Goal: Transaction & Acquisition: Purchase product/service

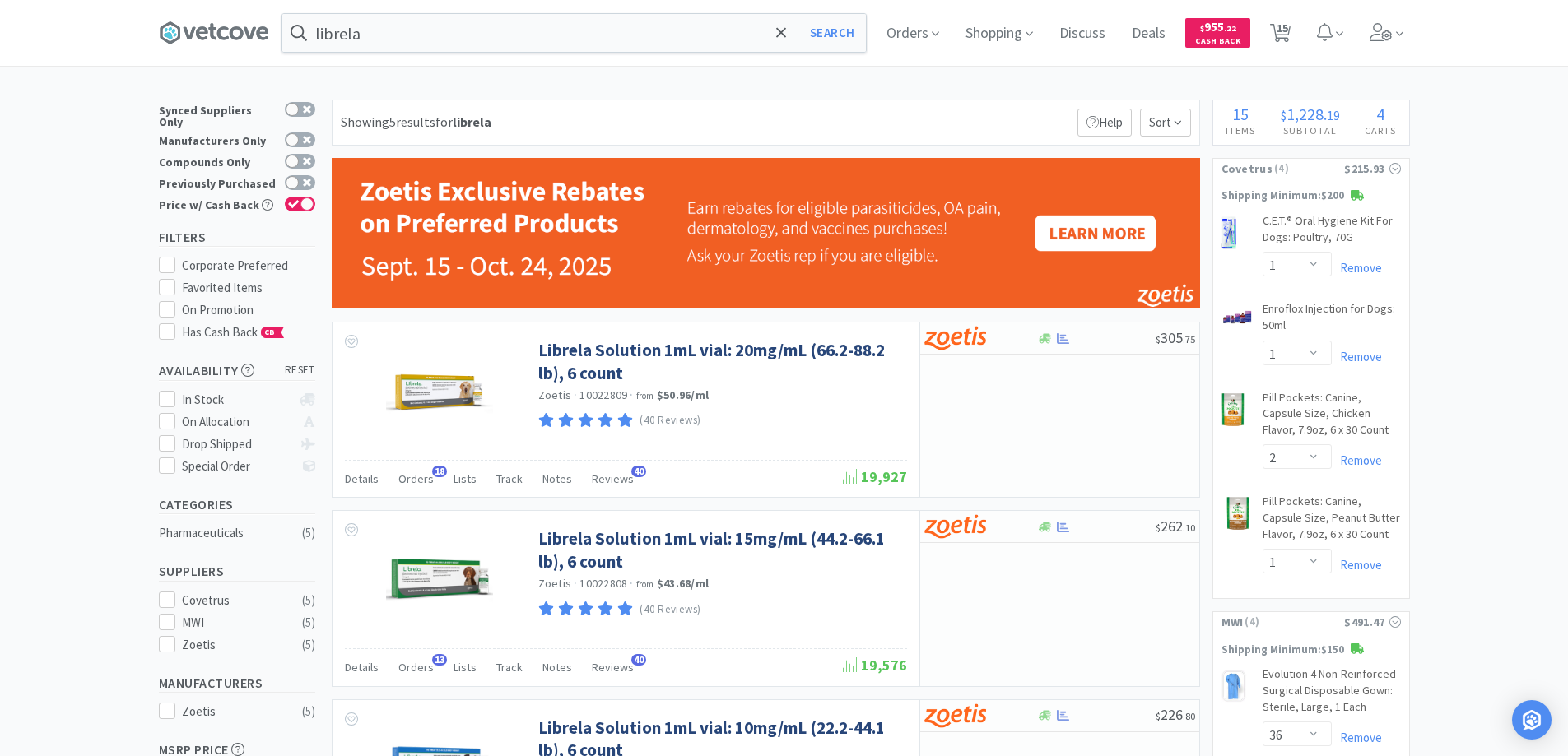
select select "1"
select select "2"
select select "1"
select select "36"
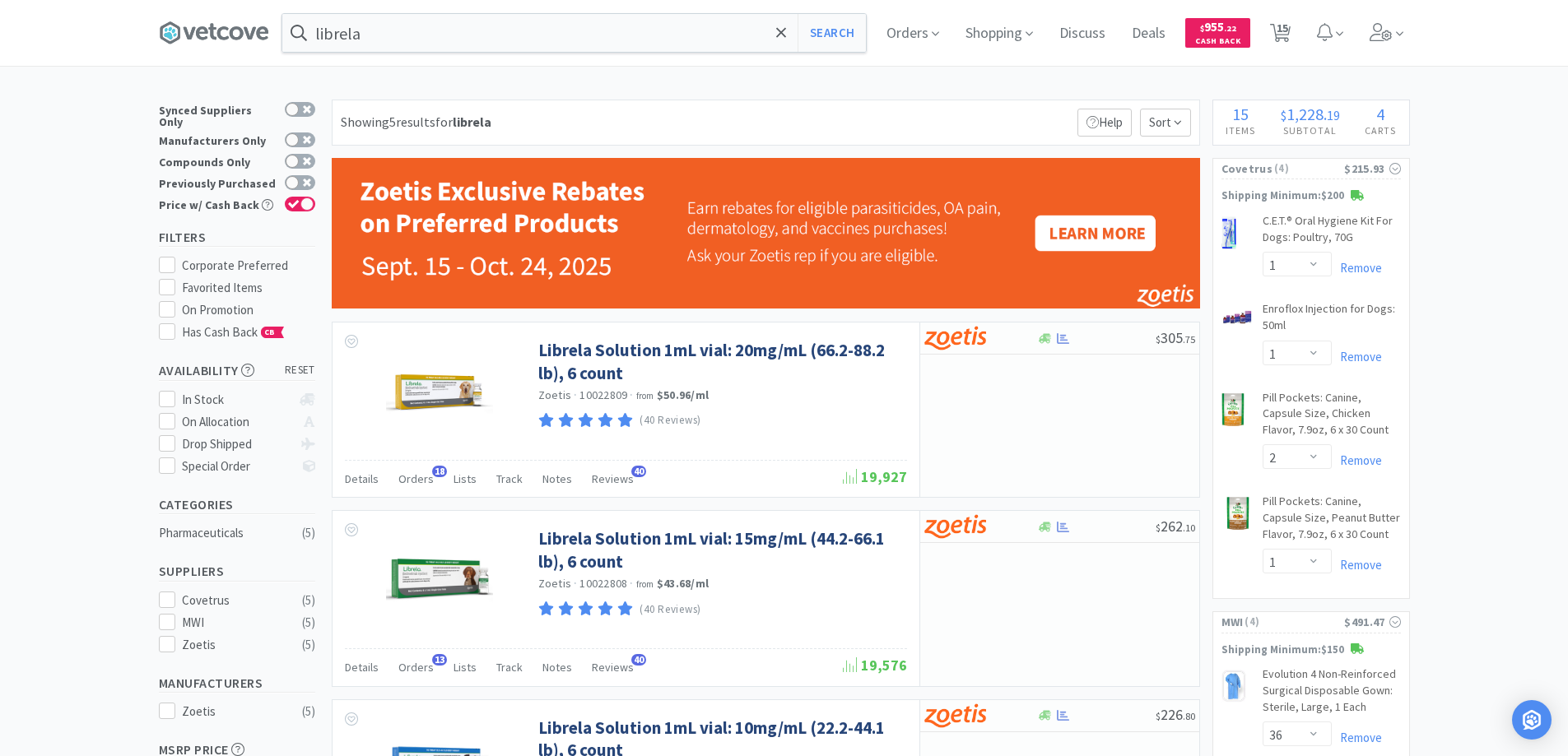
select select "10"
select select "1"
select select "2"
select select "1"
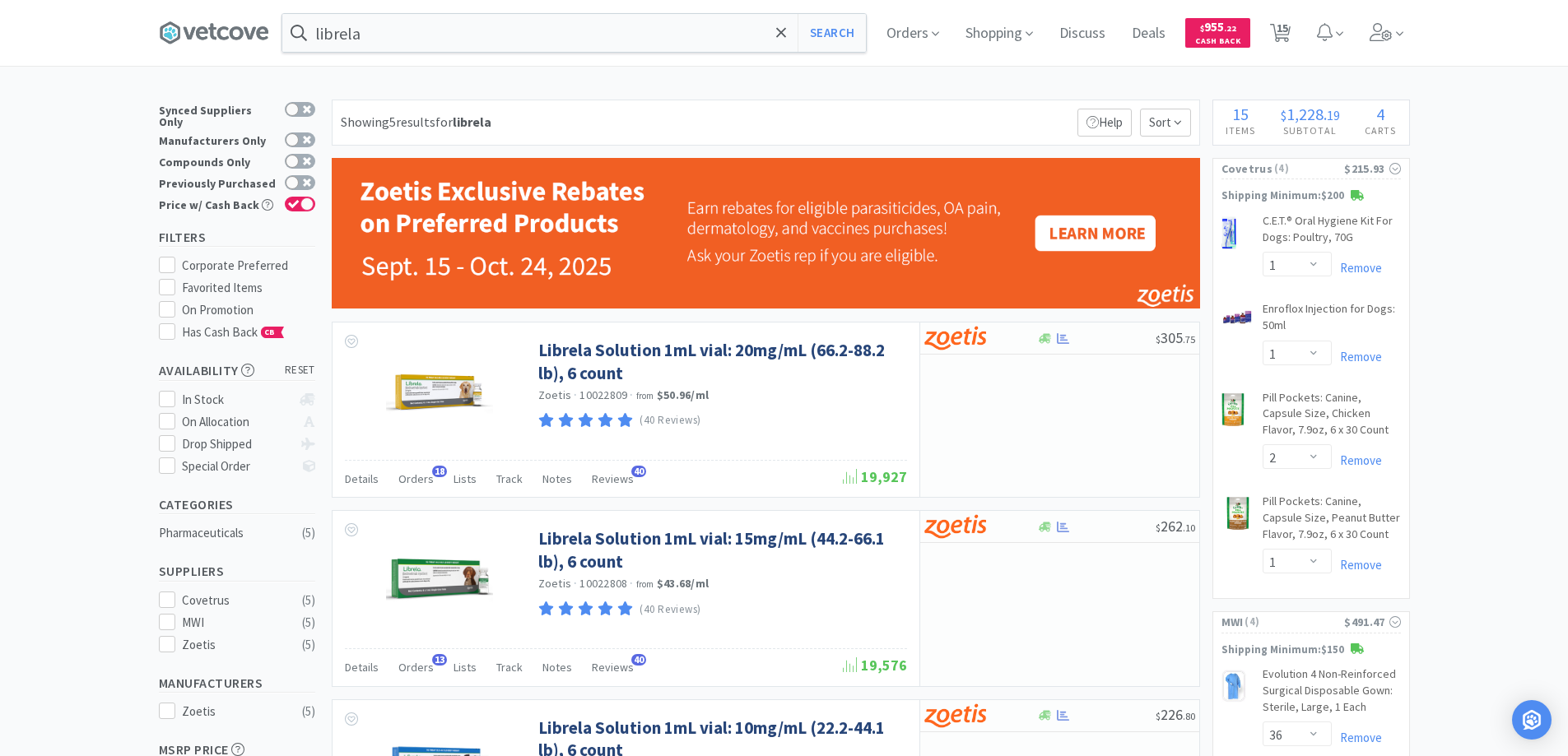
select select "1"
select select "2"
select select "4"
select select "1"
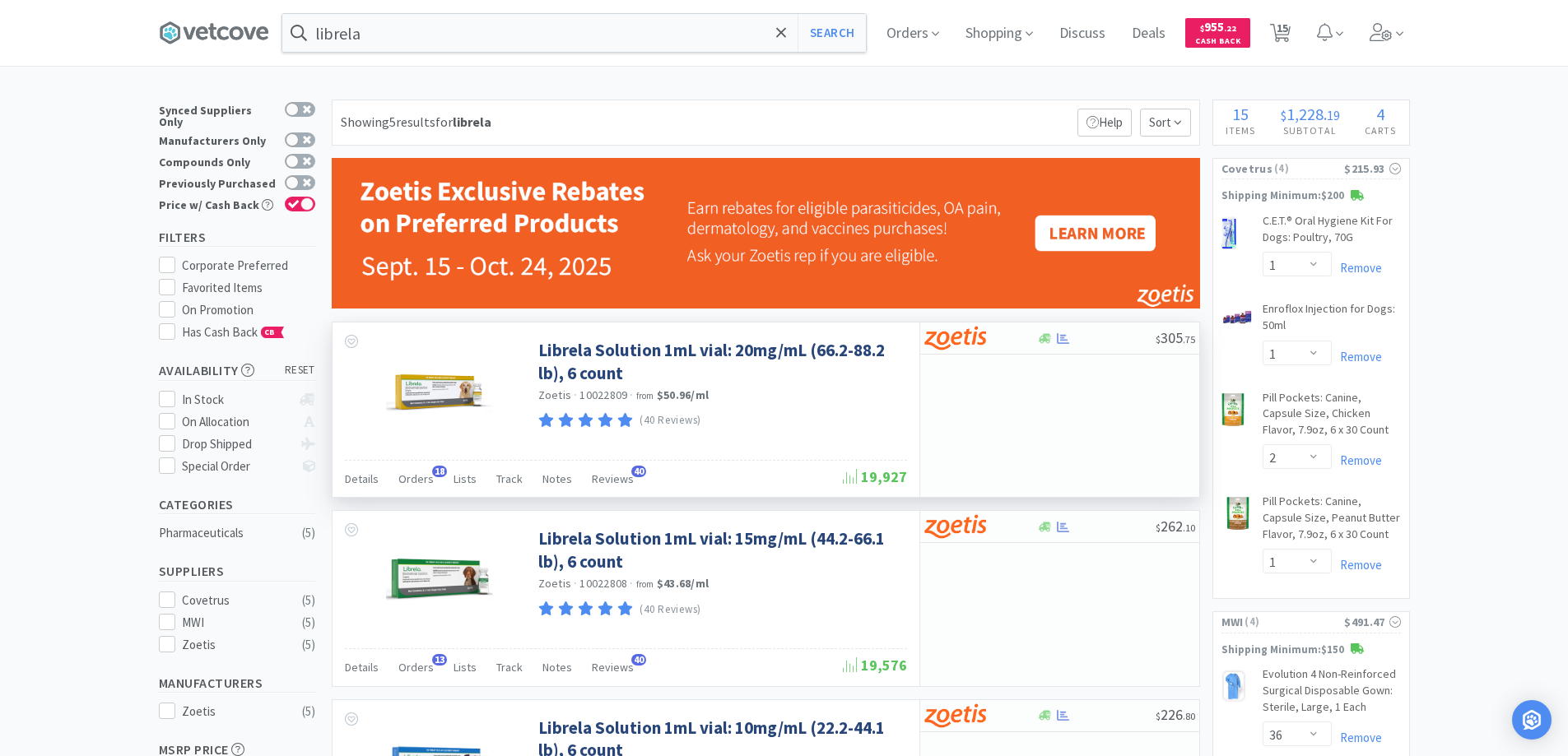
scroll to position [246, 0]
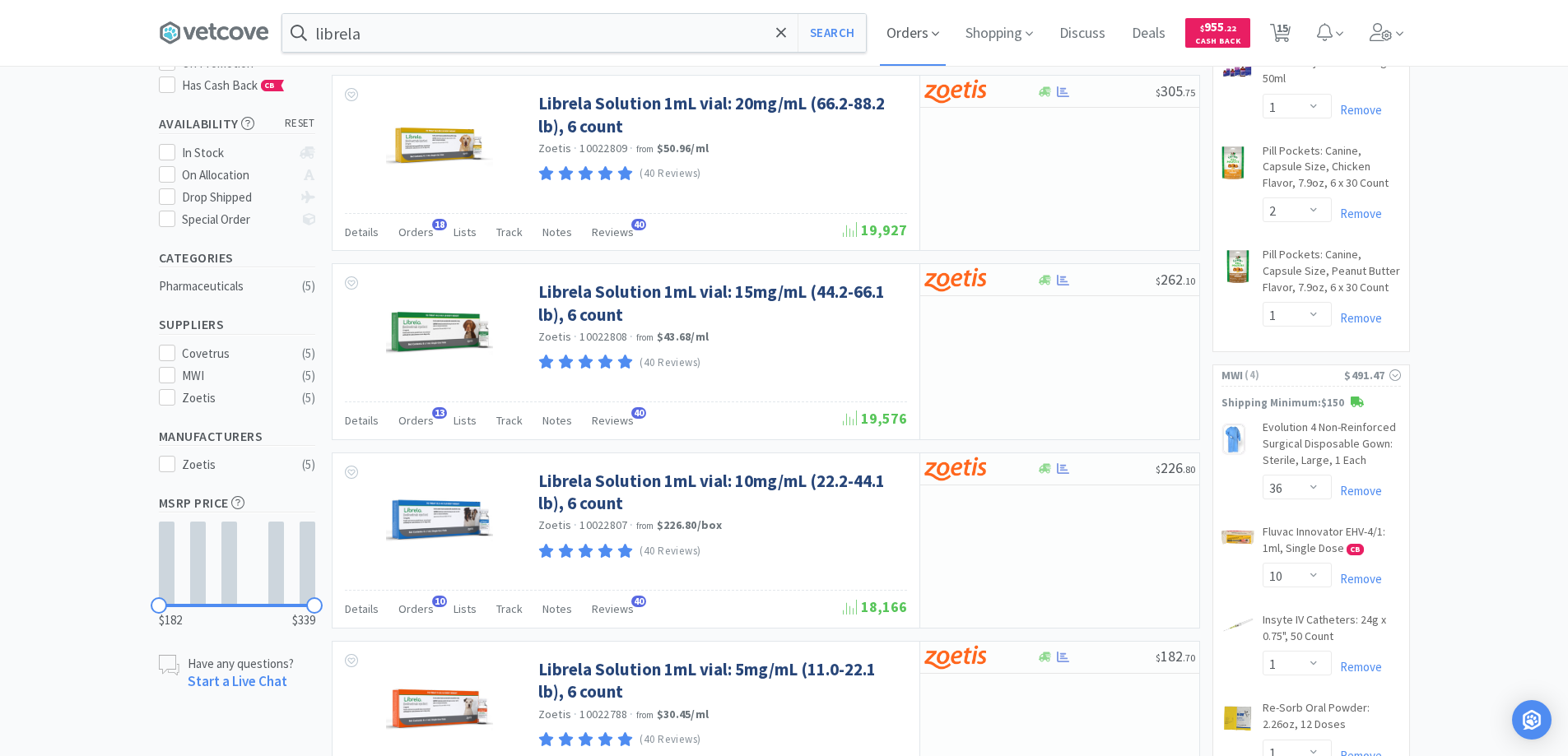
click at [901, 31] on span "Orders" at bounding box center [913, 33] width 66 height 66
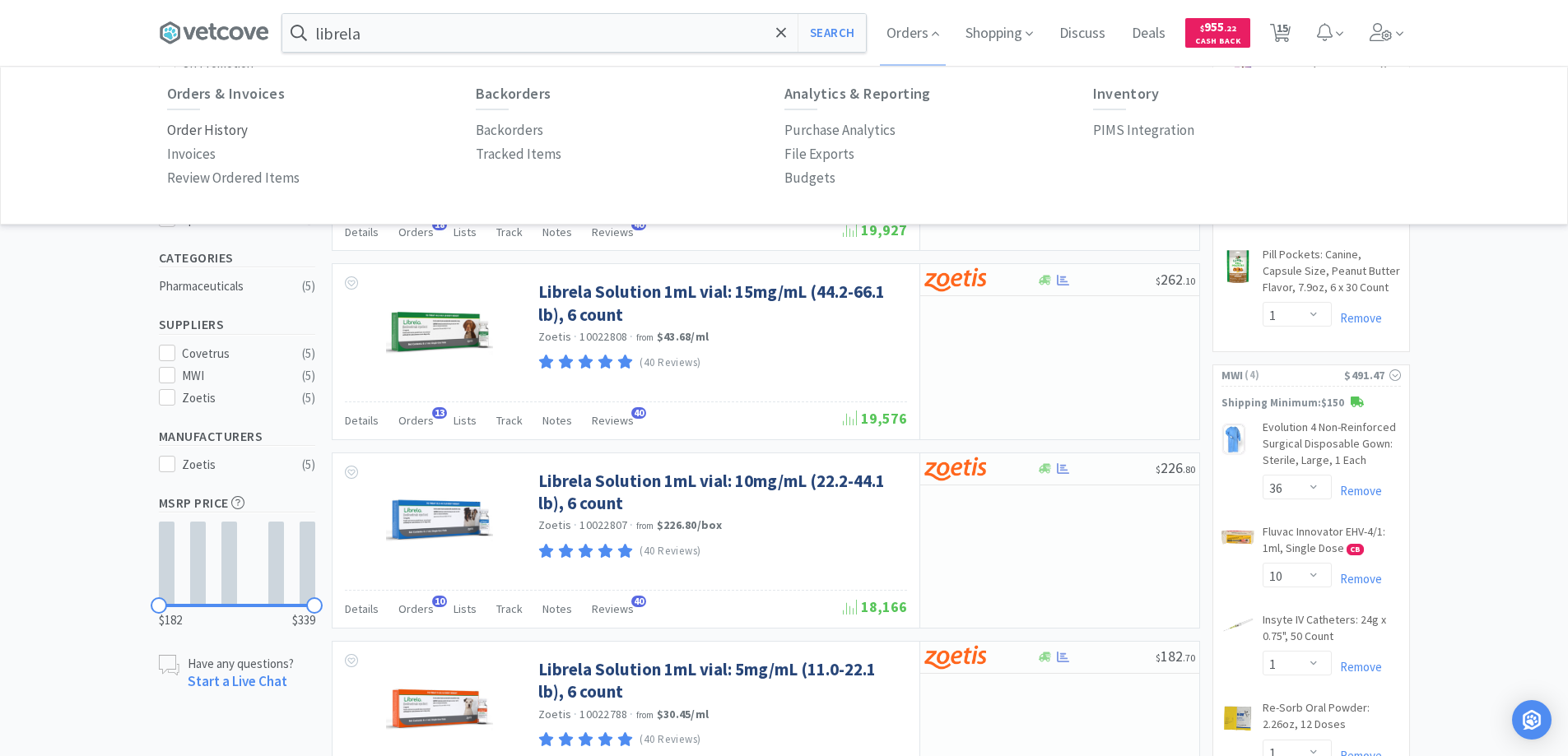
click at [228, 132] on p "Order History" at bounding box center [207, 130] width 81 height 22
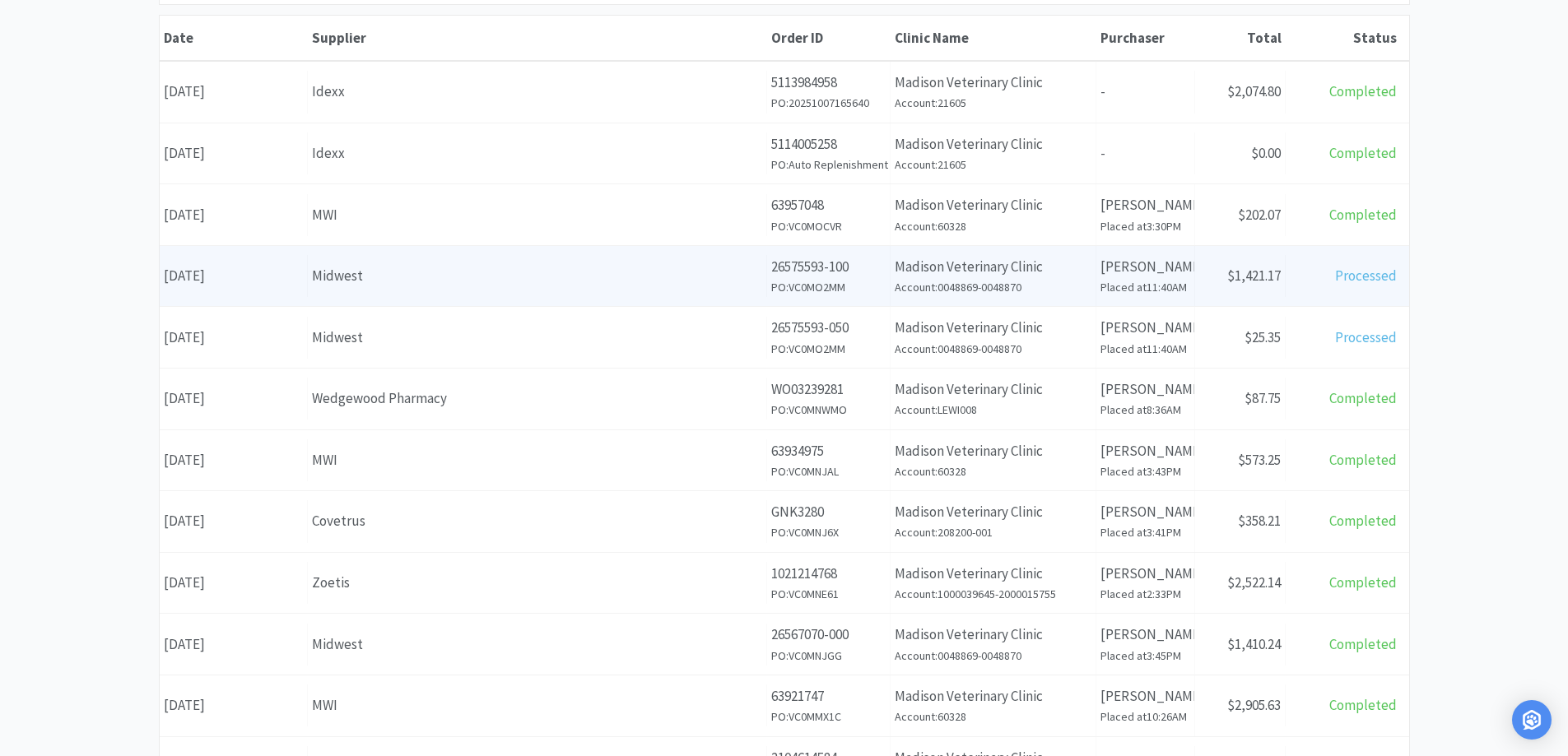
scroll to position [246, 0]
click at [517, 273] on div "Midwest" at bounding box center [537, 275] width 450 height 22
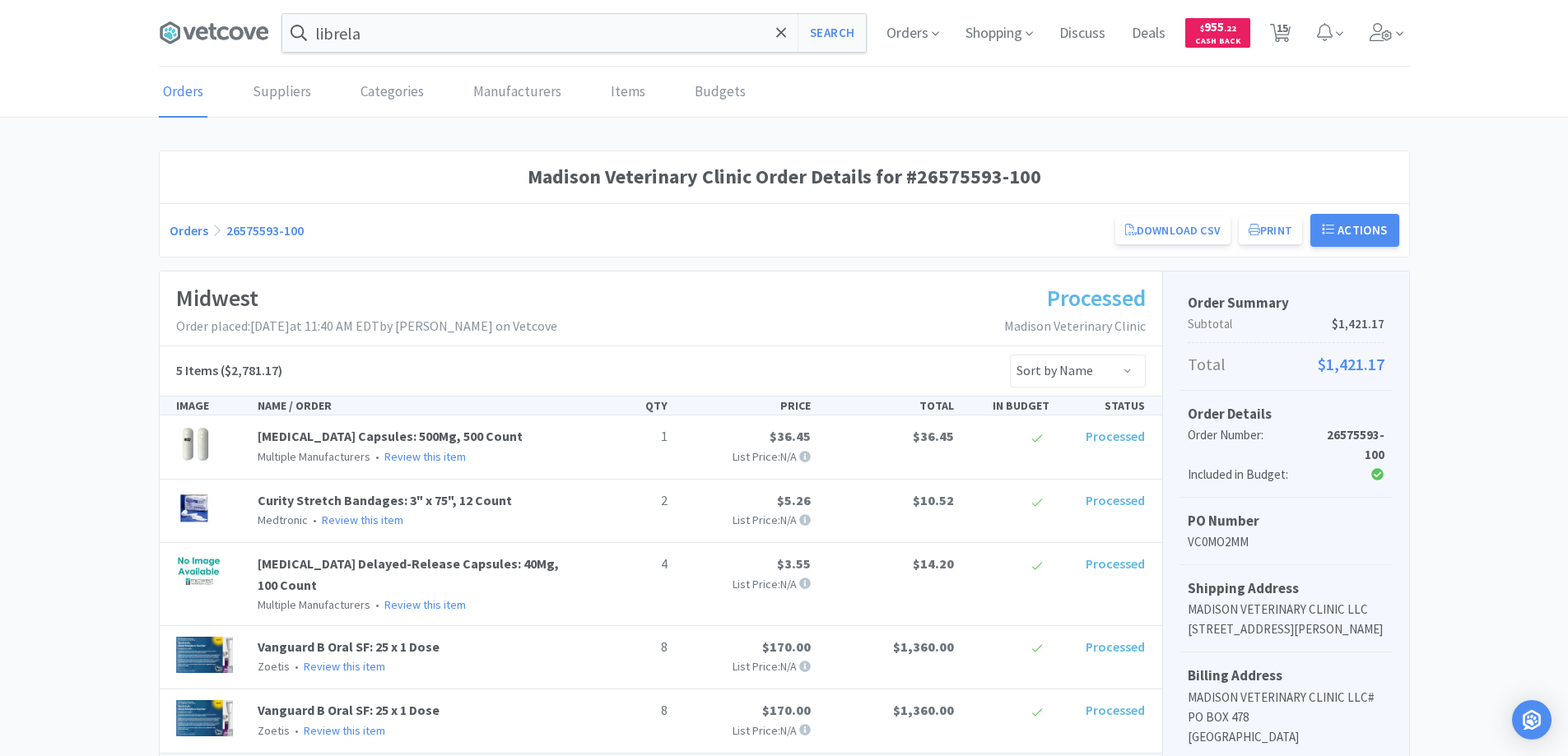
drag, startPoint x: 901, startPoint y: 30, endPoint x: 829, endPoint y: 60, distance: 78.0
click at [897, 35] on span "Orders" at bounding box center [913, 33] width 66 height 66
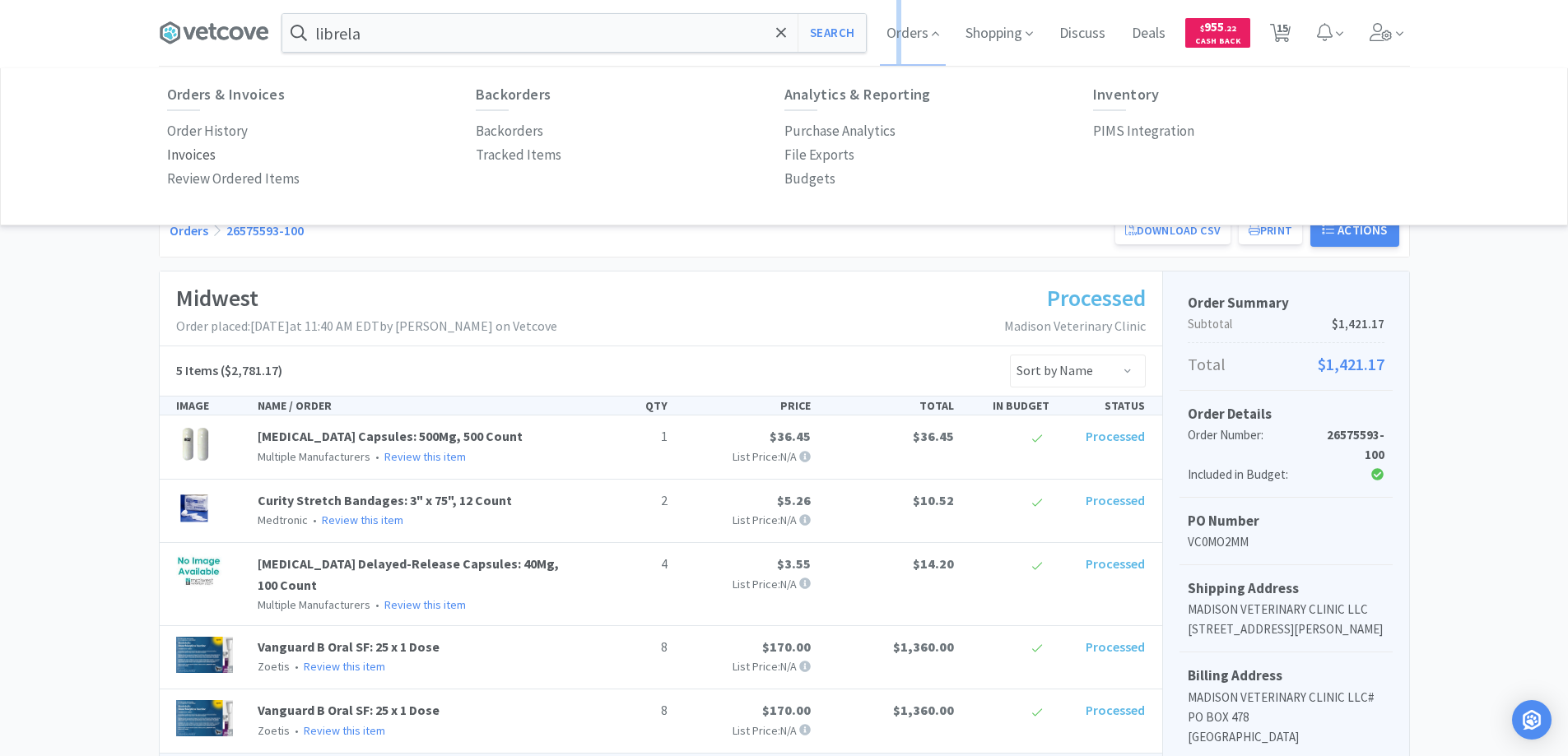
click at [188, 156] on p "Invoices" at bounding box center [191, 155] width 49 height 22
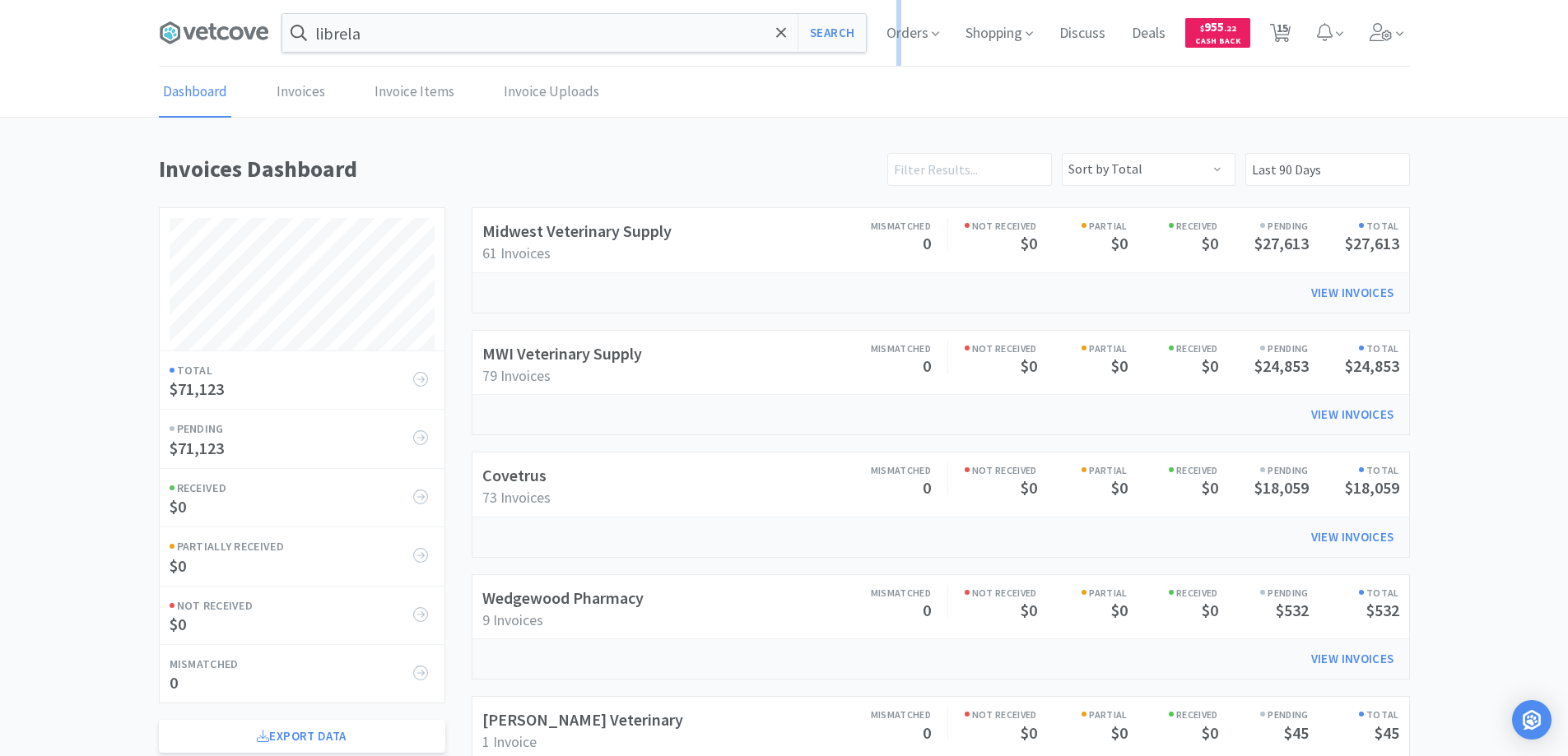
scroll to position [791, 1251]
click at [296, 86] on link "Invoices" at bounding box center [301, 93] width 57 height 51
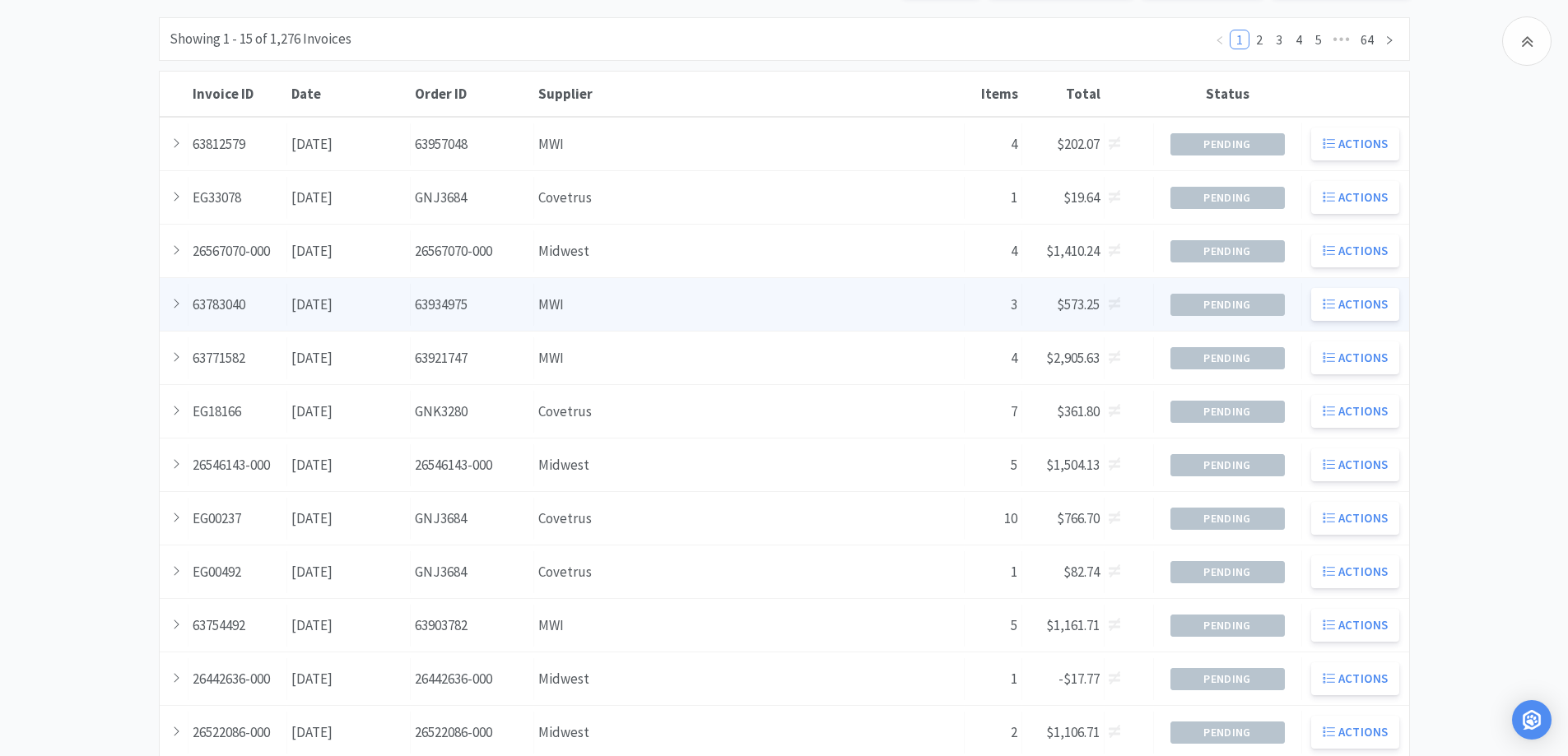
scroll to position [246, 0]
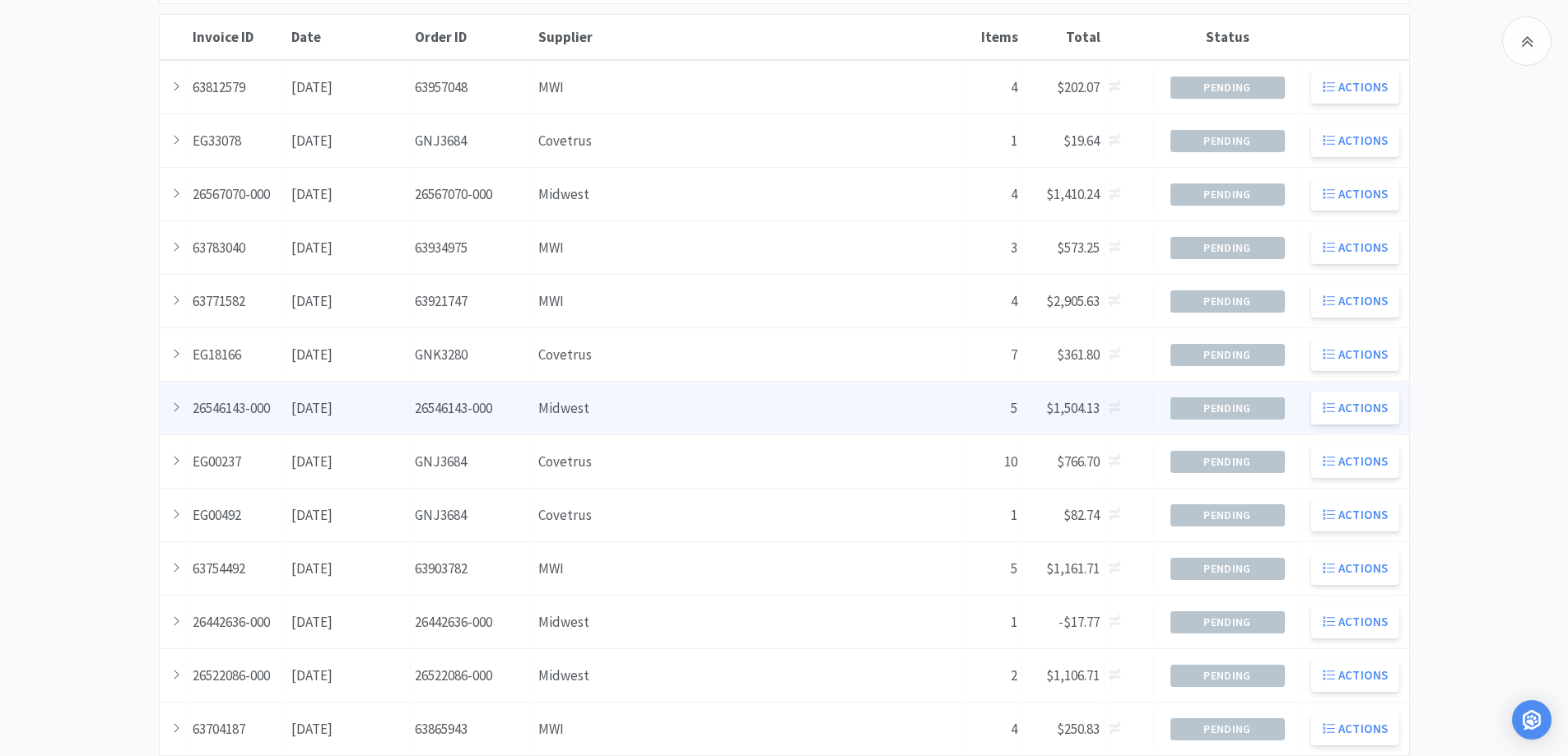
click at [616, 420] on div "Supplier Midwest" at bounding box center [749, 408] width 431 height 42
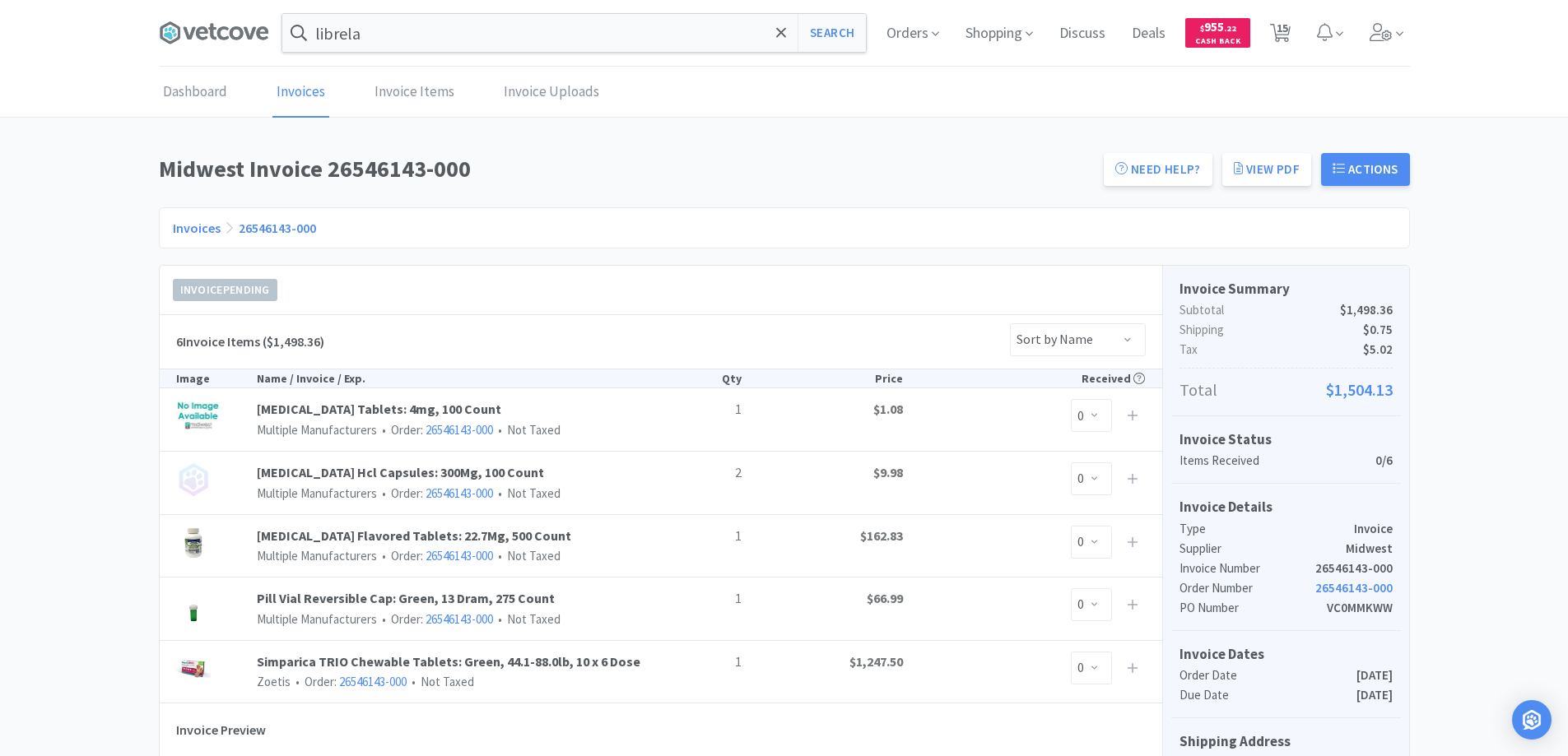
click at [199, 233] on link "Invoices" at bounding box center [196, 227] width 48 height 17
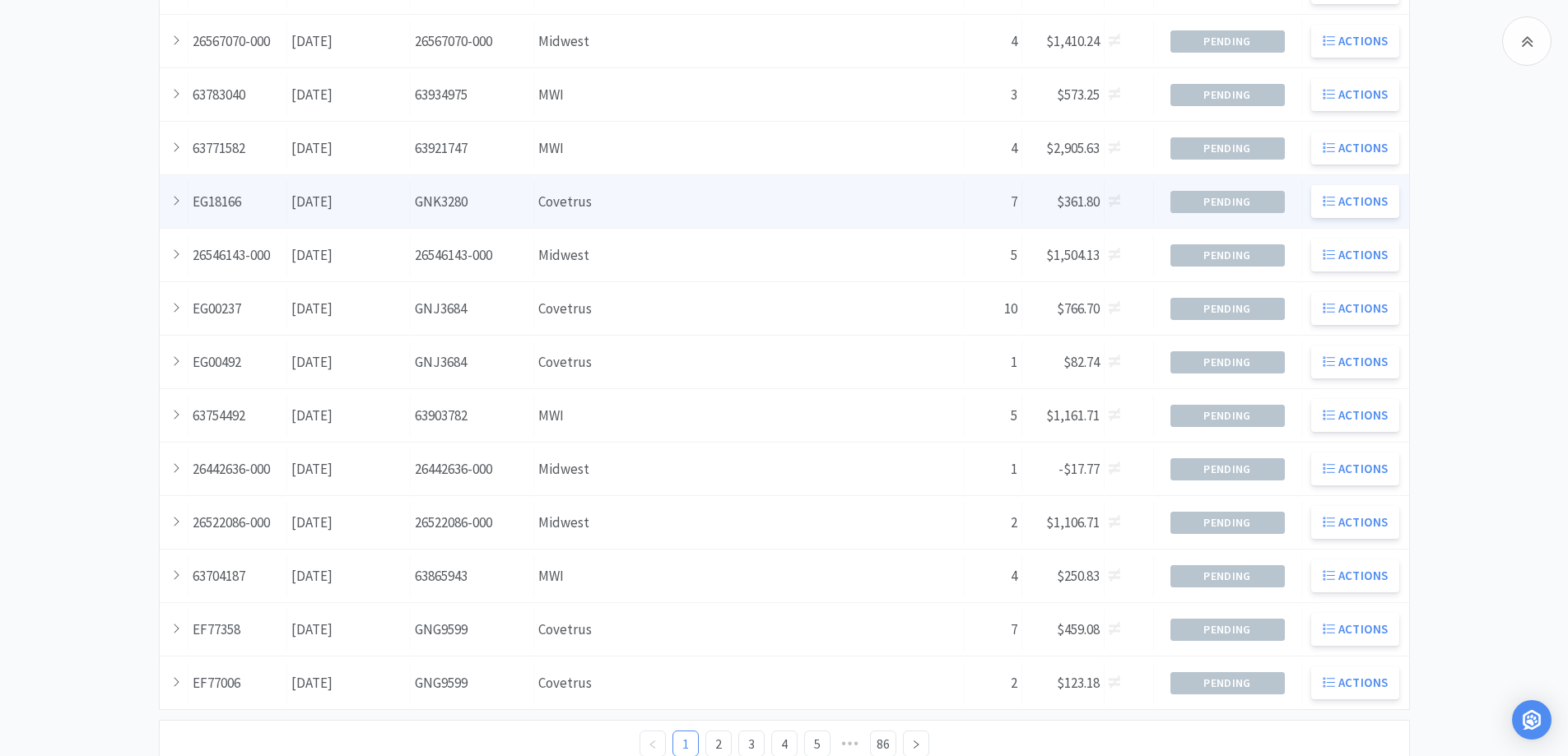
scroll to position [411, 0]
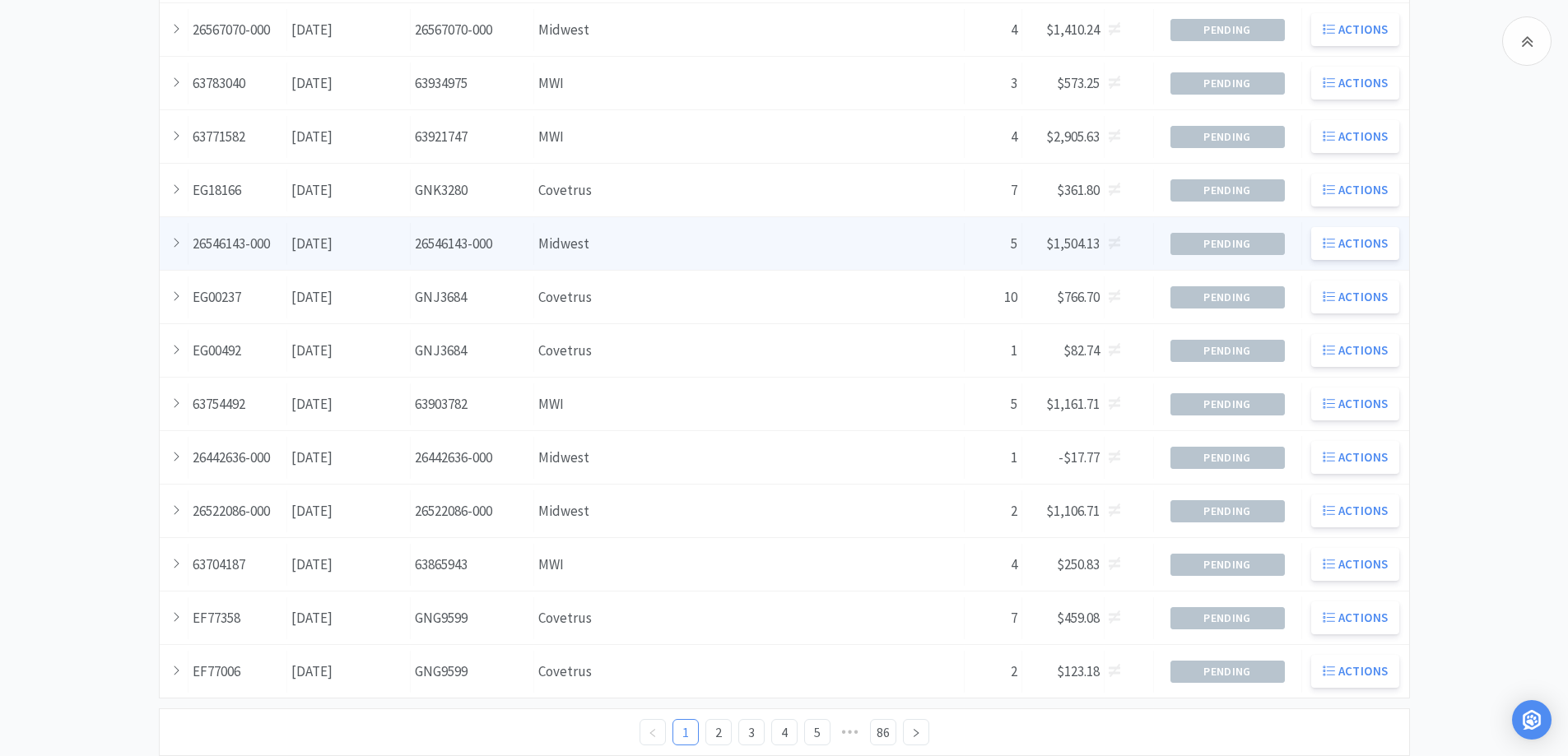
click at [652, 236] on div "Supplier Midwest" at bounding box center [749, 244] width 431 height 42
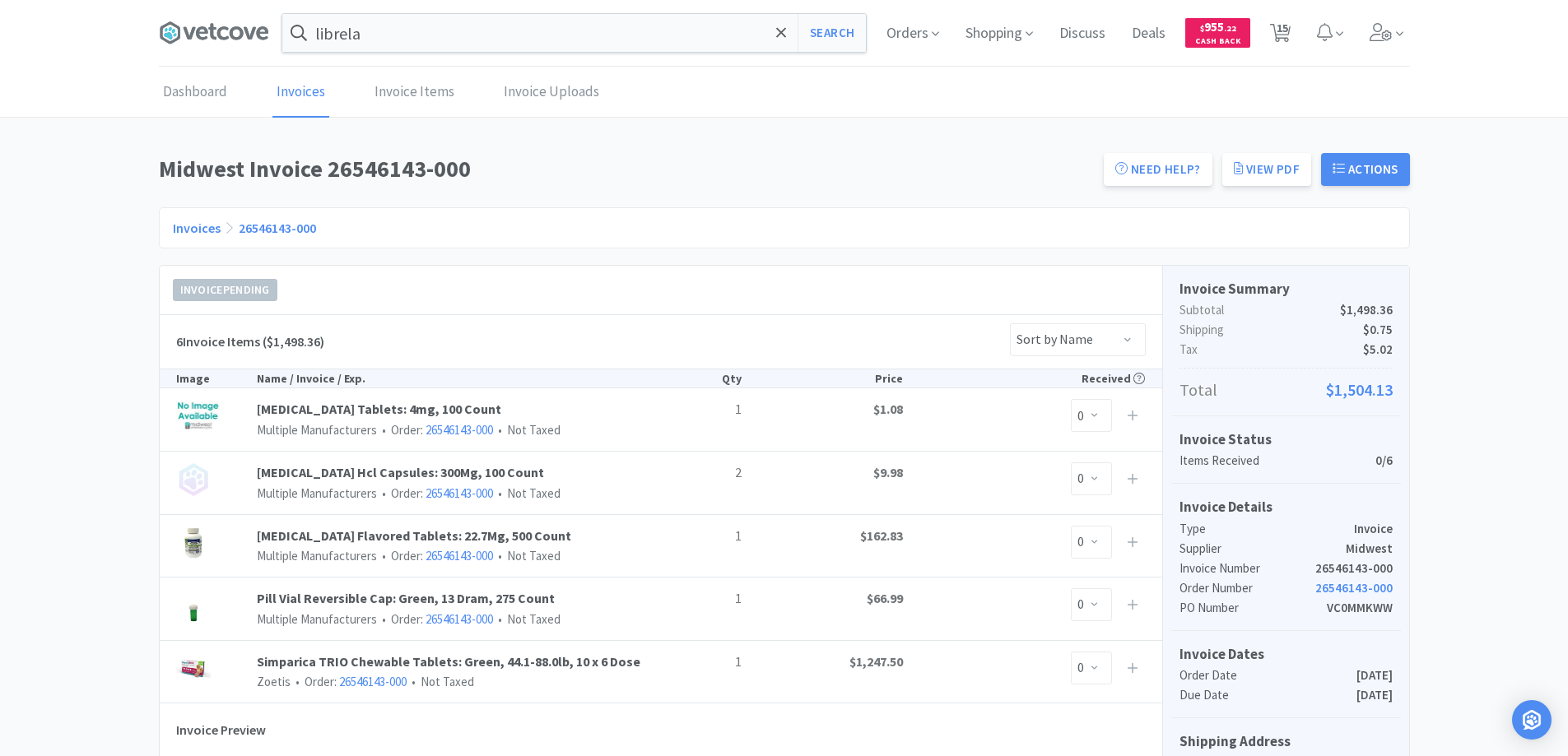
click at [196, 228] on link "Invoices" at bounding box center [196, 227] width 48 height 17
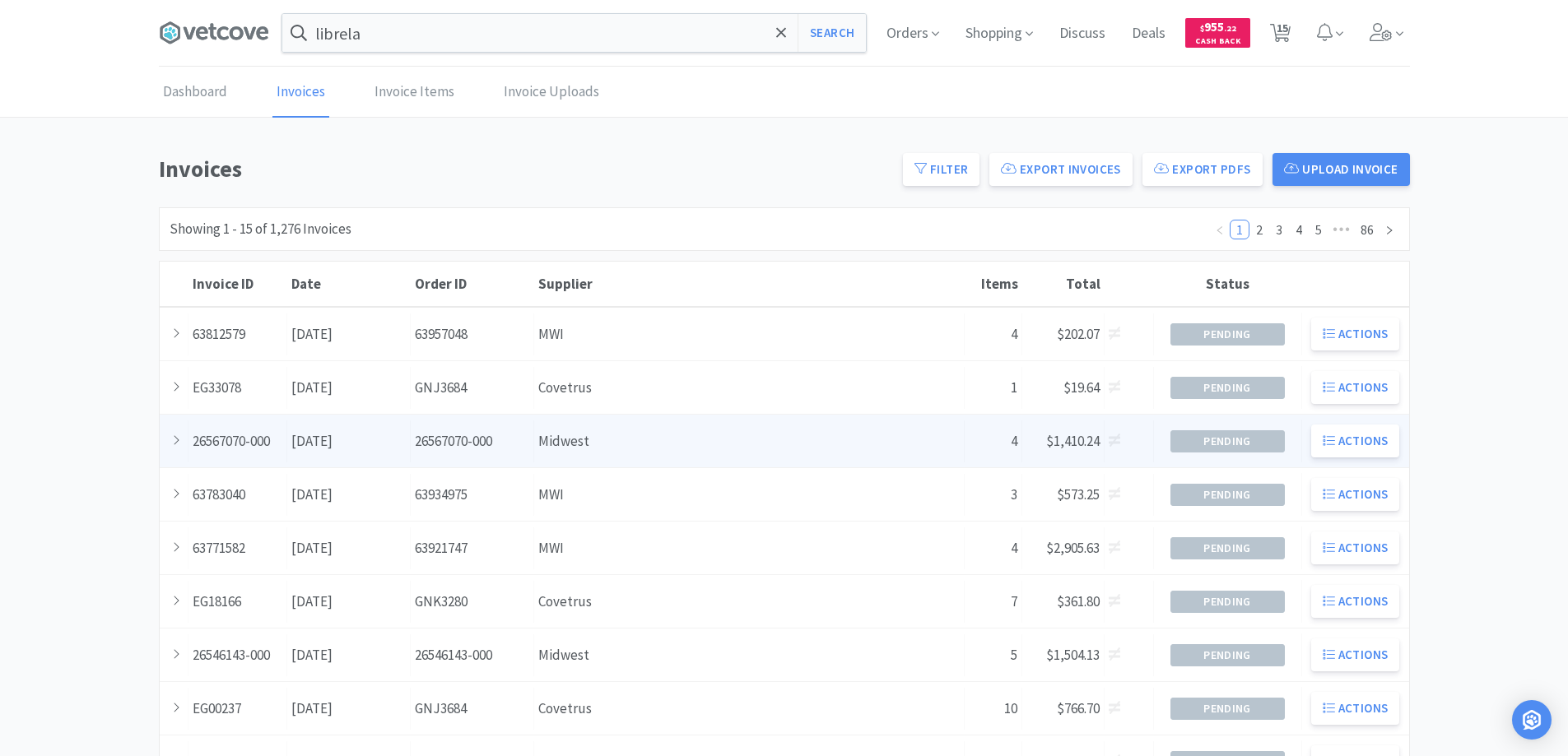
click at [628, 443] on div "Supplier Midwest" at bounding box center [749, 441] width 431 height 42
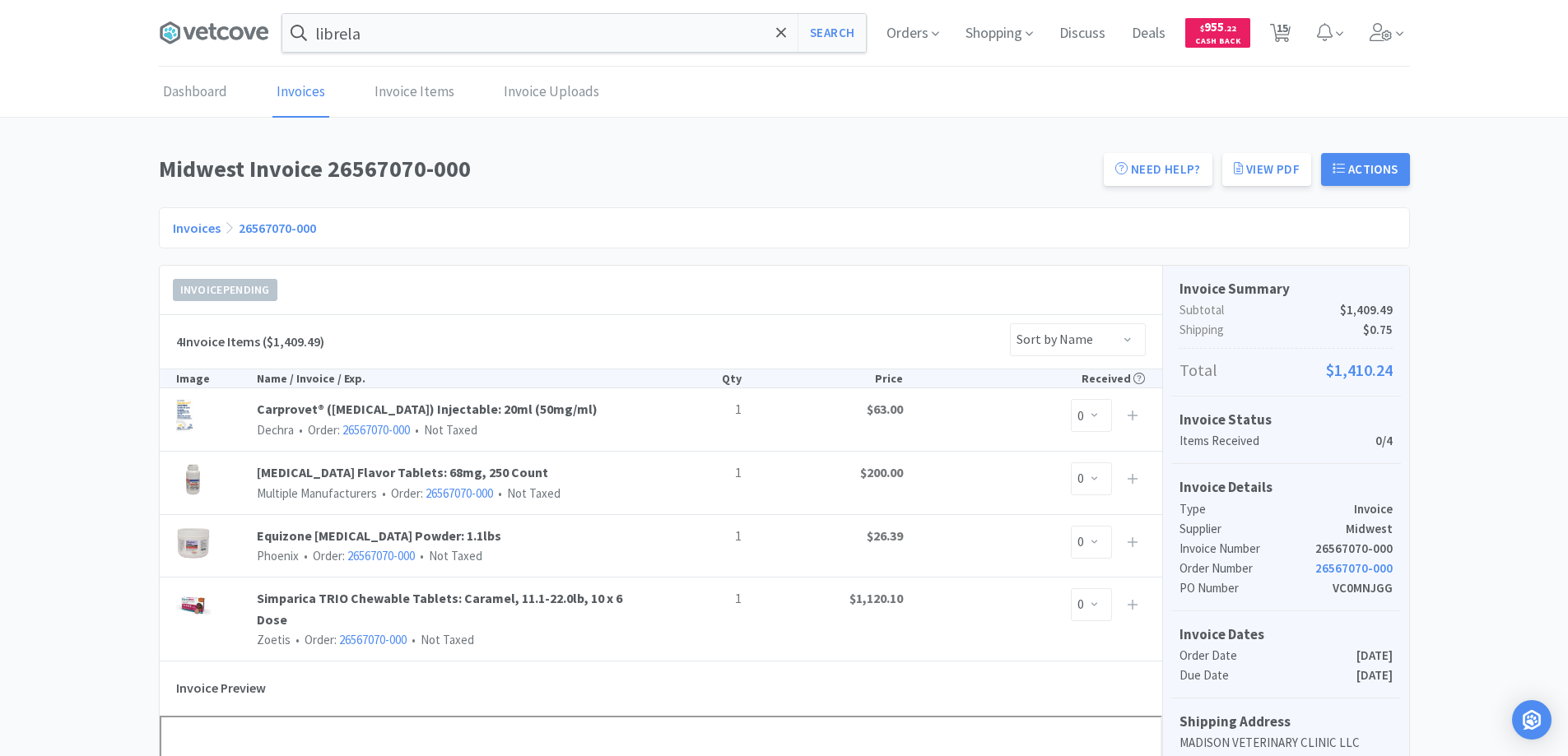
click at [189, 226] on link "Invoices" at bounding box center [196, 227] width 48 height 17
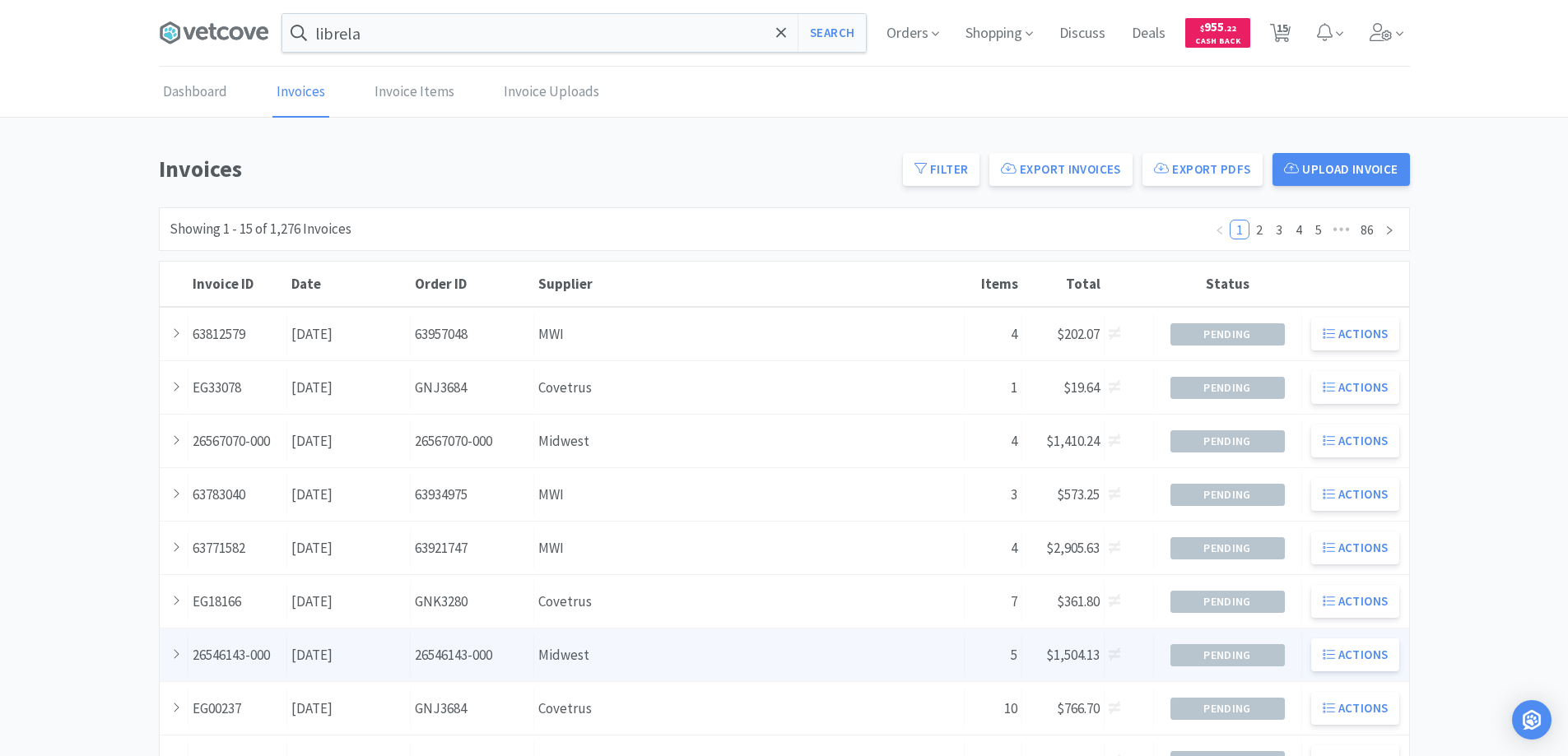
click at [635, 643] on div "Supplier Midwest" at bounding box center [749, 655] width 431 height 42
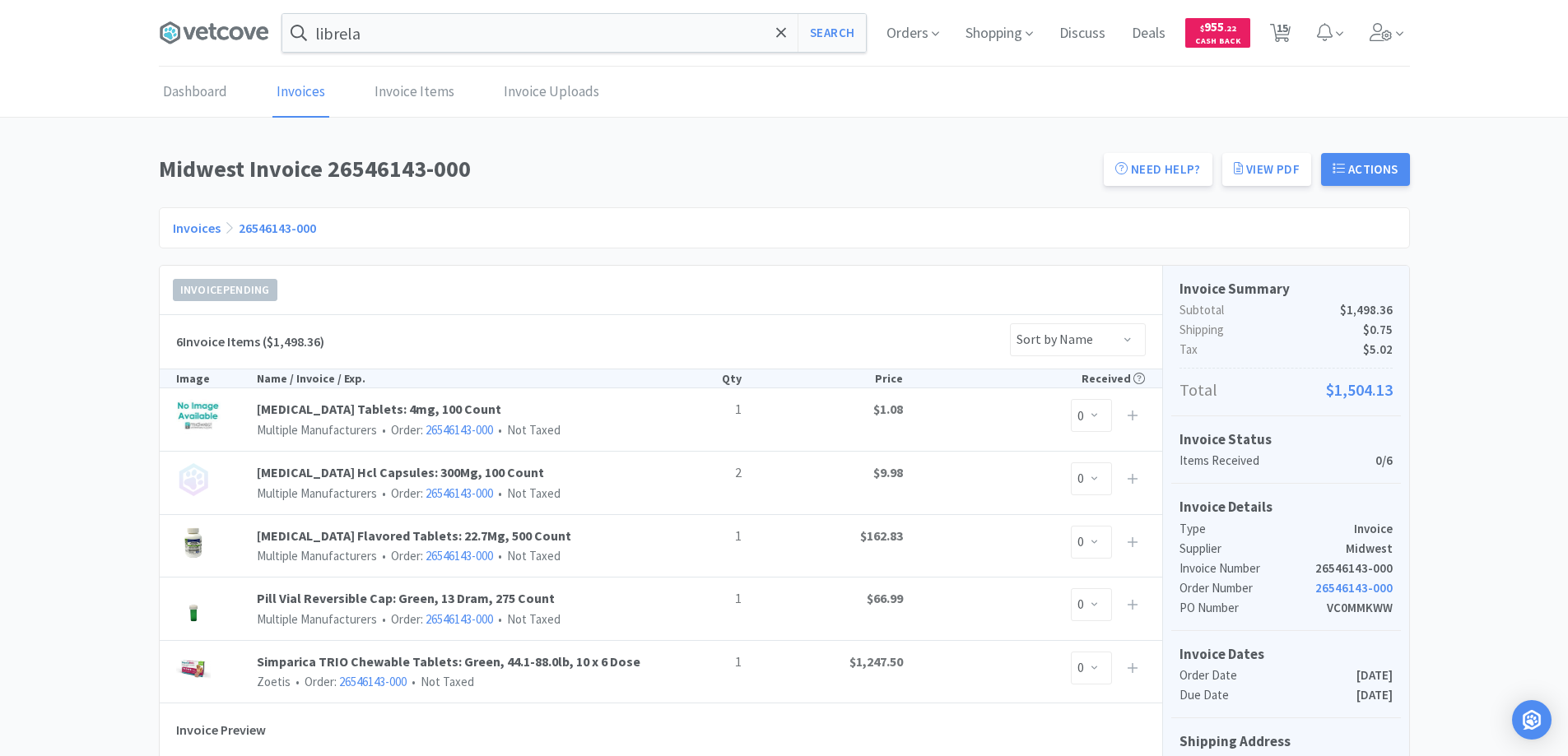
click at [187, 225] on link "Invoices" at bounding box center [196, 227] width 48 height 17
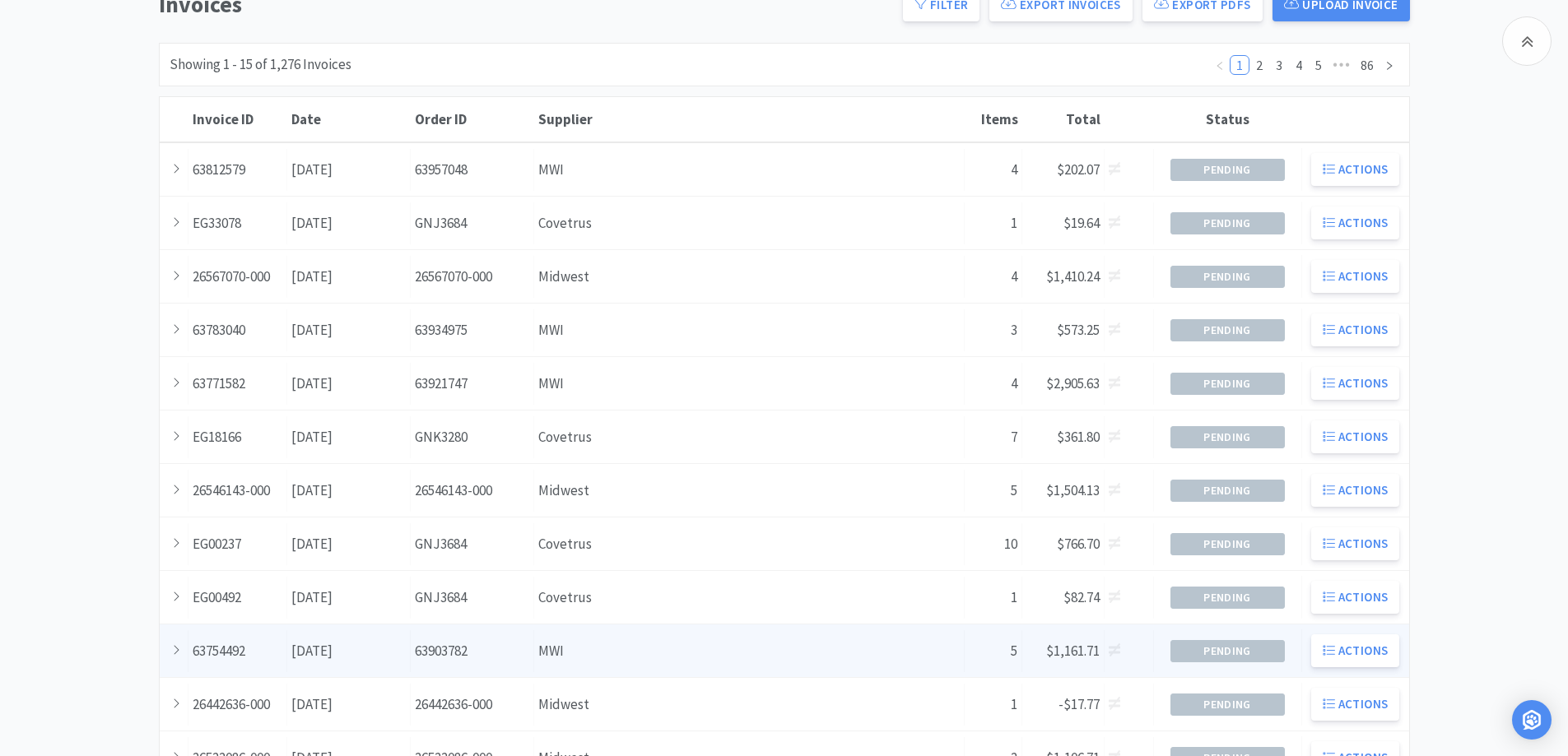
scroll to position [329, 0]
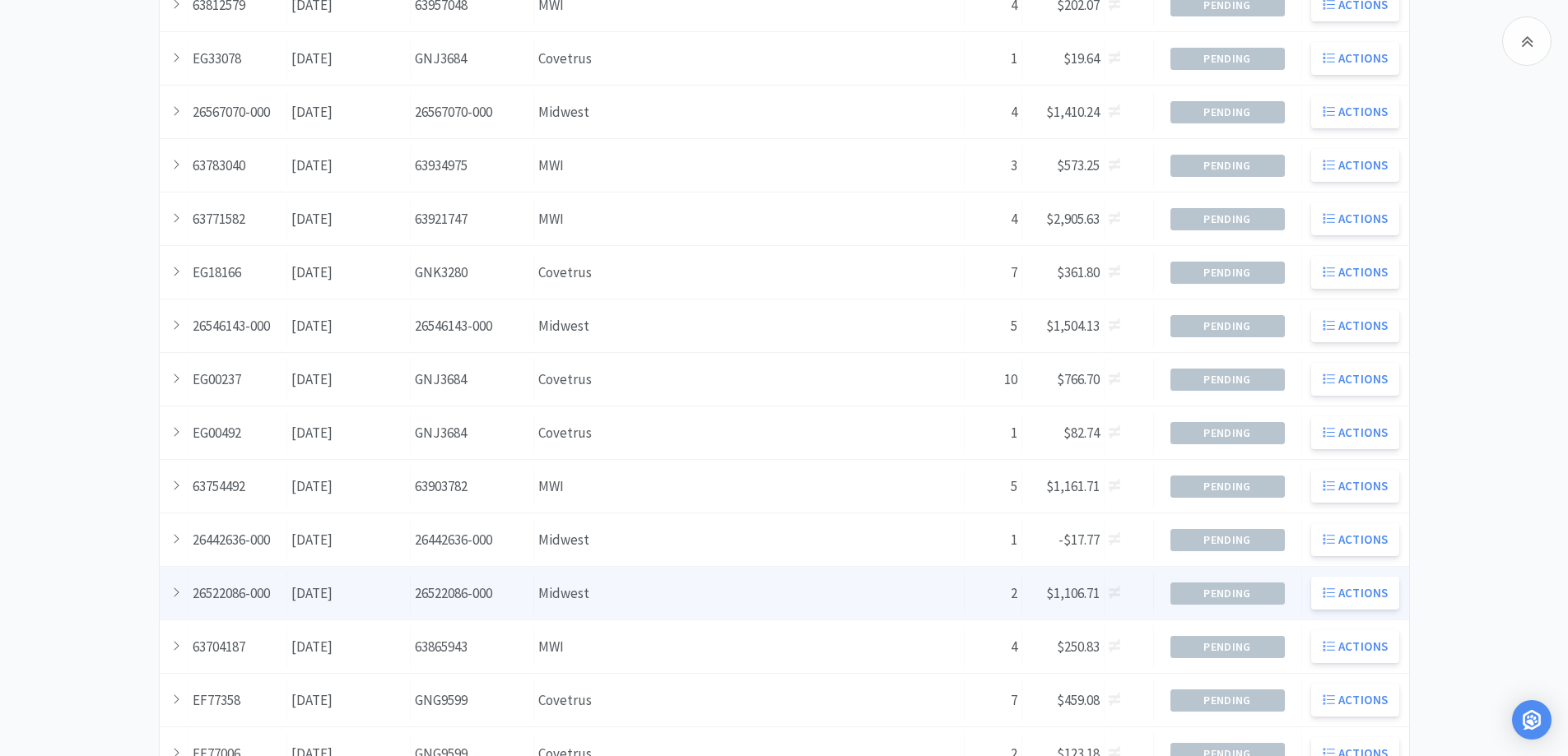
click at [656, 588] on div "Supplier Midwest" at bounding box center [749, 593] width 431 height 42
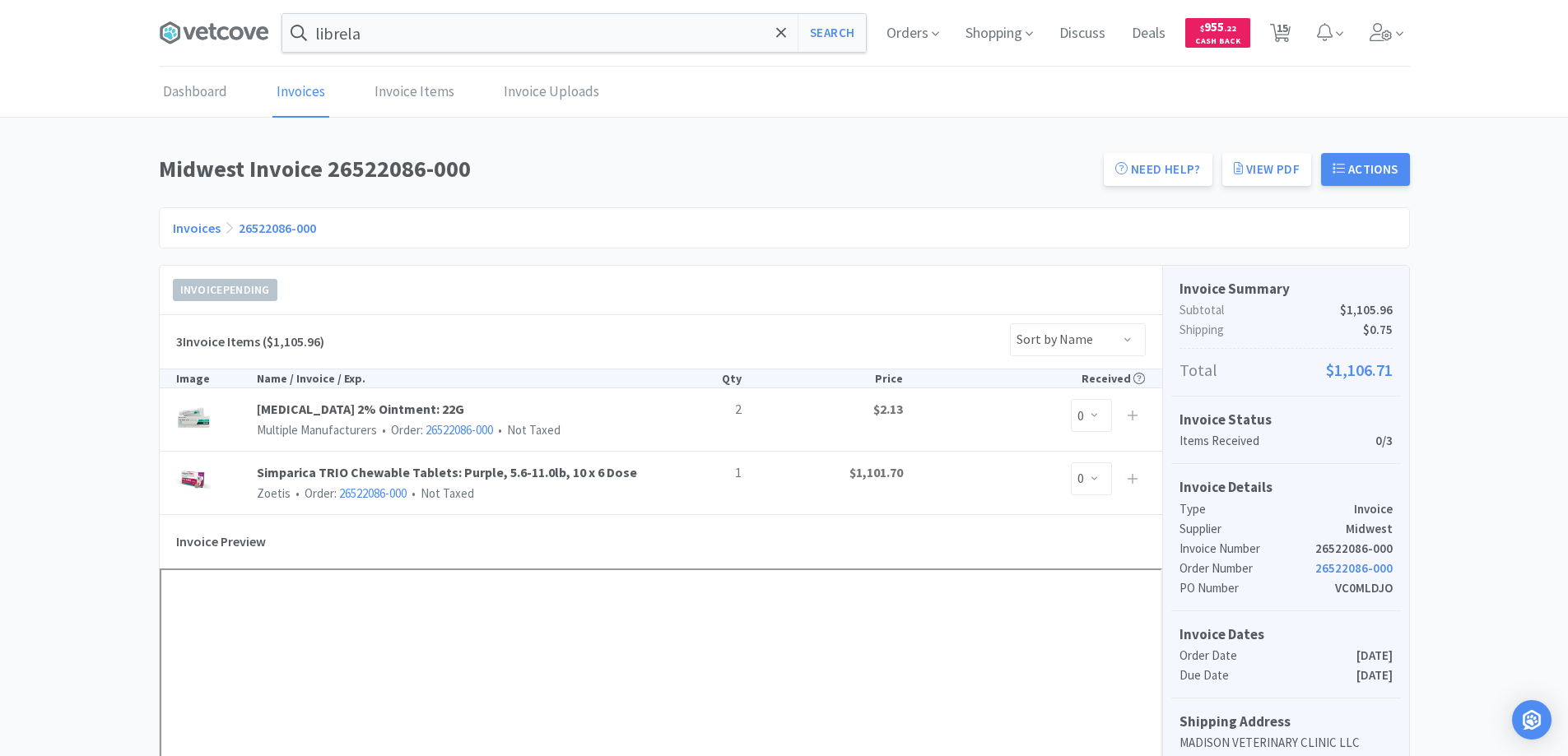
click at [193, 229] on link "Invoices" at bounding box center [196, 227] width 48 height 17
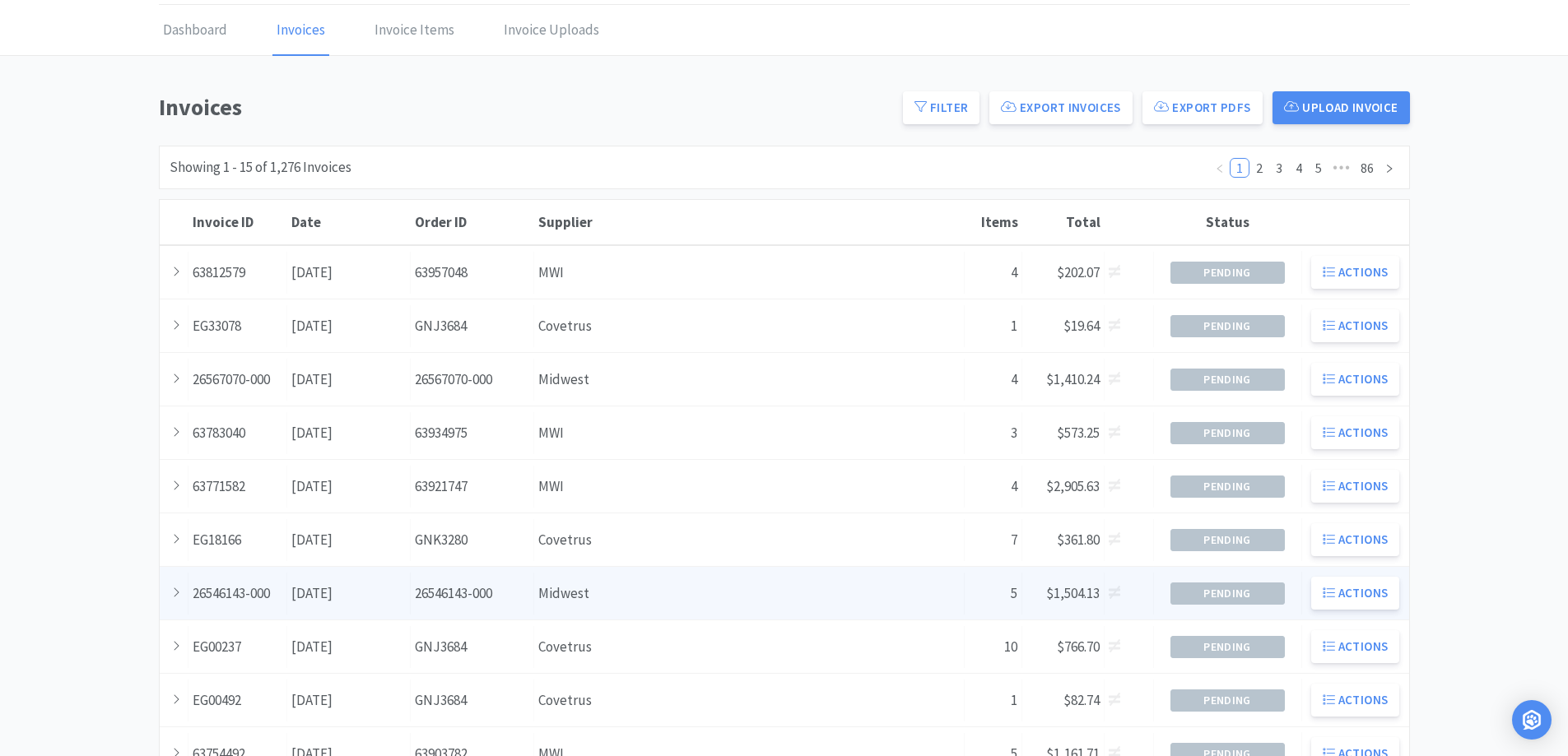
scroll to position [36, 0]
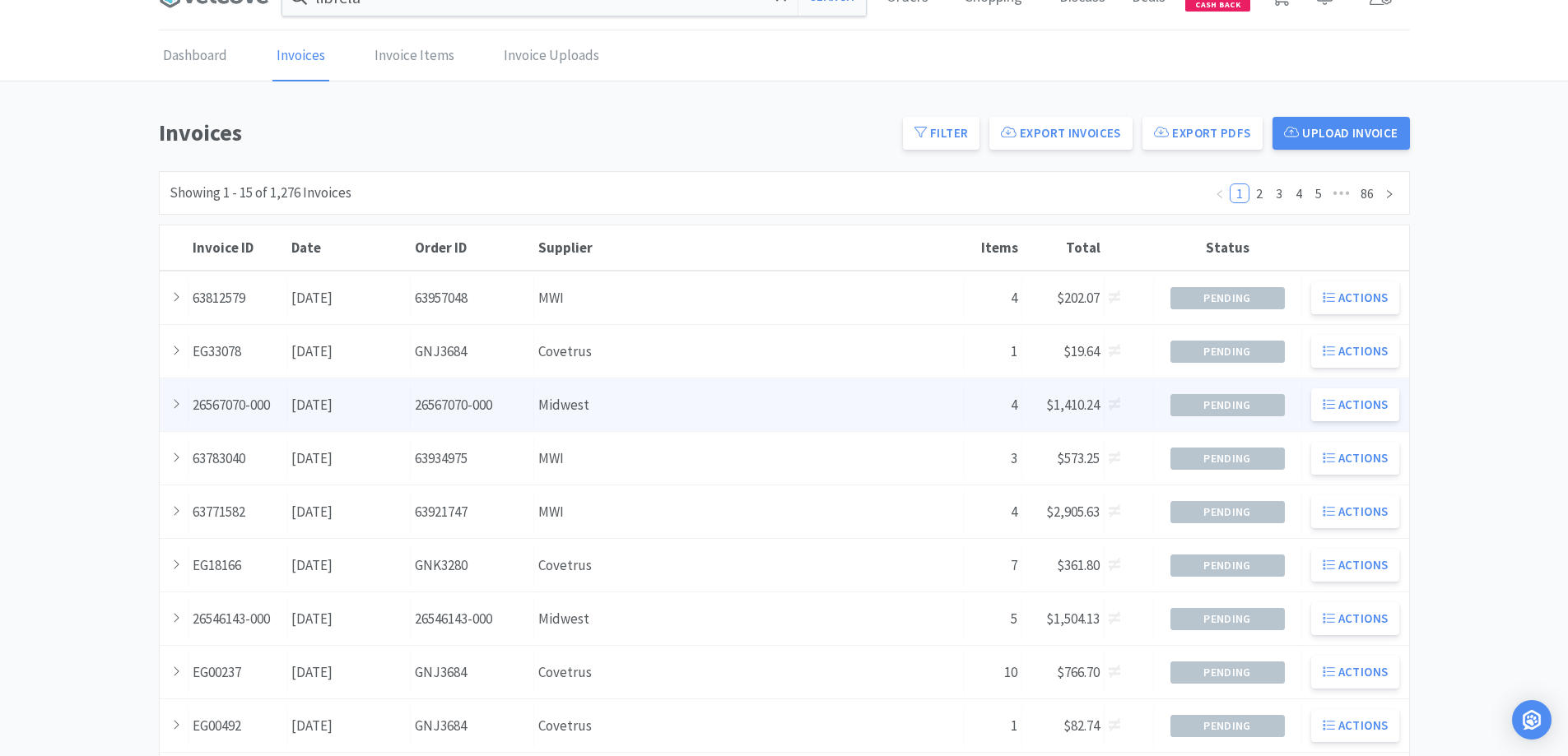
click at [643, 409] on div "Supplier Midwest" at bounding box center [749, 404] width 431 height 42
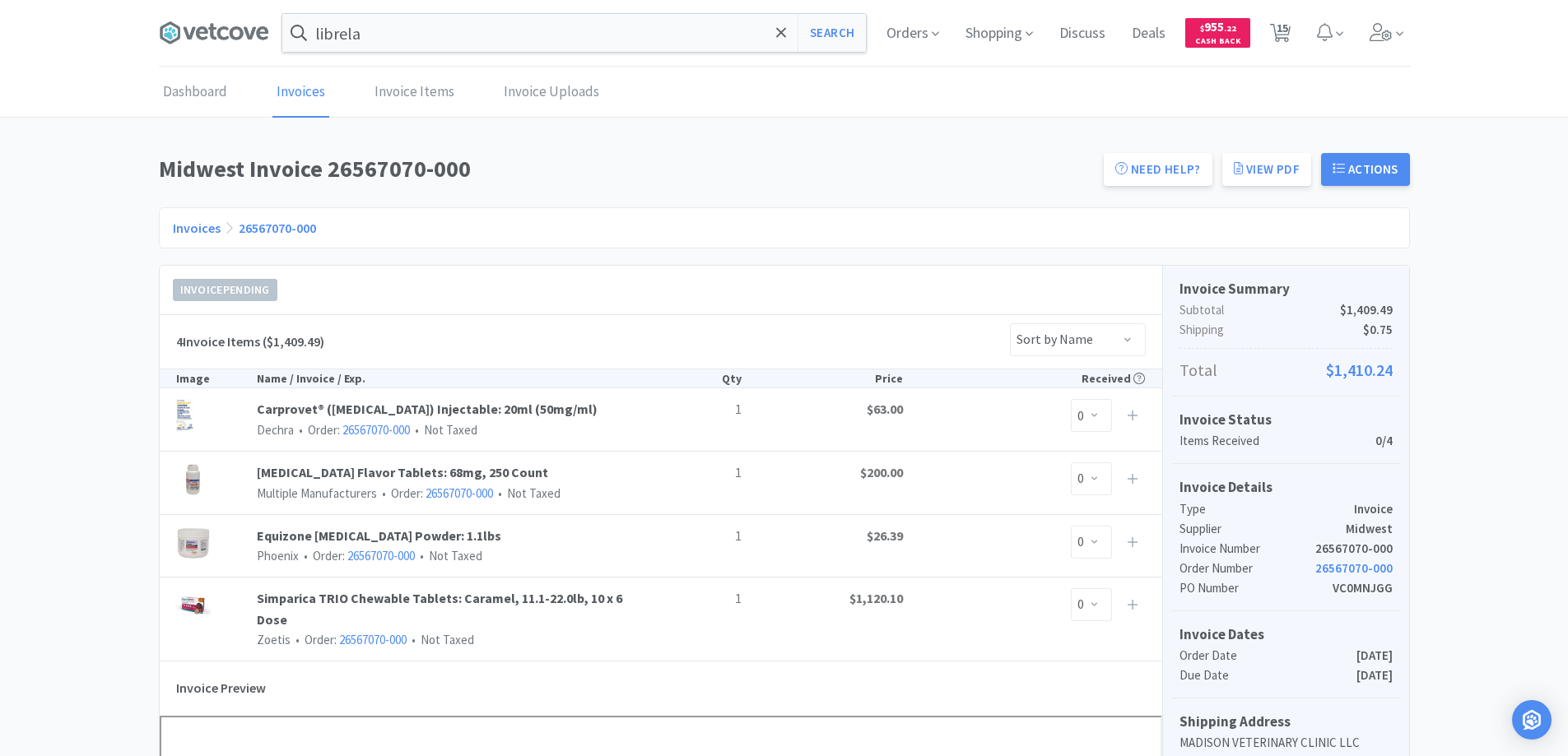
click at [193, 228] on link "Invoices" at bounding box center [196, 227] width 48 height 17
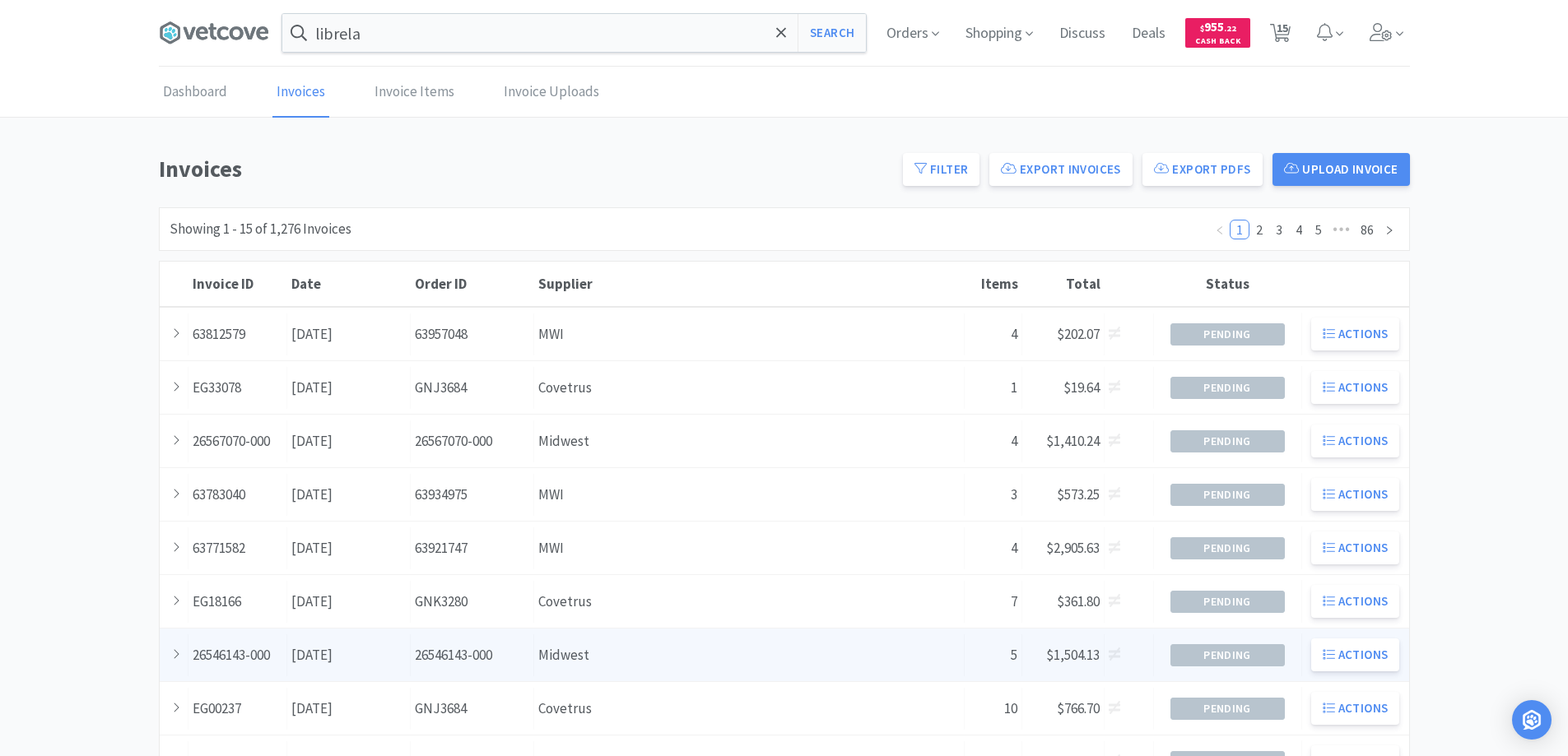
click at [669, 652] on div "Supplier Midwest" at bounding box center [749, 655] width 431 height 42
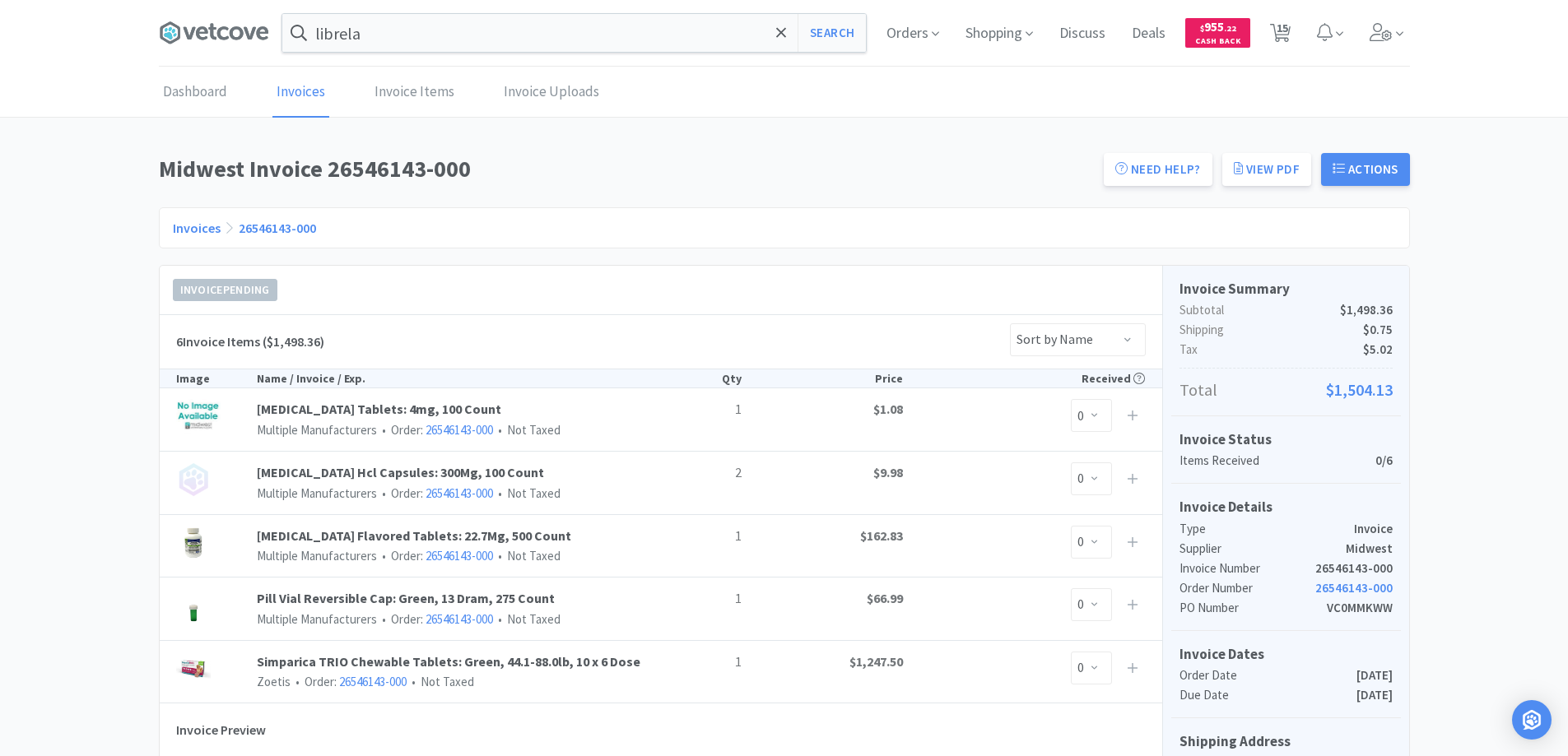
click at [181, 226] on link "Invoices" at bounding box center [196, 227] width 48 height 17
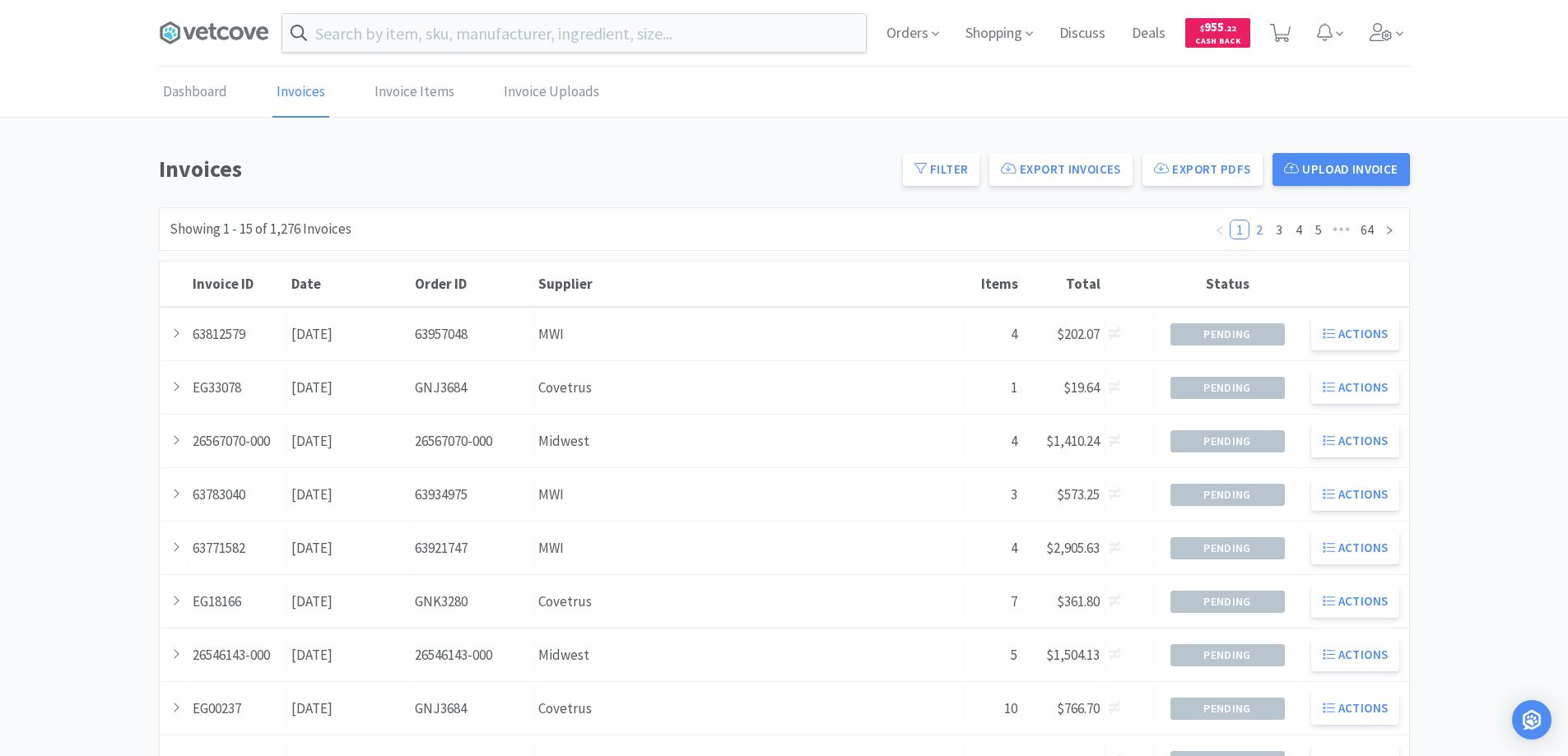
click at [1256, 227] on link "2" at bounding box center [1259, 229] width 19 height 19
click at [1236, 228] on link "1" at bounding box center [1240, 229] width 19 height 19
click at [904, 34] on span "Orders" at bounding box center [913, 33] width 66 height 66
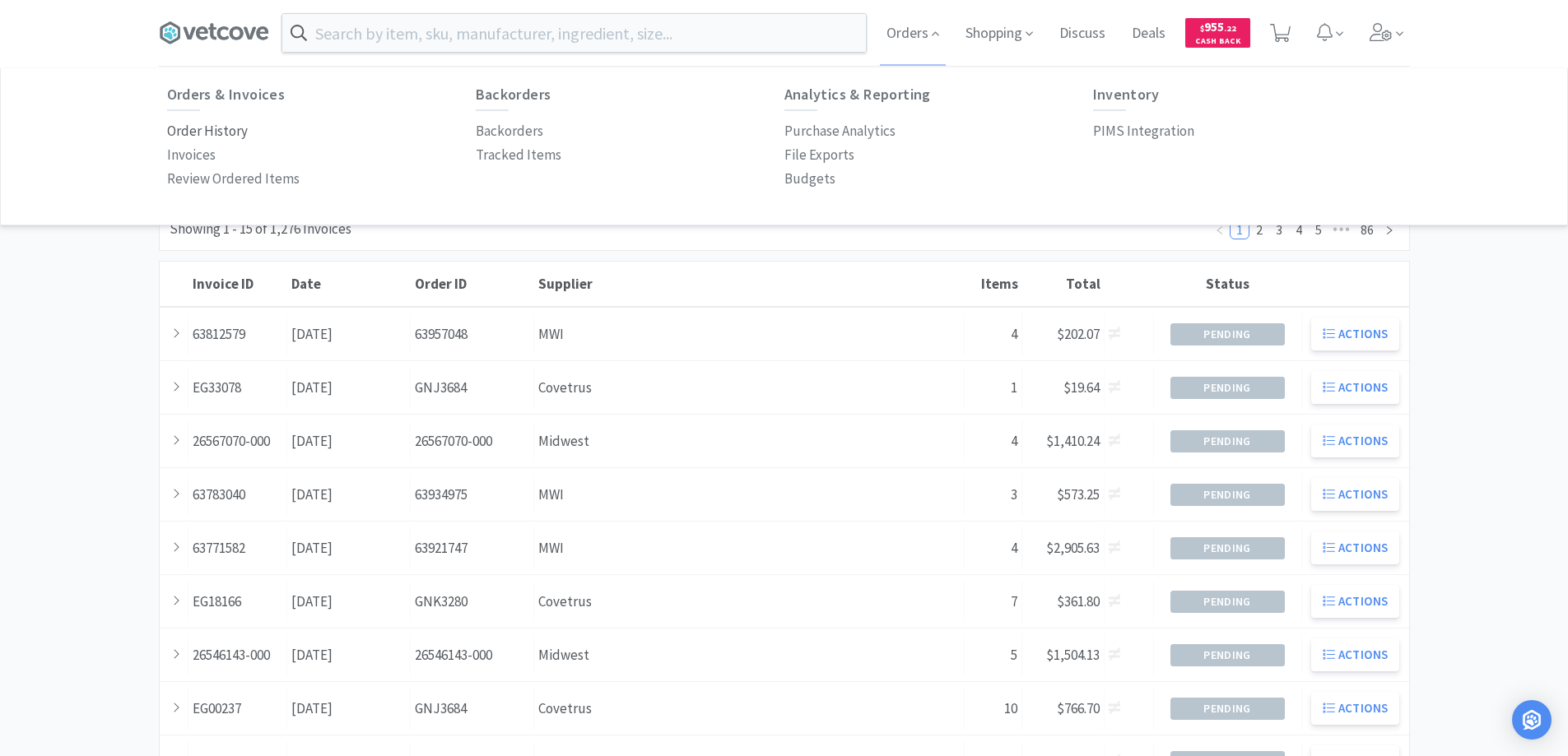
click at [234, 132] on p "Order History" at bounding box center [207, 131] width 81 height 22
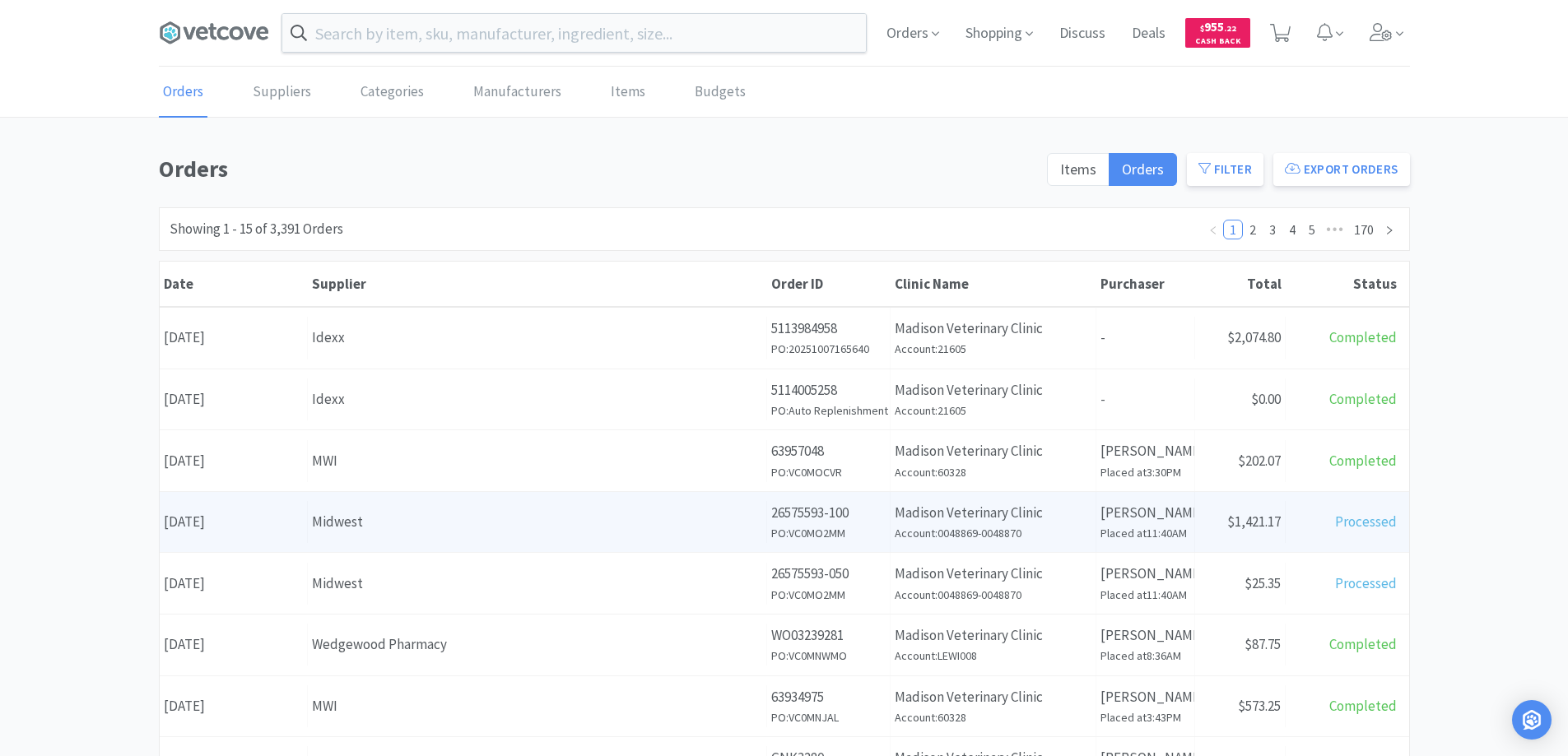
click at [416, 516] on div "Midwest" at bounding box center [537, 521] width 450 height 22
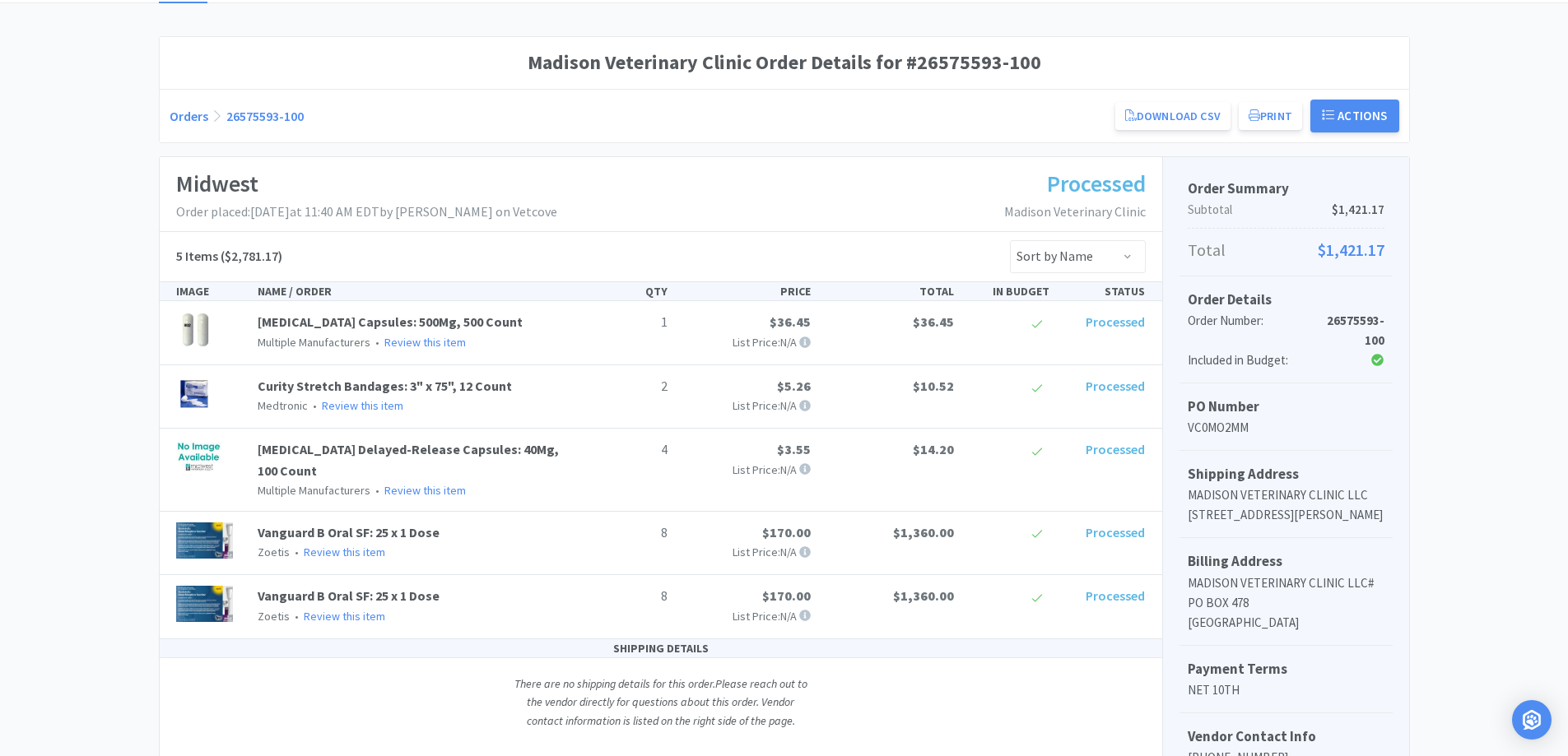
scroll to position [94, 0]
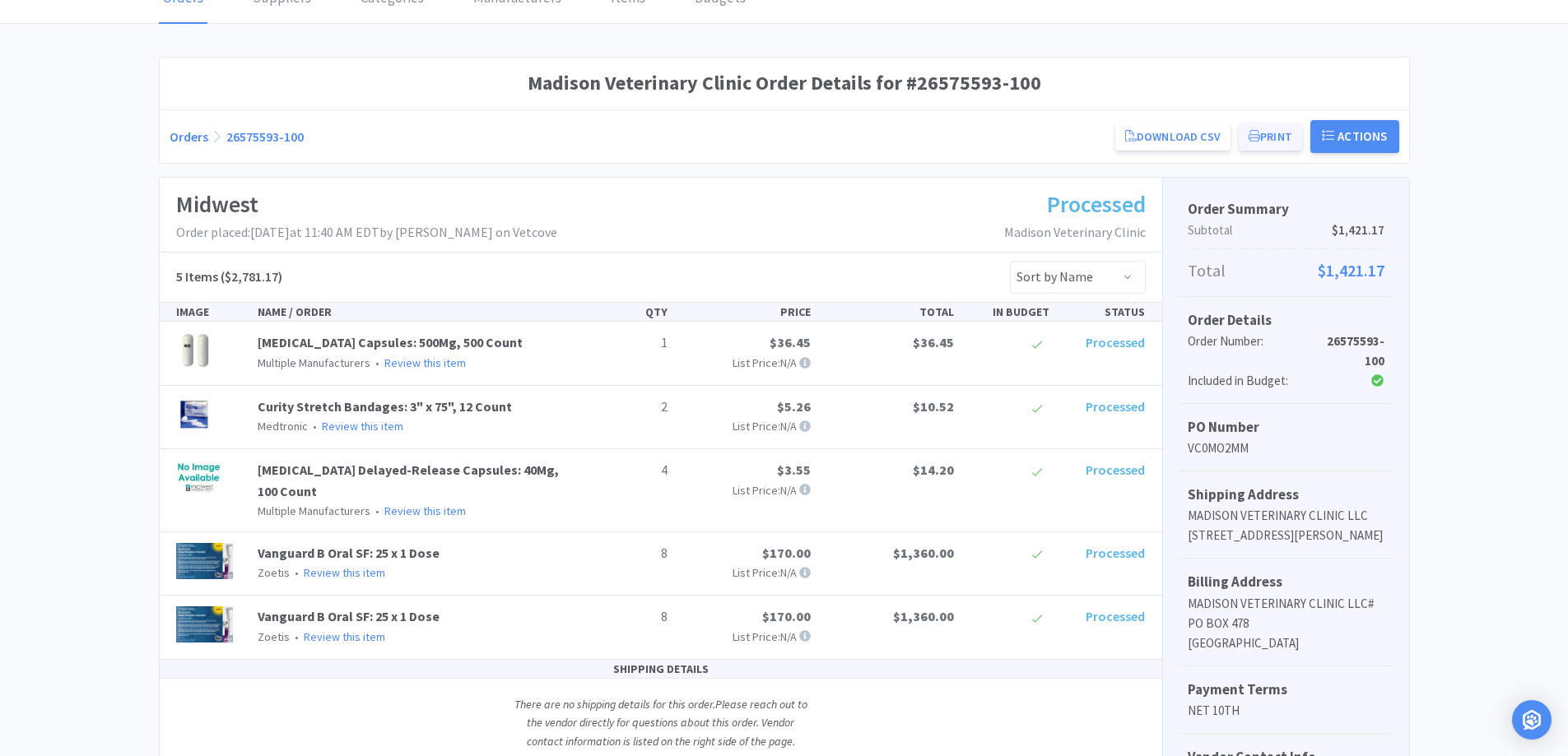
click at [1267, 135] on button "Print" at bounding box center [1270, 136] width 63 height 28
click at [1266, 131] on button "Print" at bounding box center [1270, 136] width 63 height 28
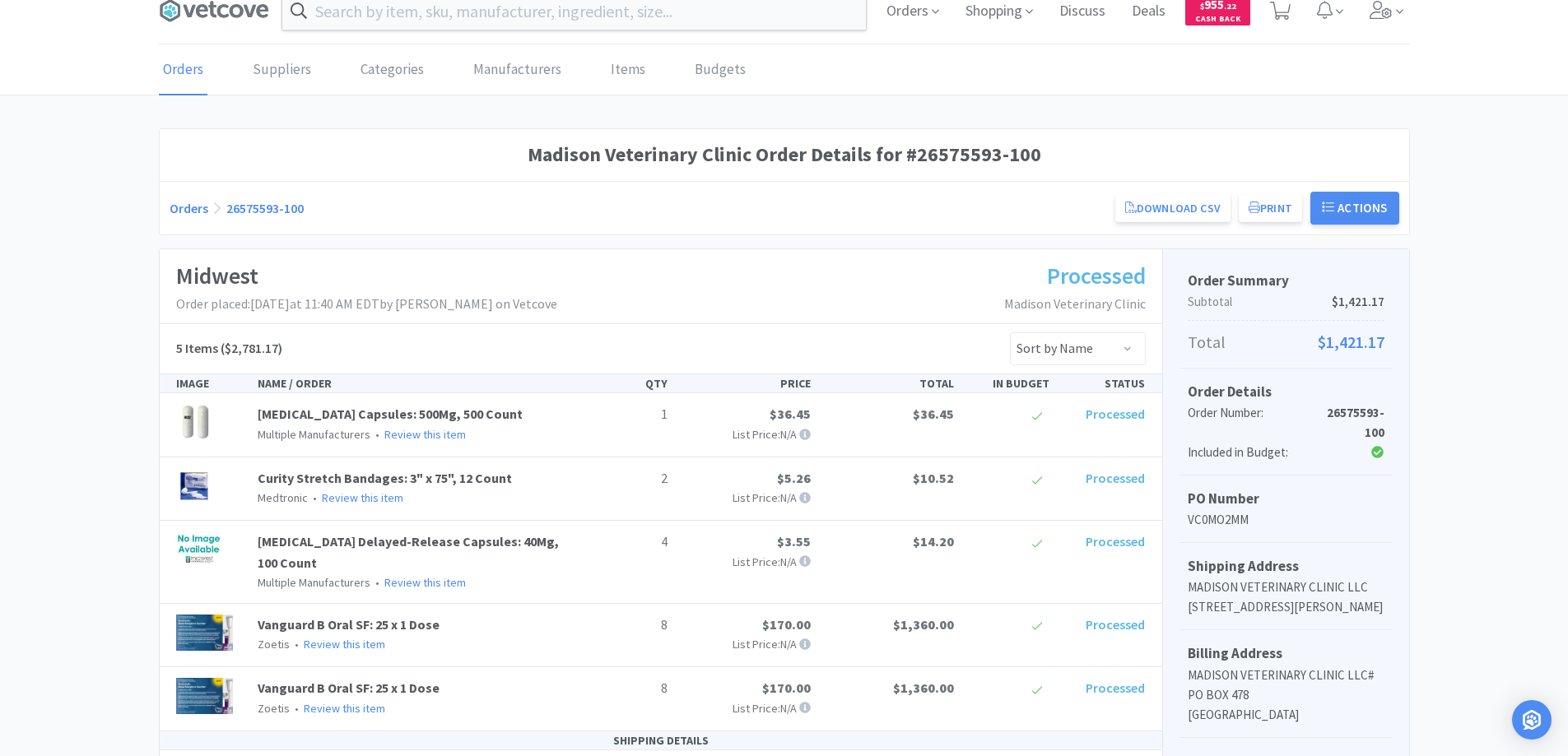
scroll to position [0, 0]
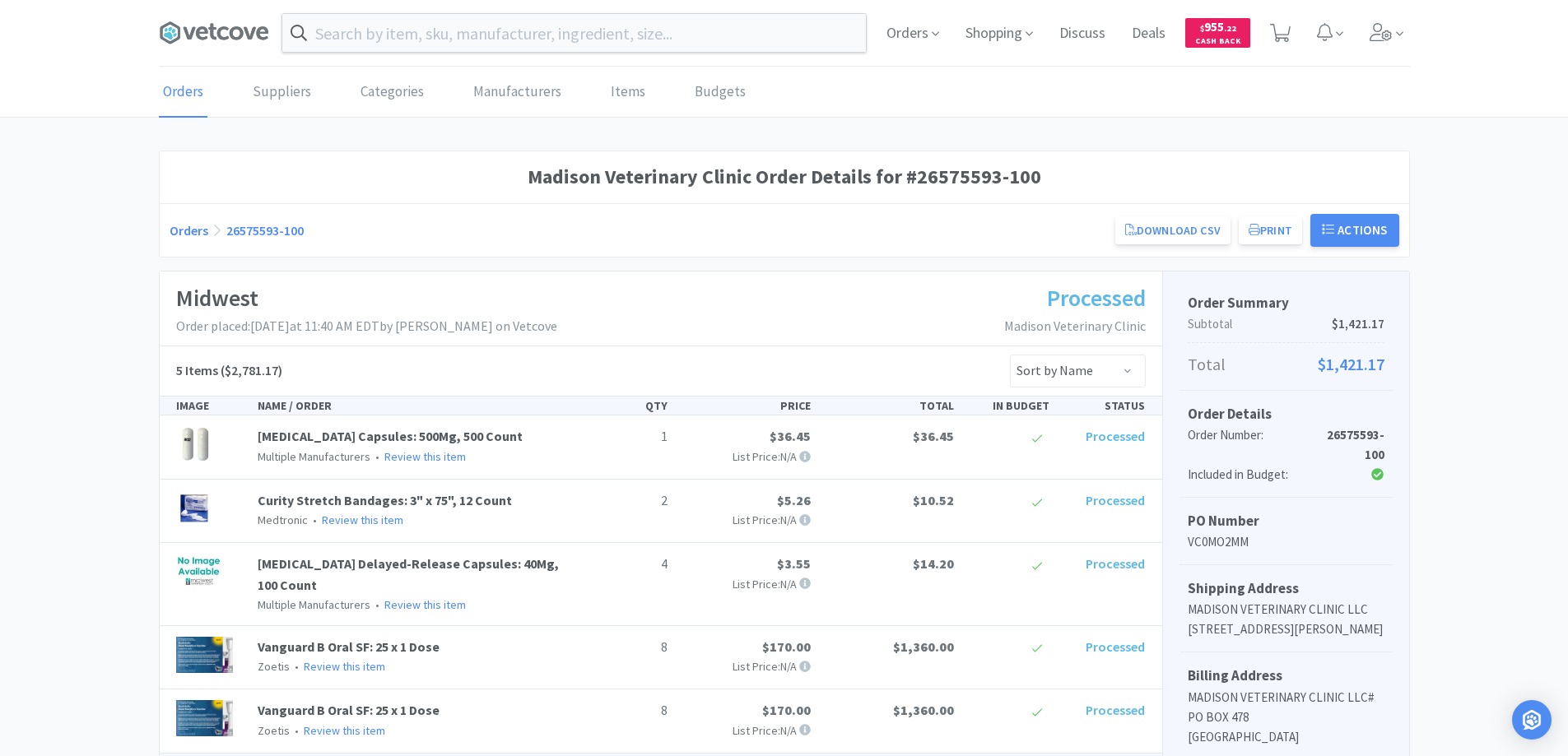
click at [188, 229] on link "Orders" at bounding box center [189, 230] width 39 height 17
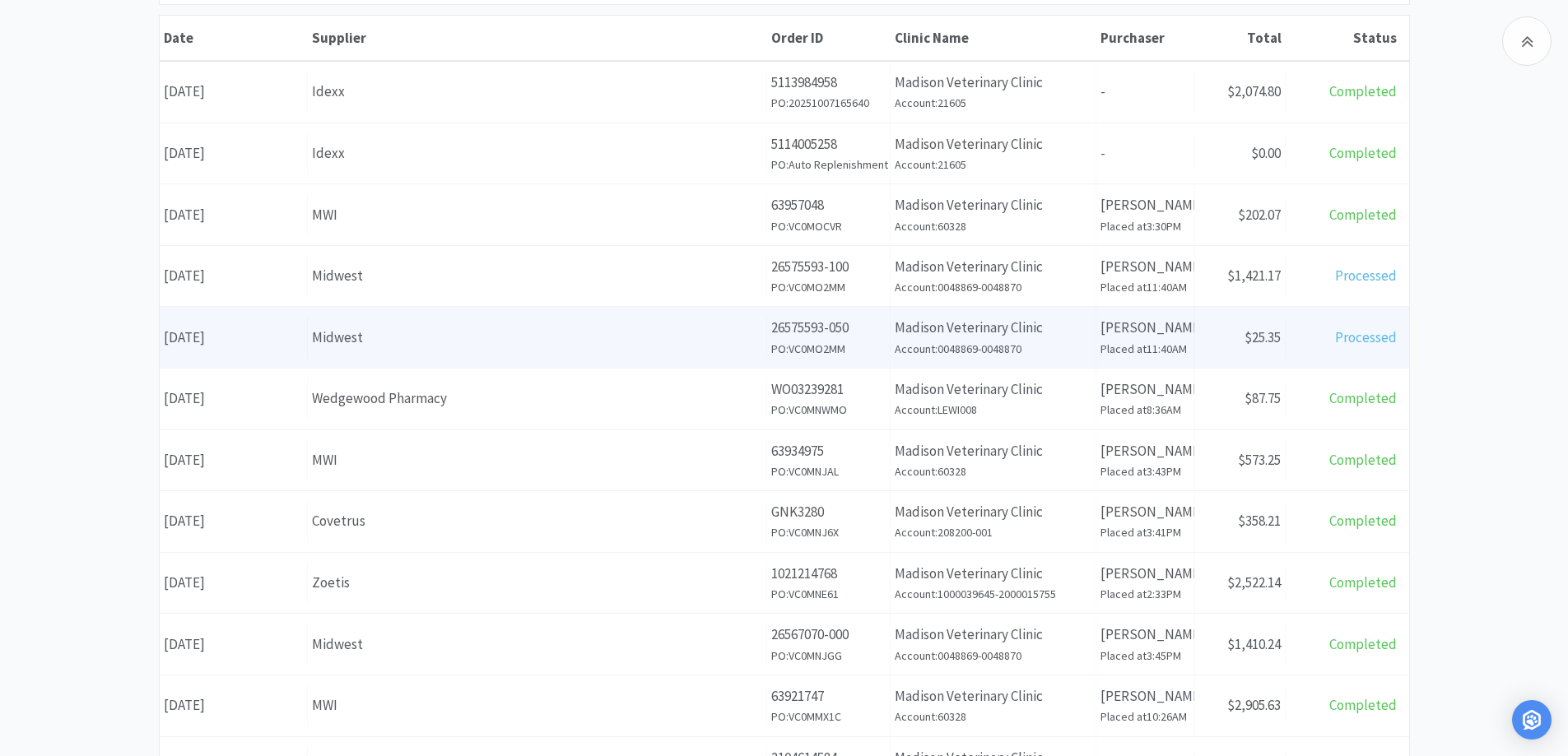
scroll to position [246, 0]
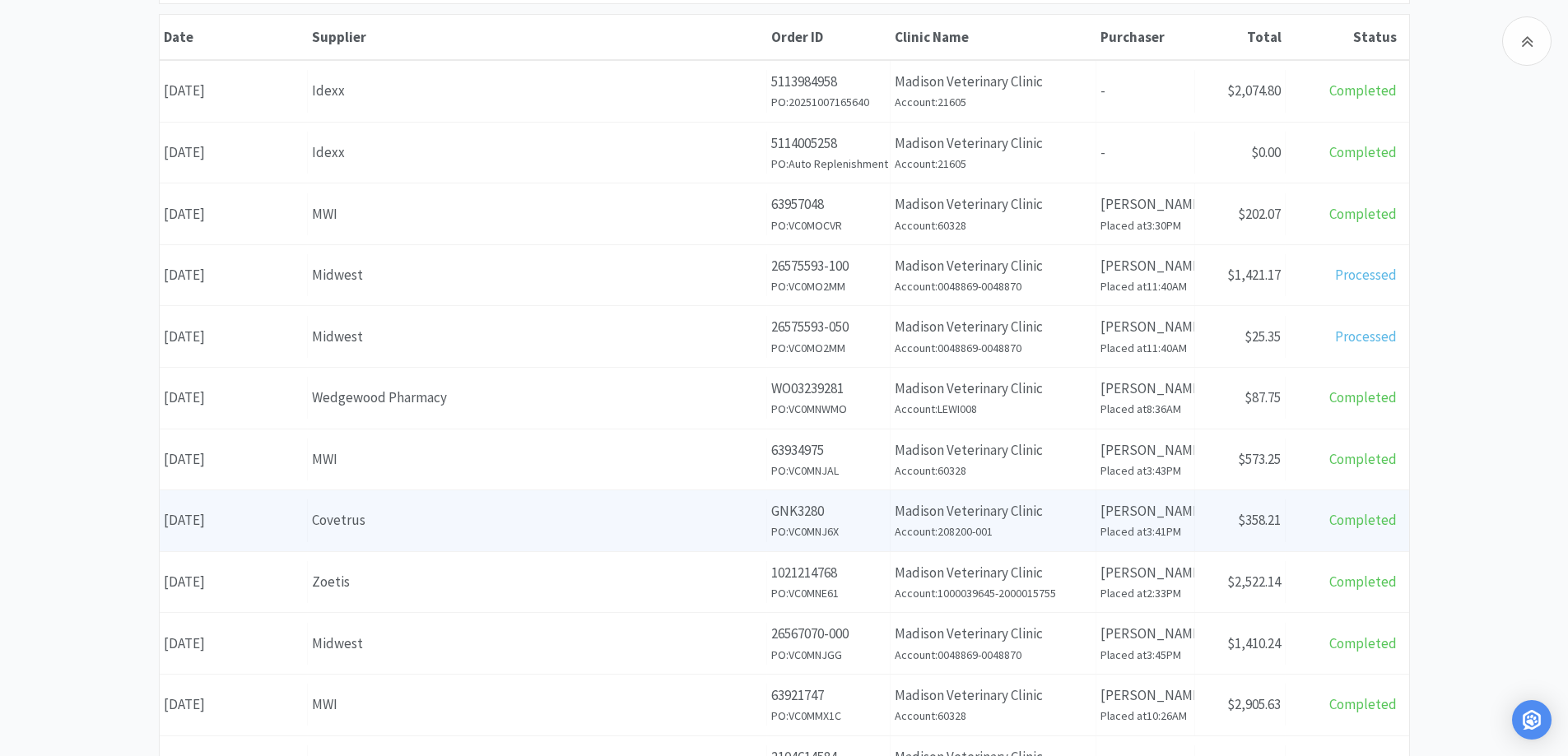
click at [545, 532] on div "Supplier Covetrus" at bounding box center [537, 520] width 459 height 42
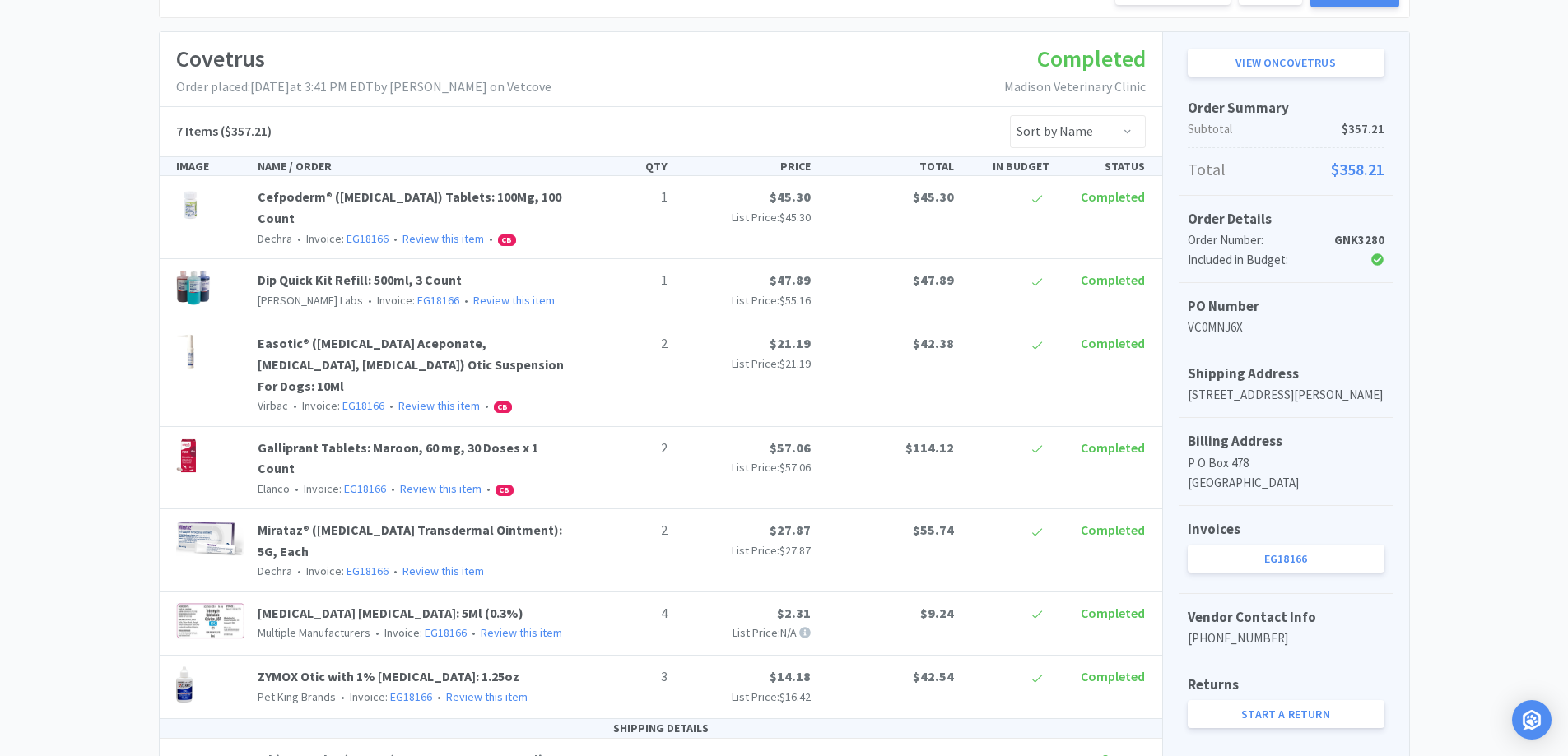
scroll to position [11, 0]
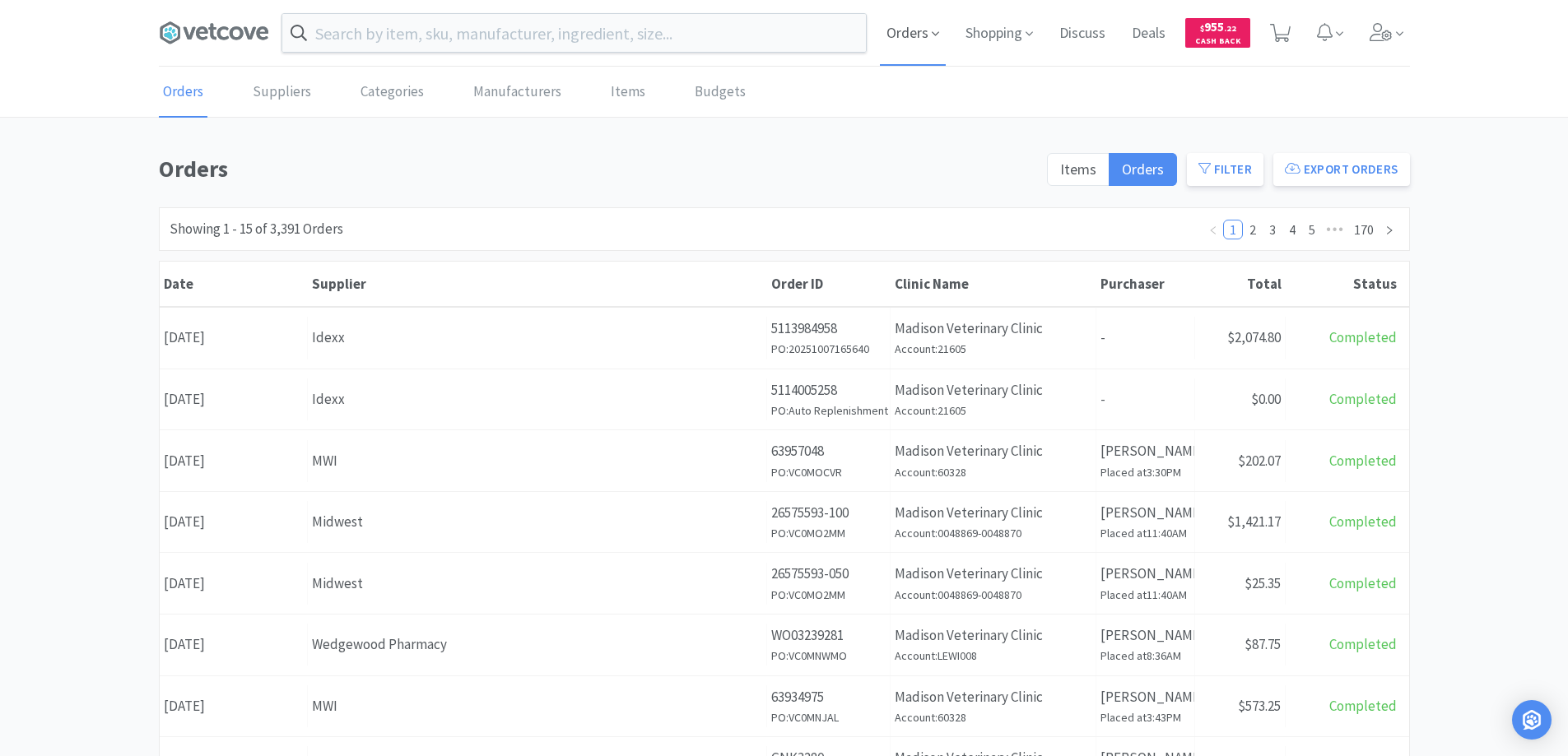
click at [902, 34] on span "Orders" at bounding box center [913, 33] width 66 height 66
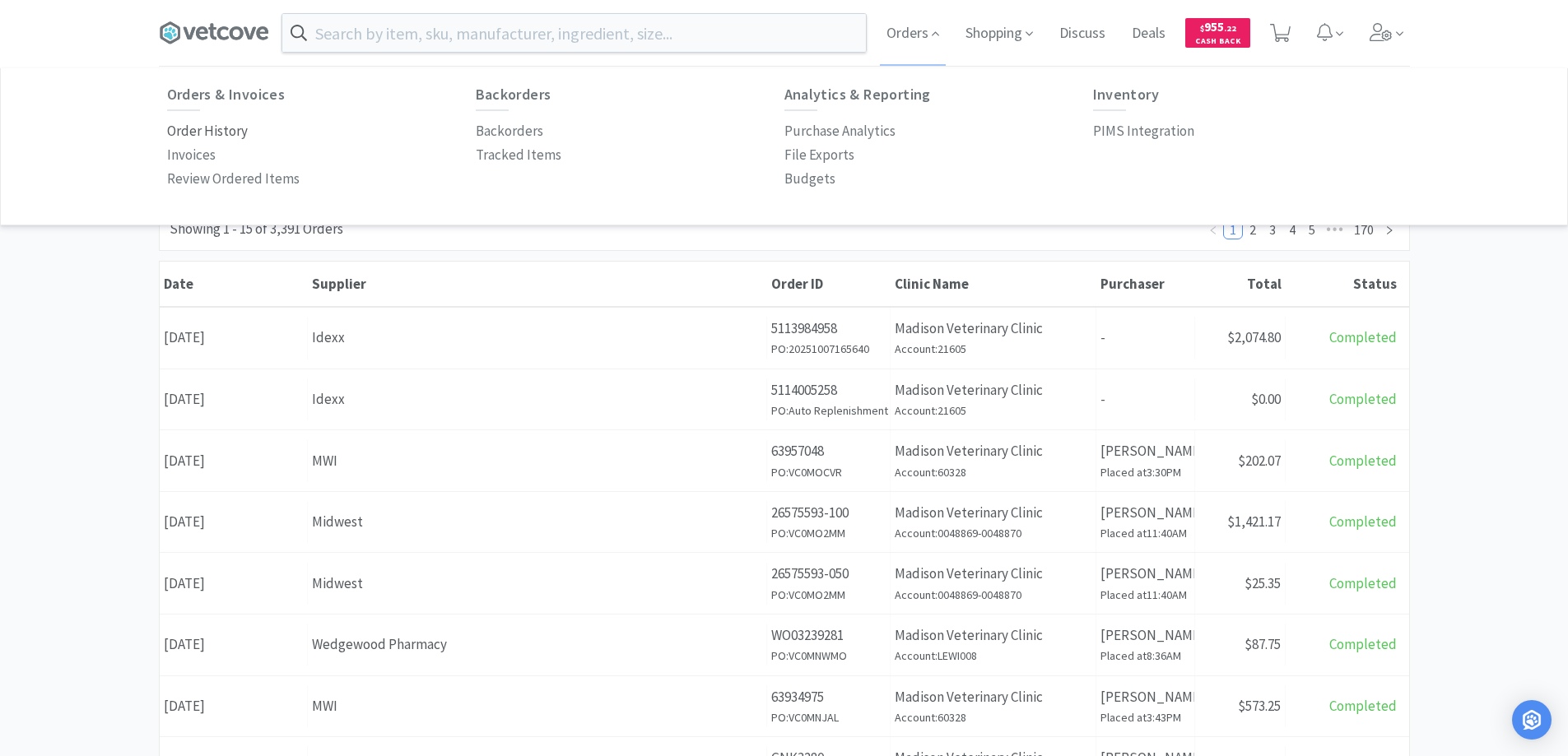
click at [227, 132] on p "Order History" at bounding box center [207, 131] width 81 height 22
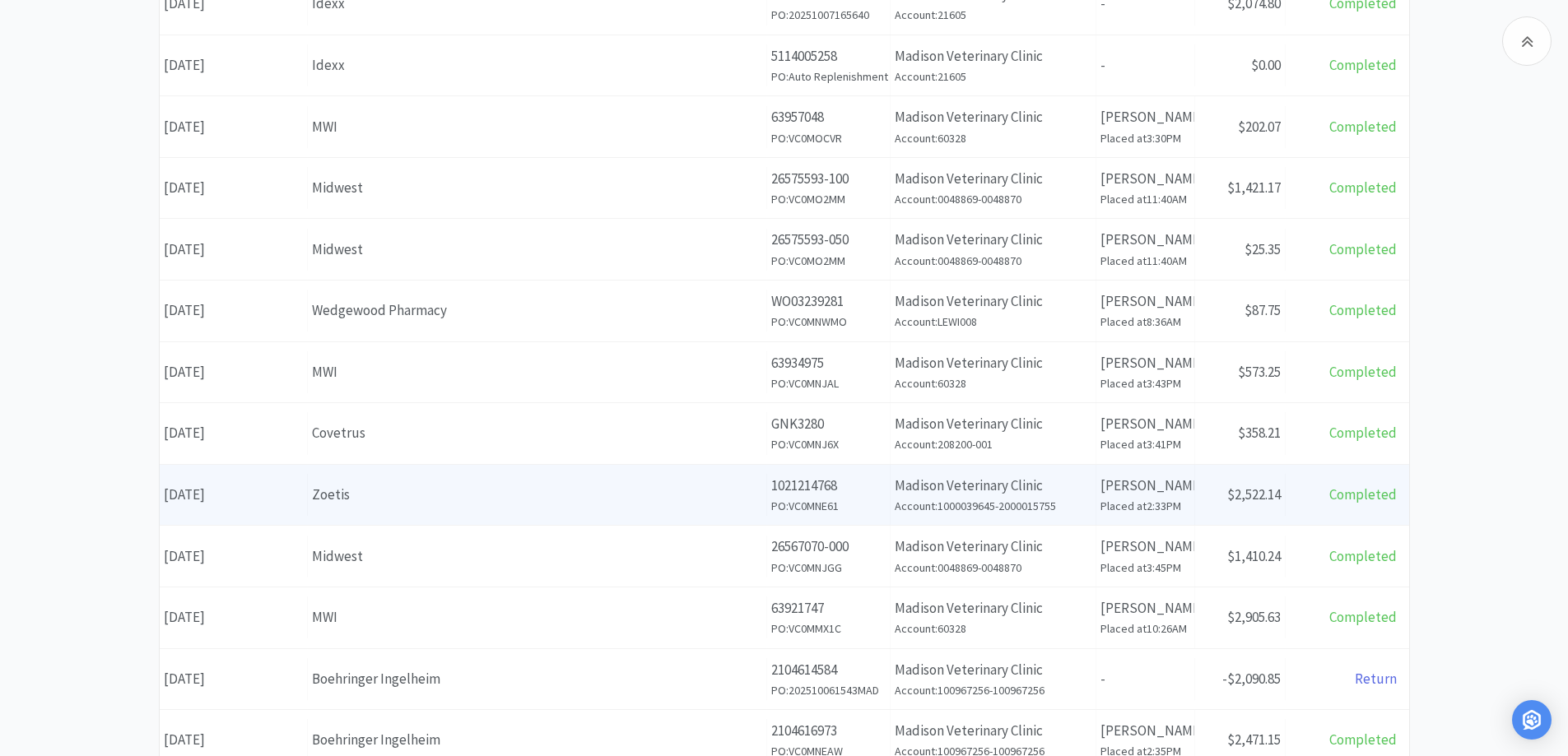
scroll to position [329, 0]
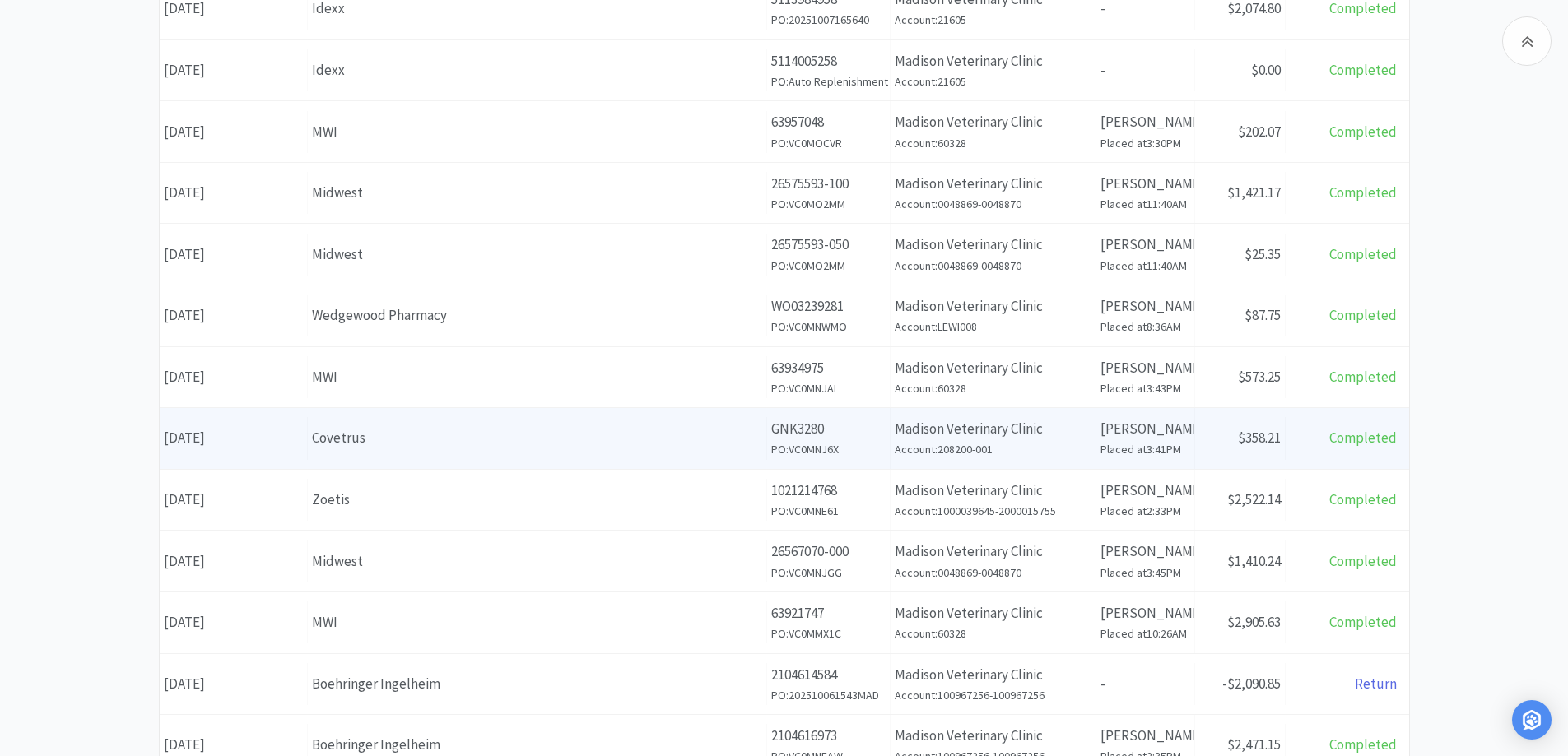
click at [543, 441] on div "Covetrus" at bounding box center [537, 437] width 450 height 22
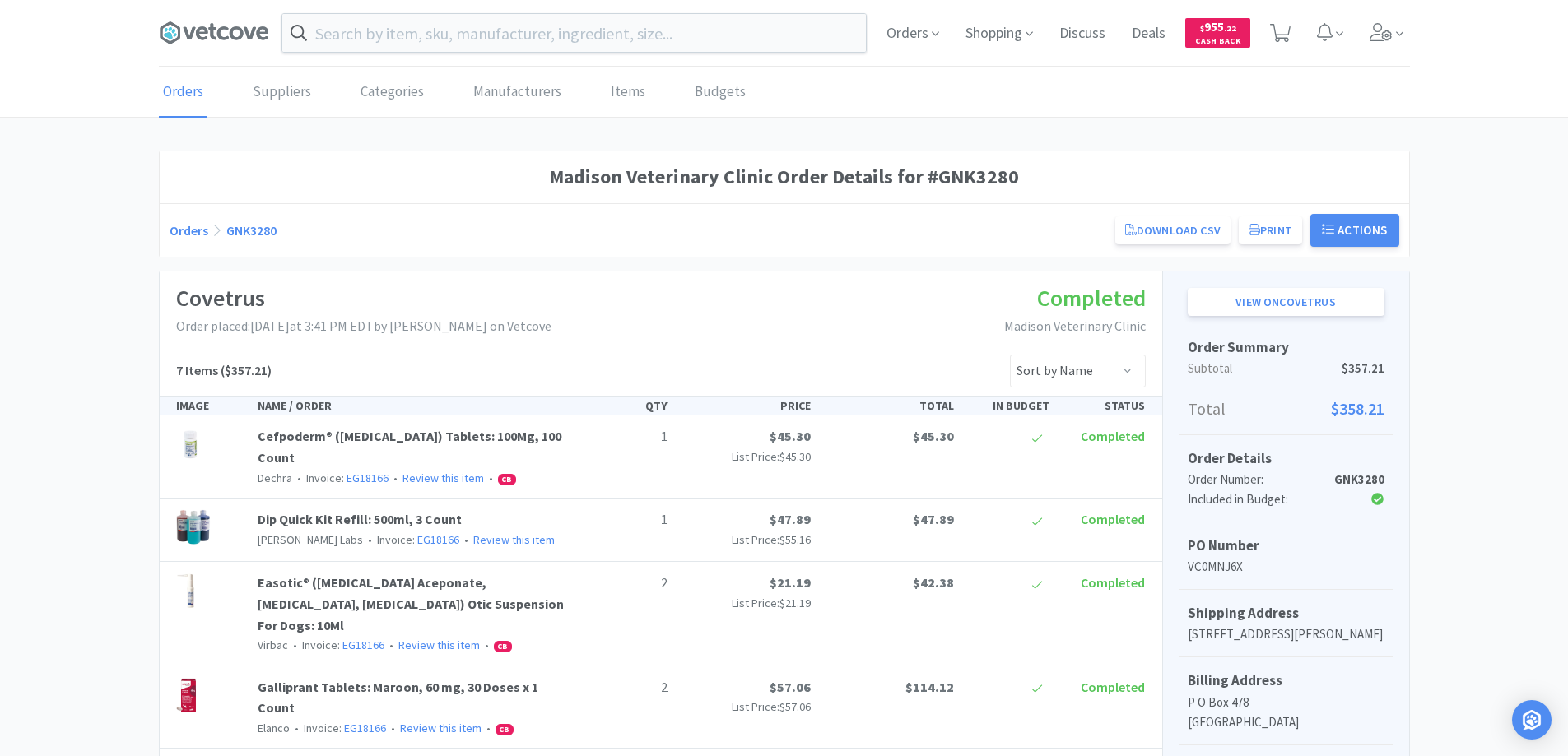
click at [193, 230] on link "Orders" at bounding box center [189, 230] width 39 height 17
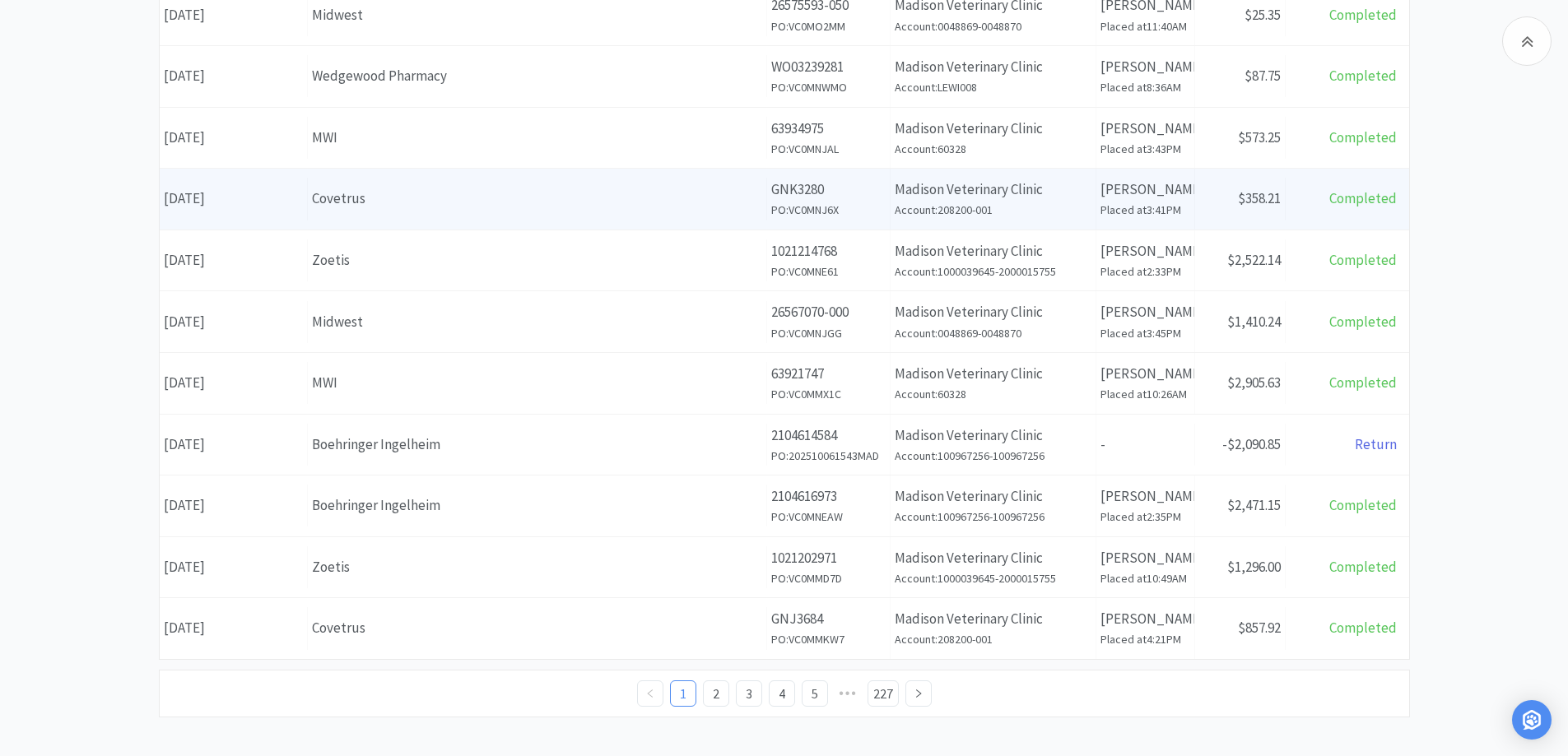
scroll to position [580, 0]
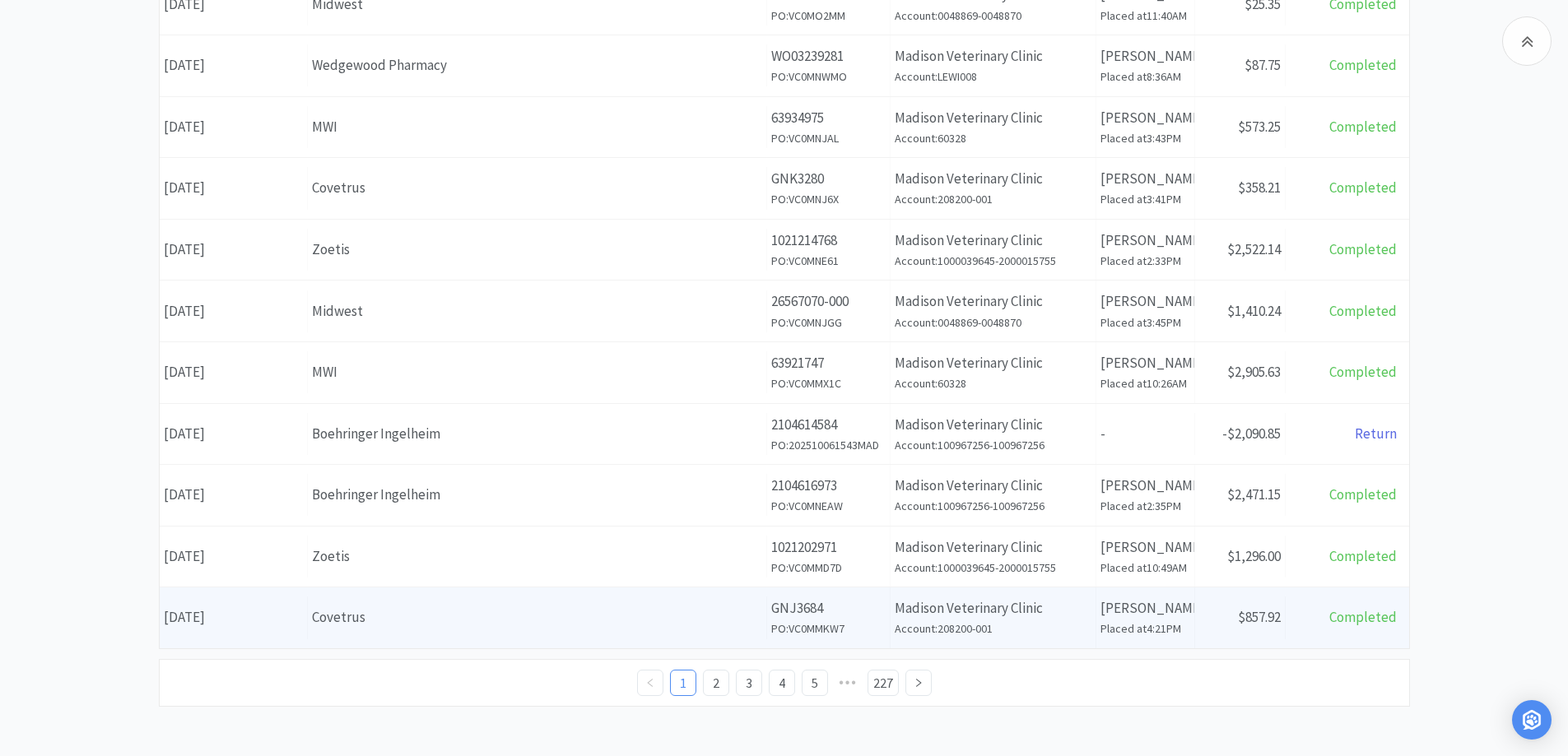
click at [447, 619] on div "Covetrus" at bounding box center [537, 617] width 450 height 22
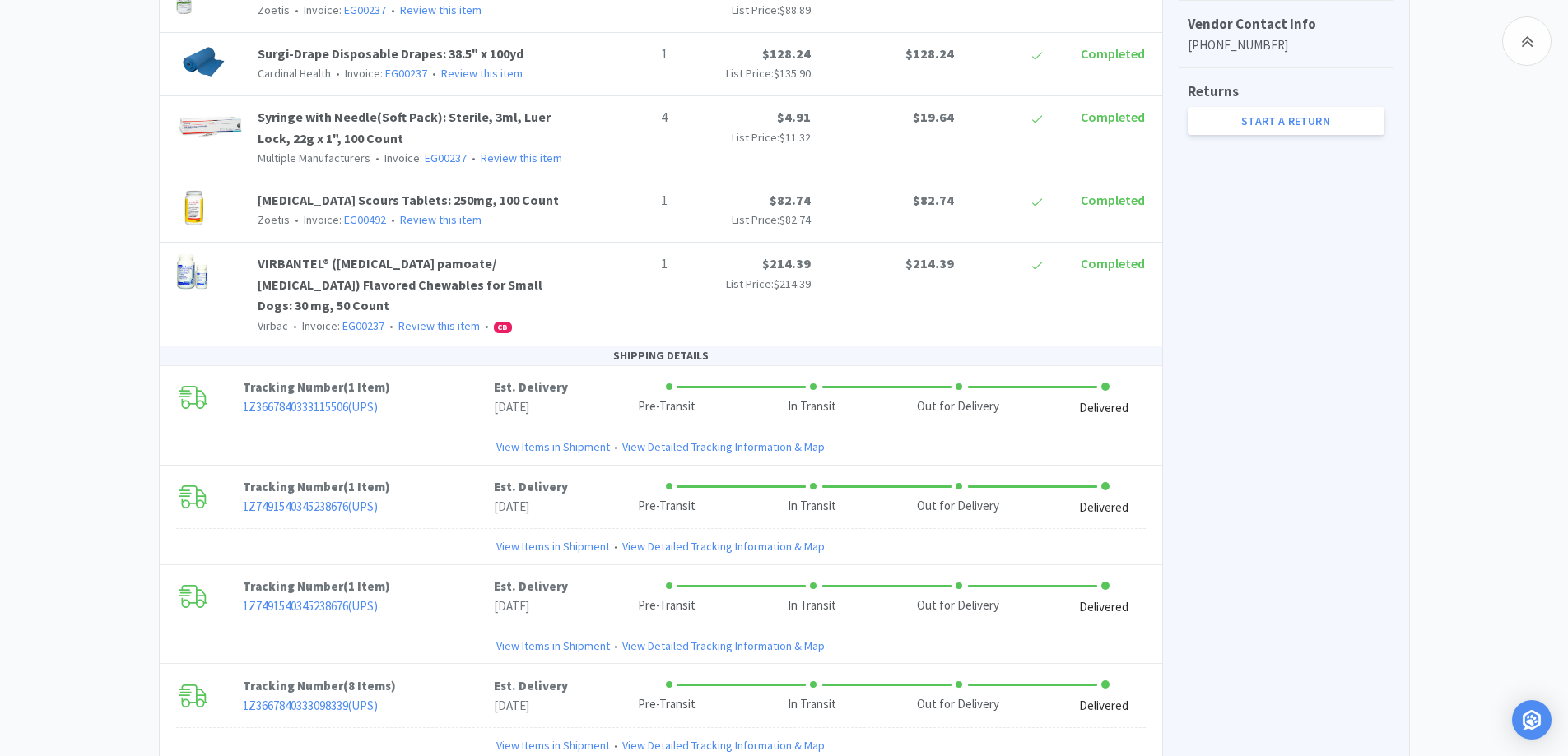
scroll to position [898, 0]
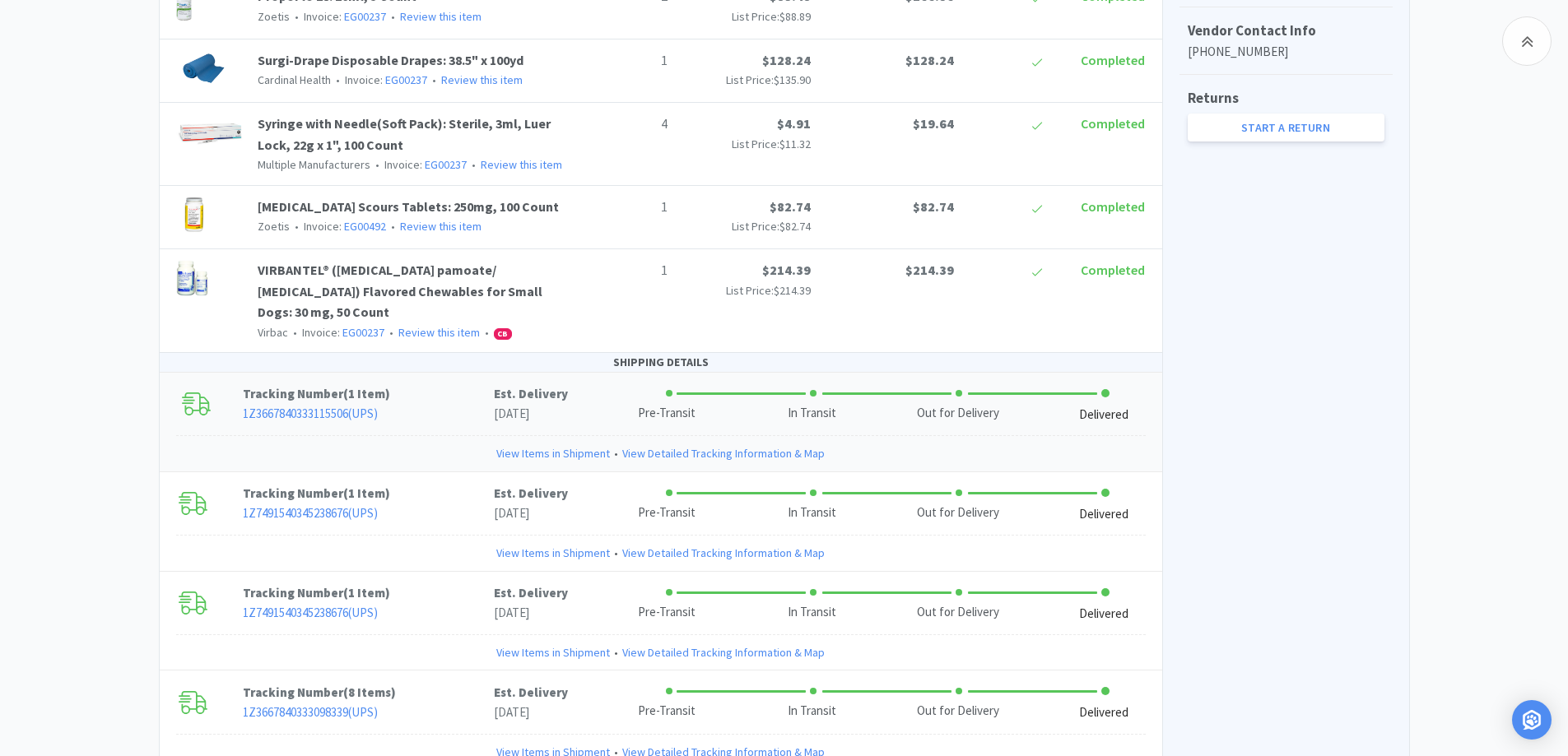
click at [539, 444] on link "View Items in Shipment" at bounding box center [553, 453] width 114 height 19
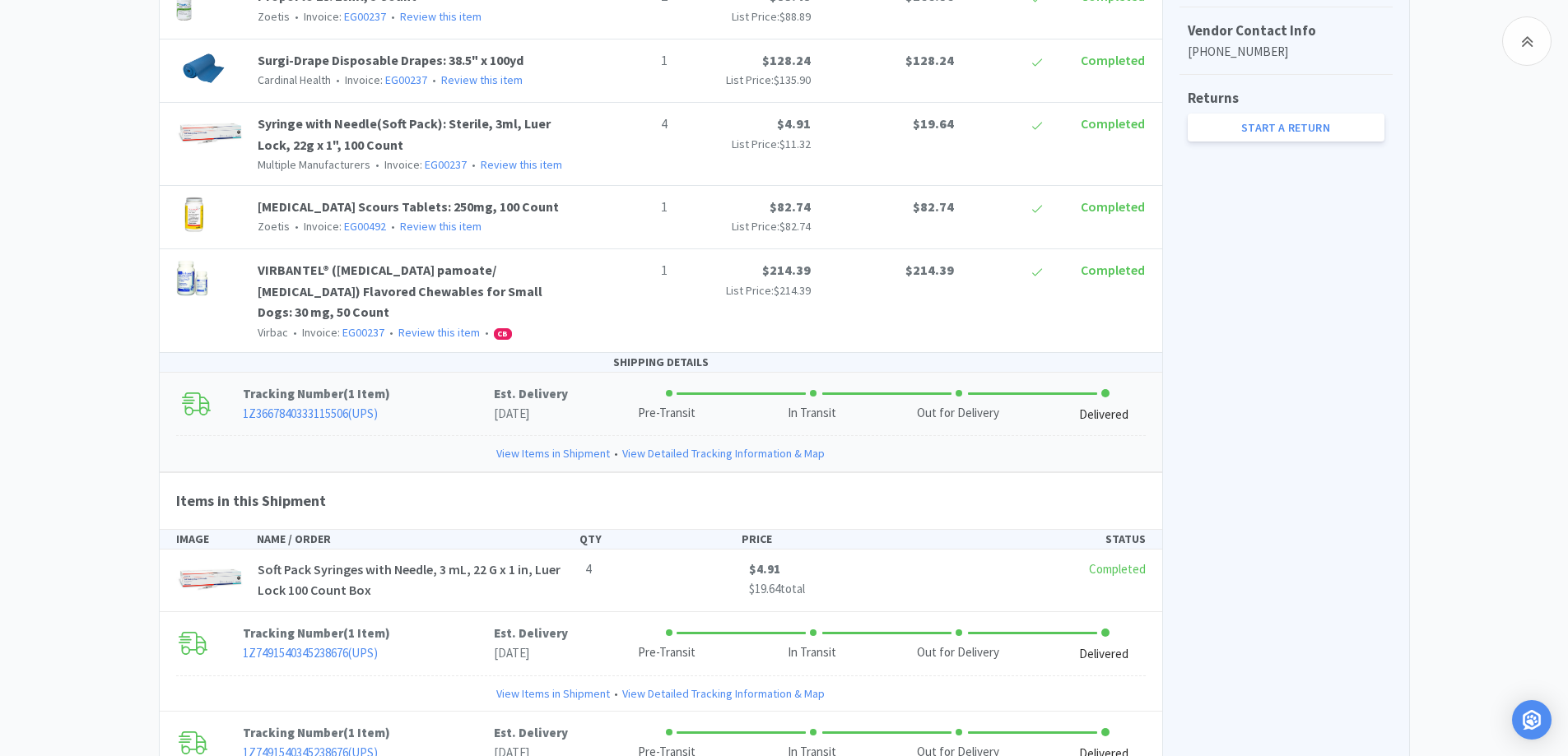
click at [539, 444] on link "View Items in Shipment" at bounding box center [553, 453] width 114 height 19
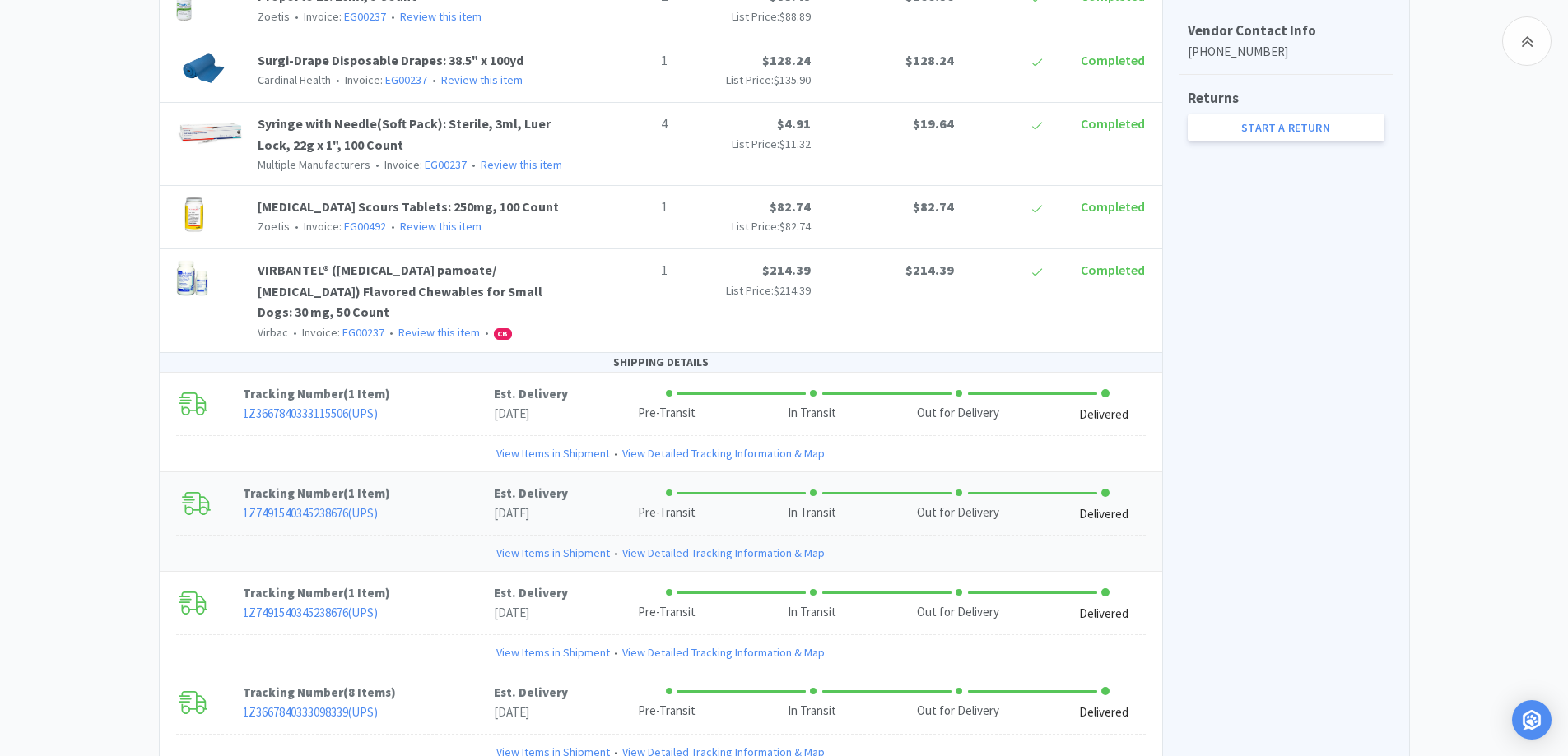
click at [534, 544] on link "View Items in Shipment" at bounding box center [553, 552] width 114 height 19
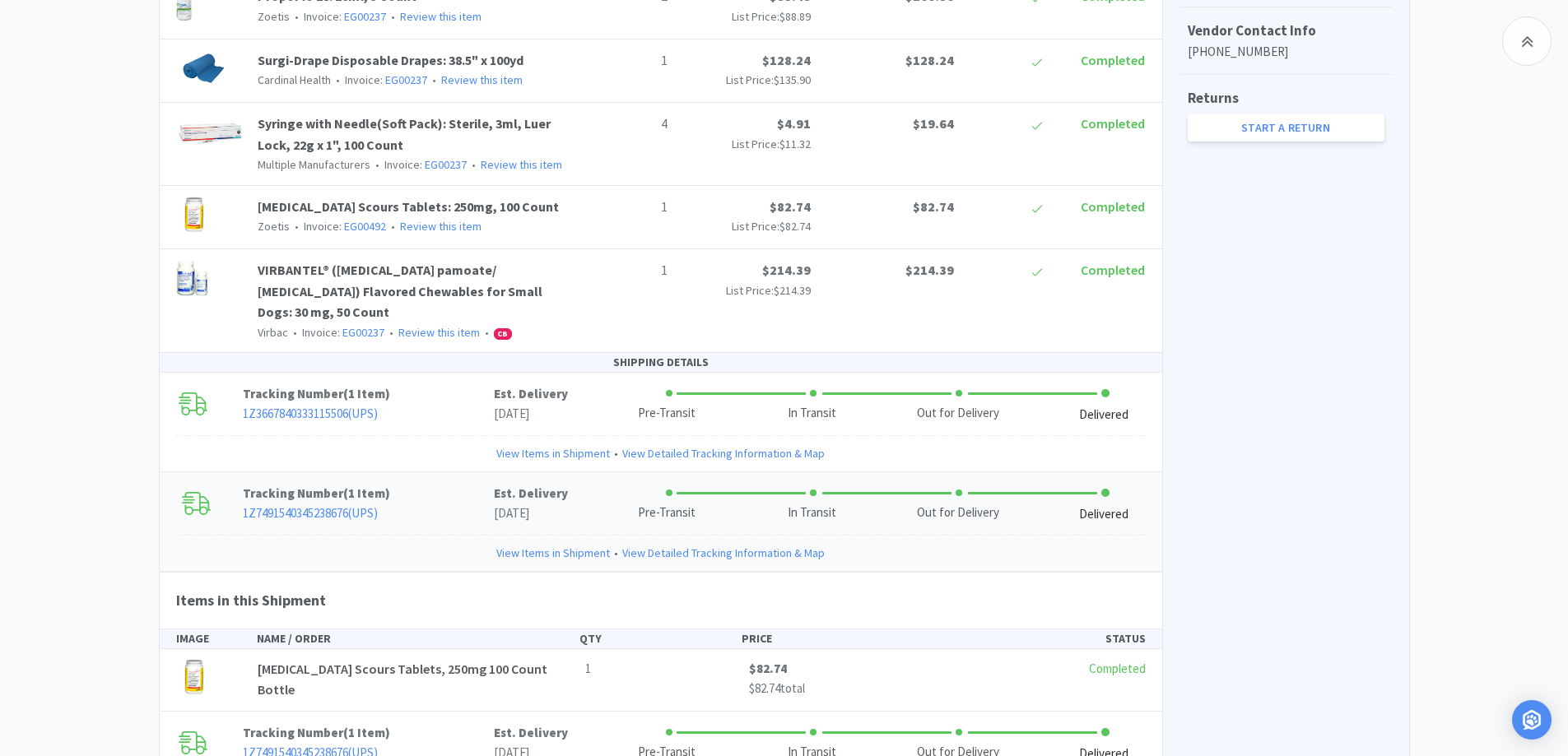
click at [534, 544] on link "View Items in Shipment" at bounding box center [553, 552] width 114 height 19
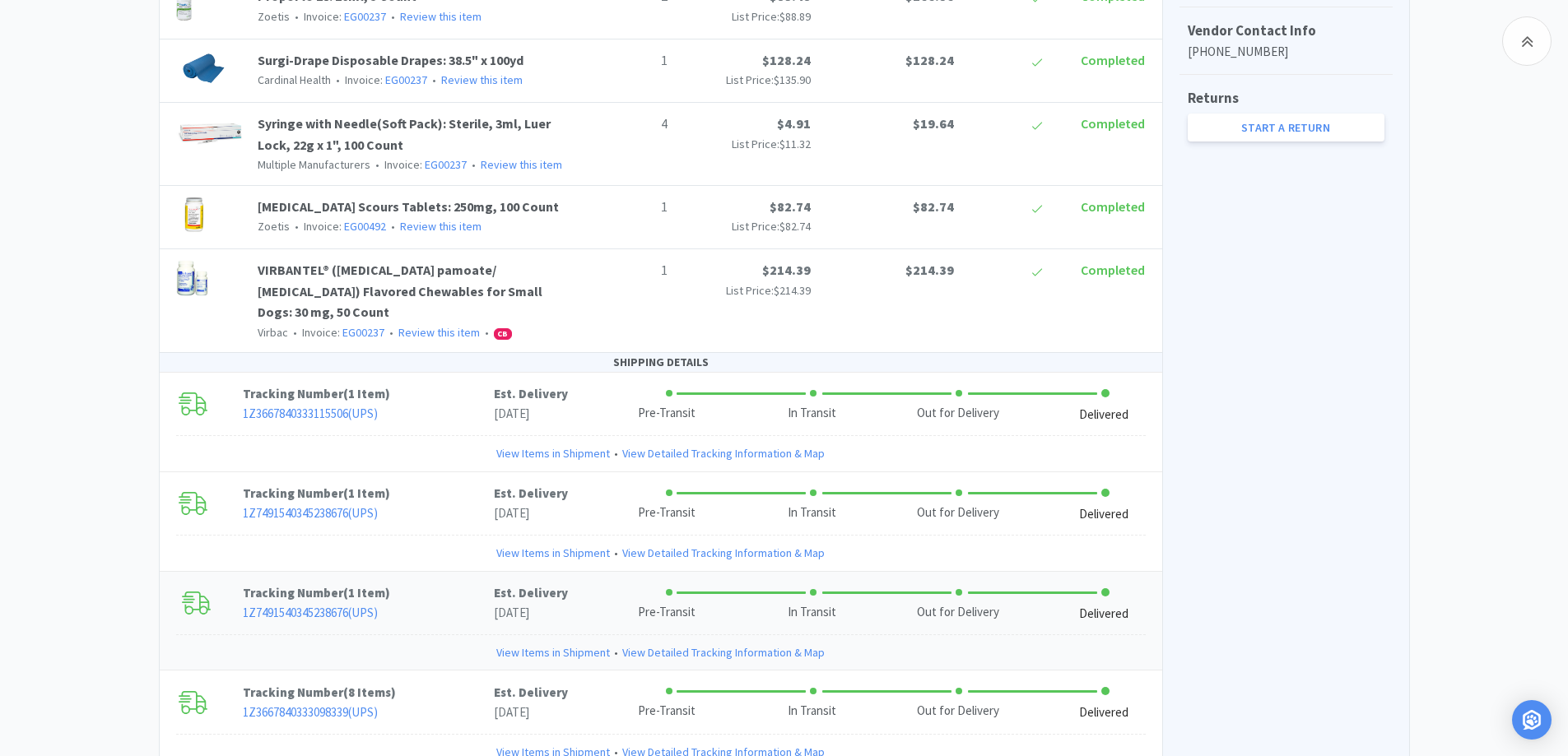
click at [565, 643] on link "View Items in Shipment" at bounding box center [553, 652] width 114 height 19
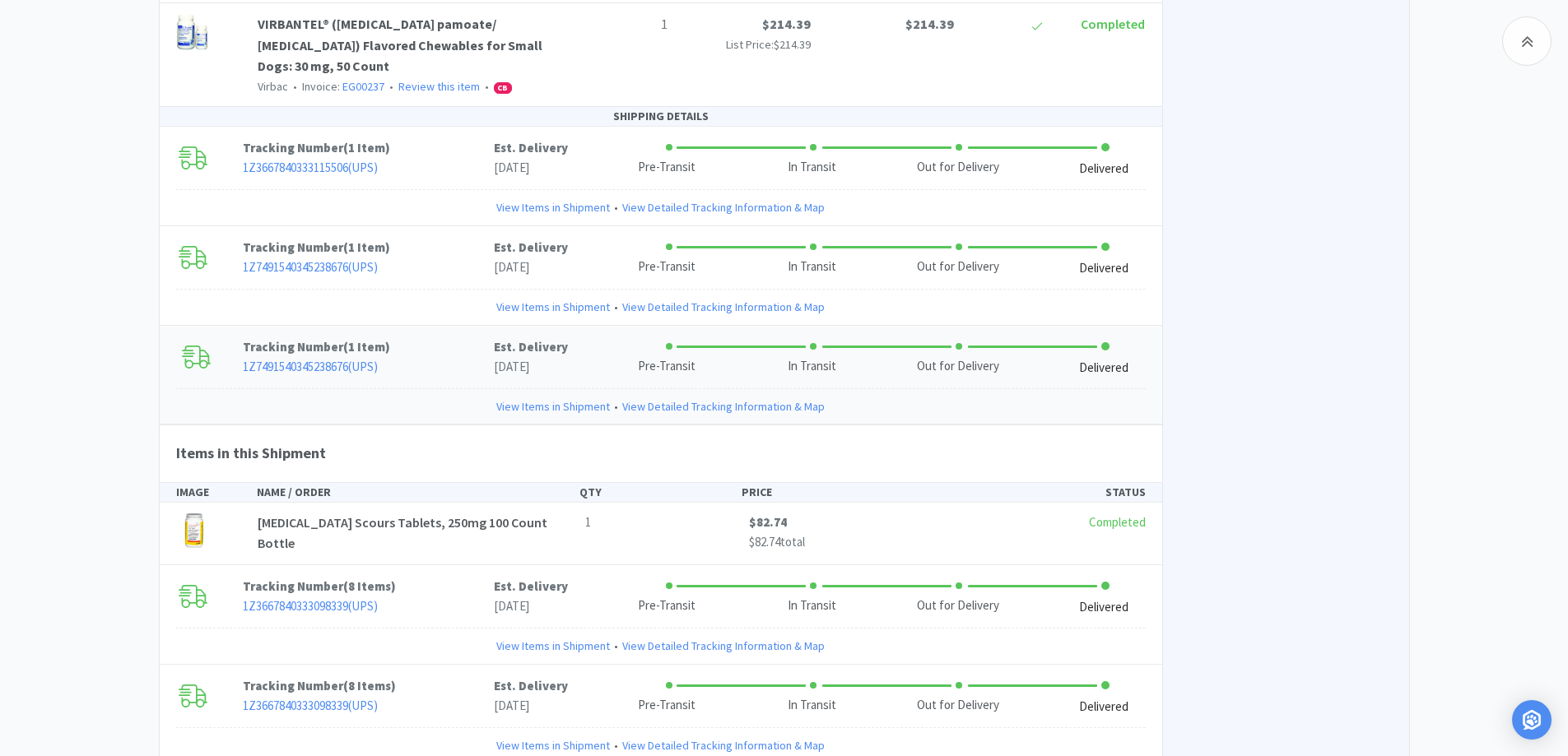
scroll to position [1146, 0]
click at [540, 397] on link "View Items in Shipment" at bounding box center [553, 405] width 114 height 19
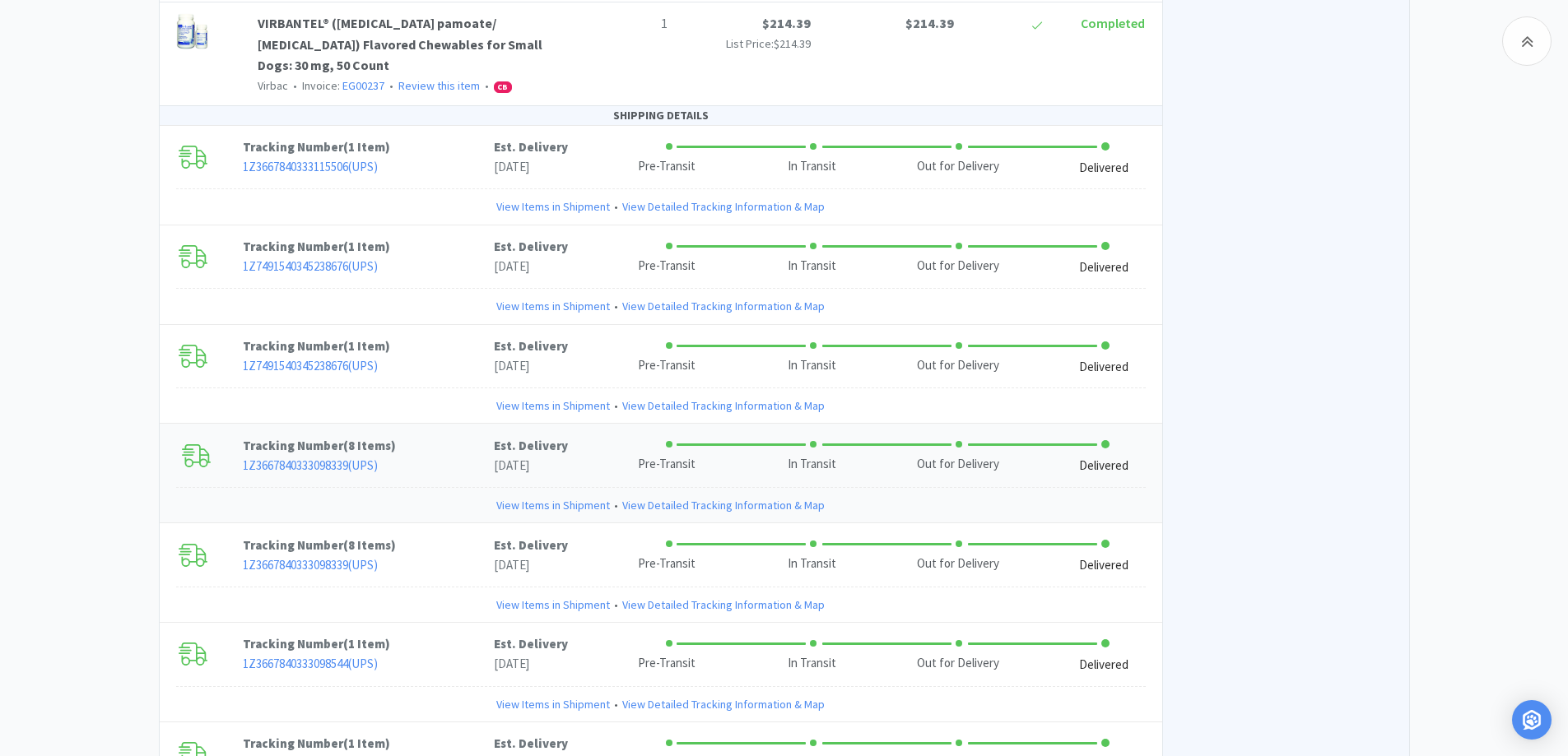
click at [540, 496] on link "View Items in Shipment" at bounding box center [553, 505] width 114 height 19
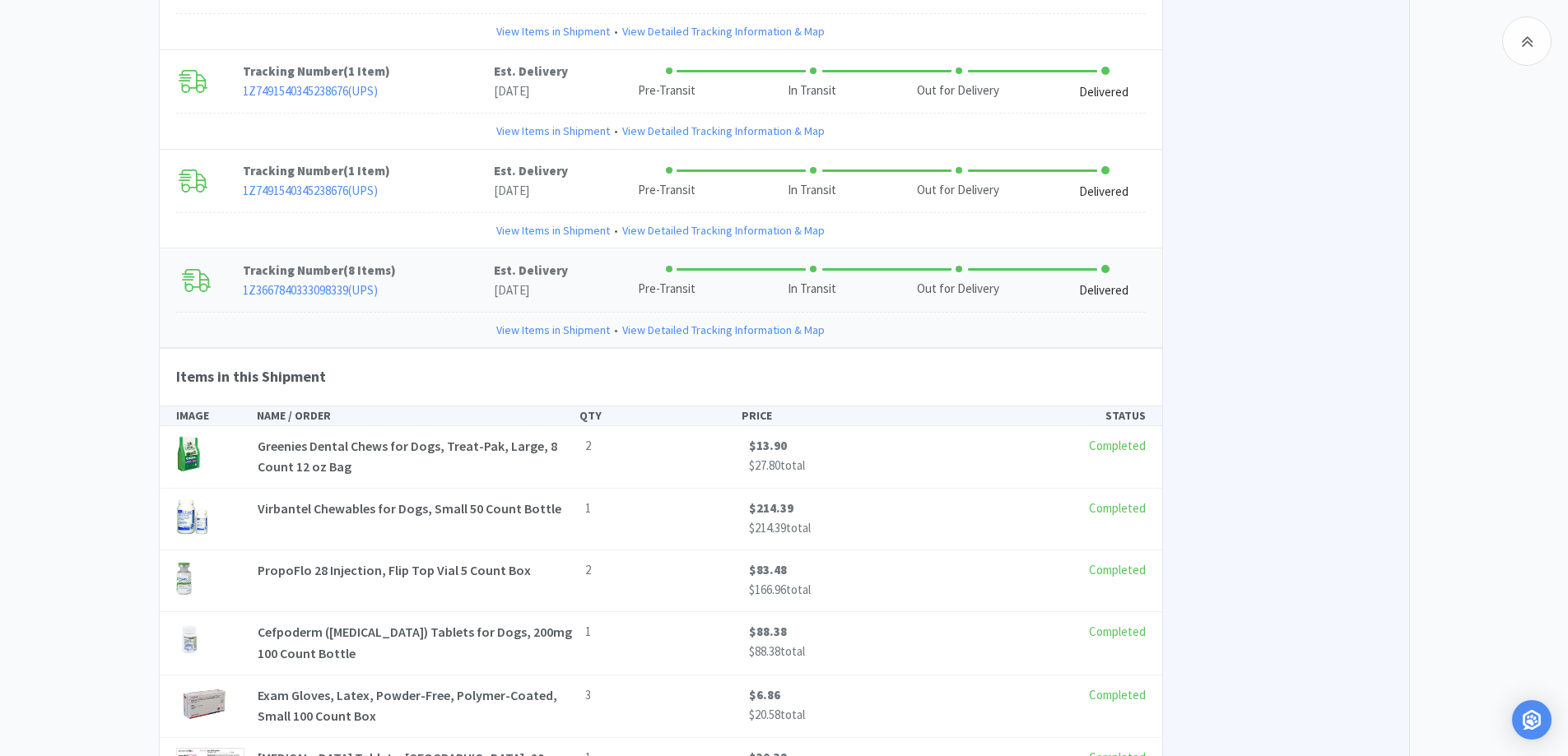
scroll to position [1146, 0]
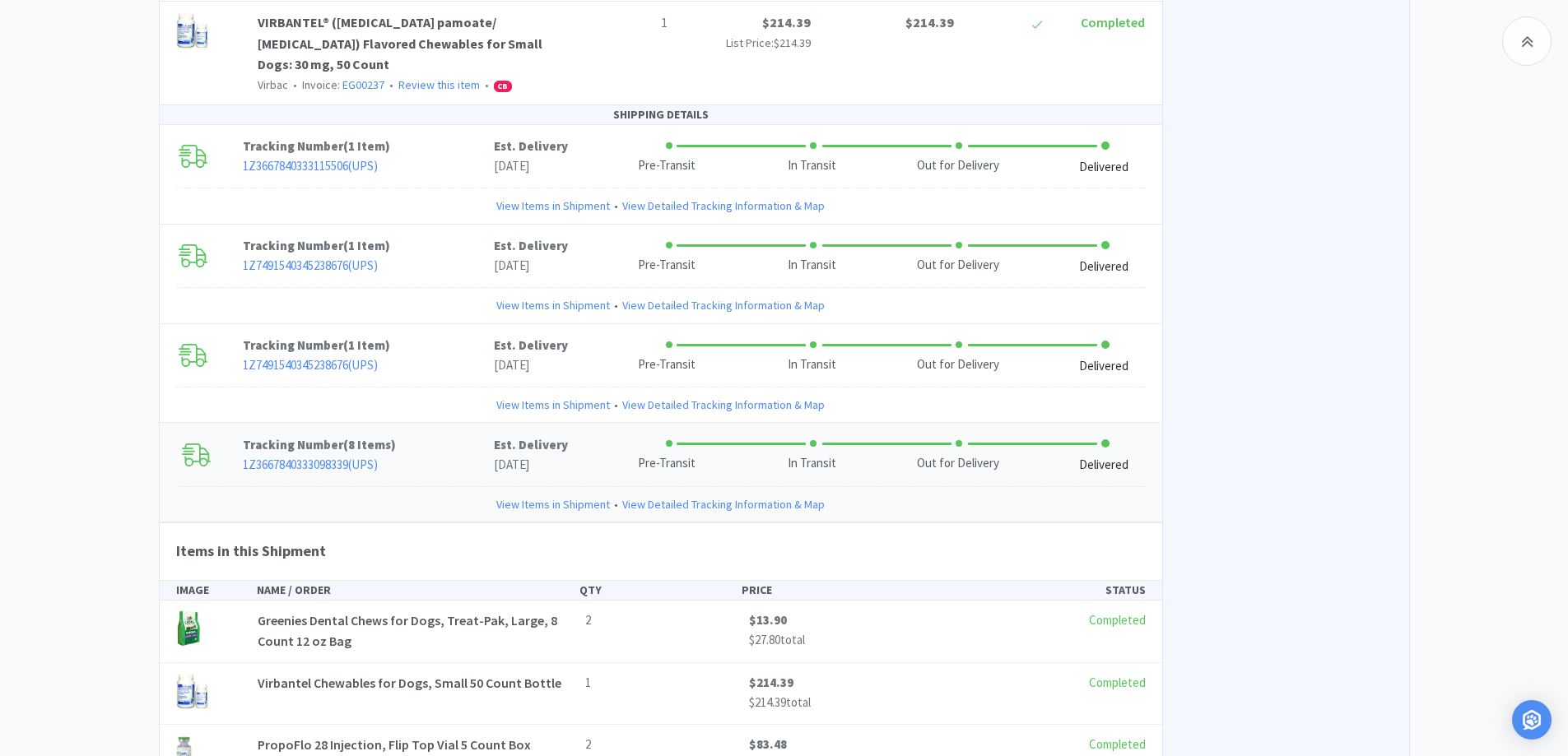
click at [539, 495] on link "View Items in Shipment" at bounding box center [553, 504] width 114 height 19
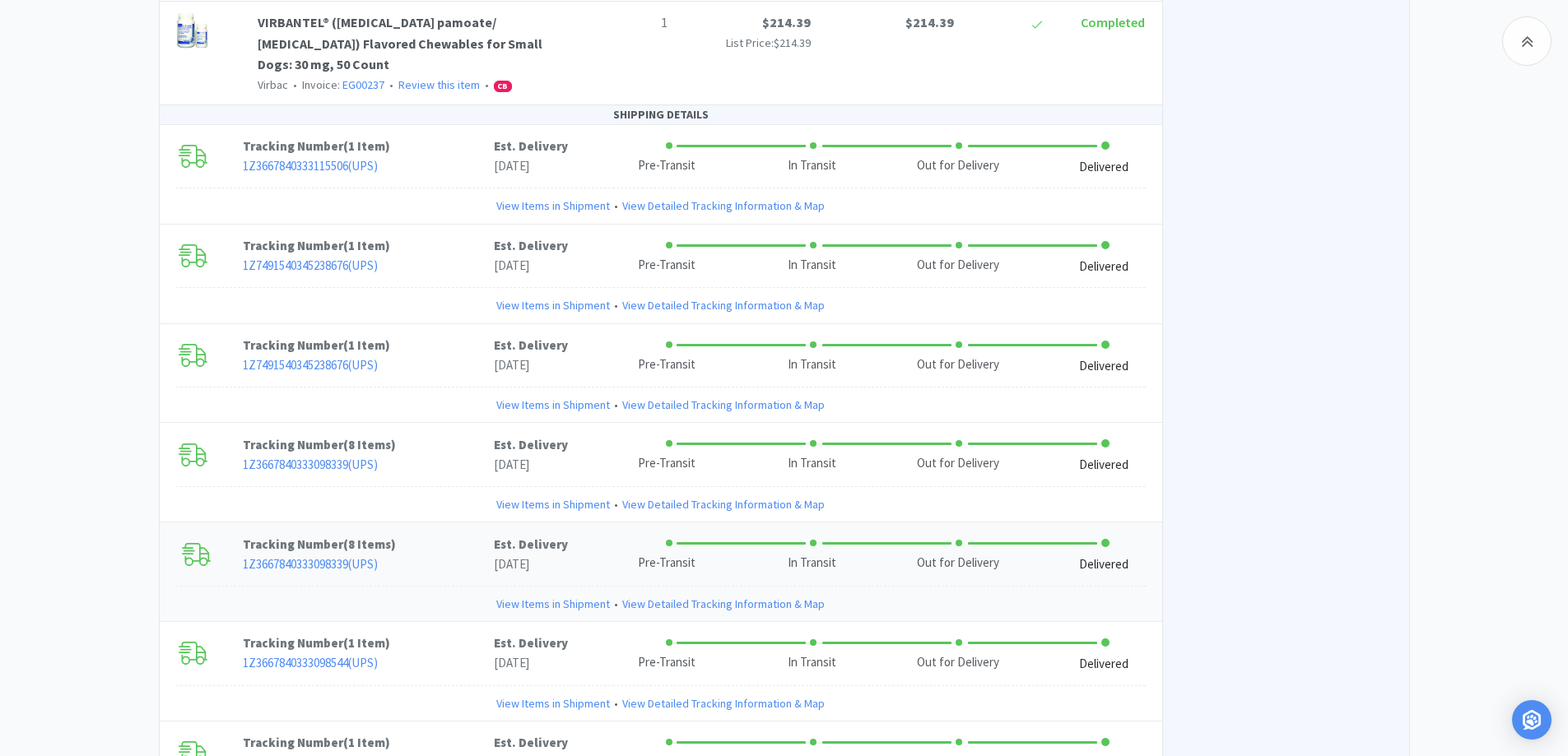
click at [532, 595] on link "View Items in Shipment" at bounding box center [553, 604] width 114 height 19
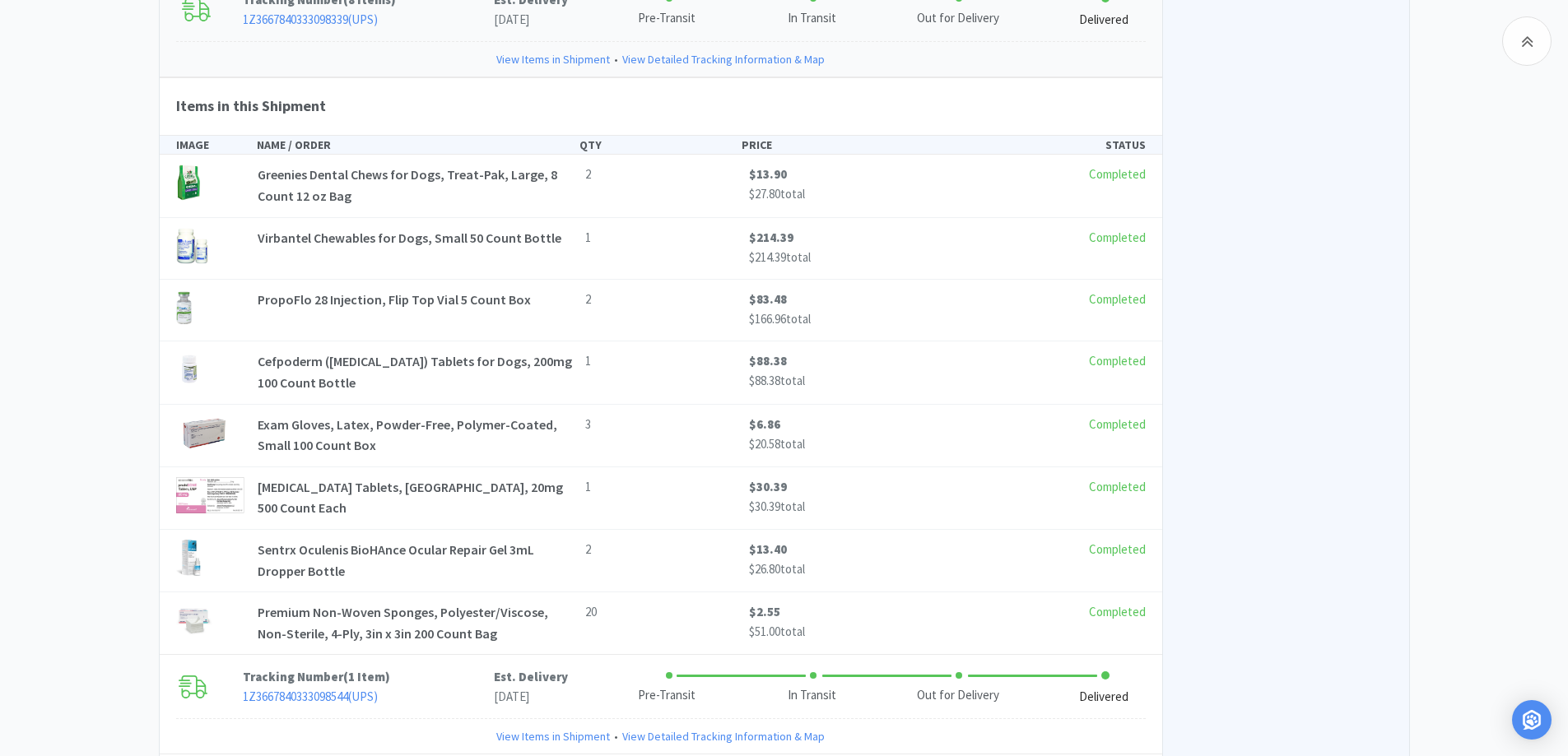
scroll to position [1475, 0]
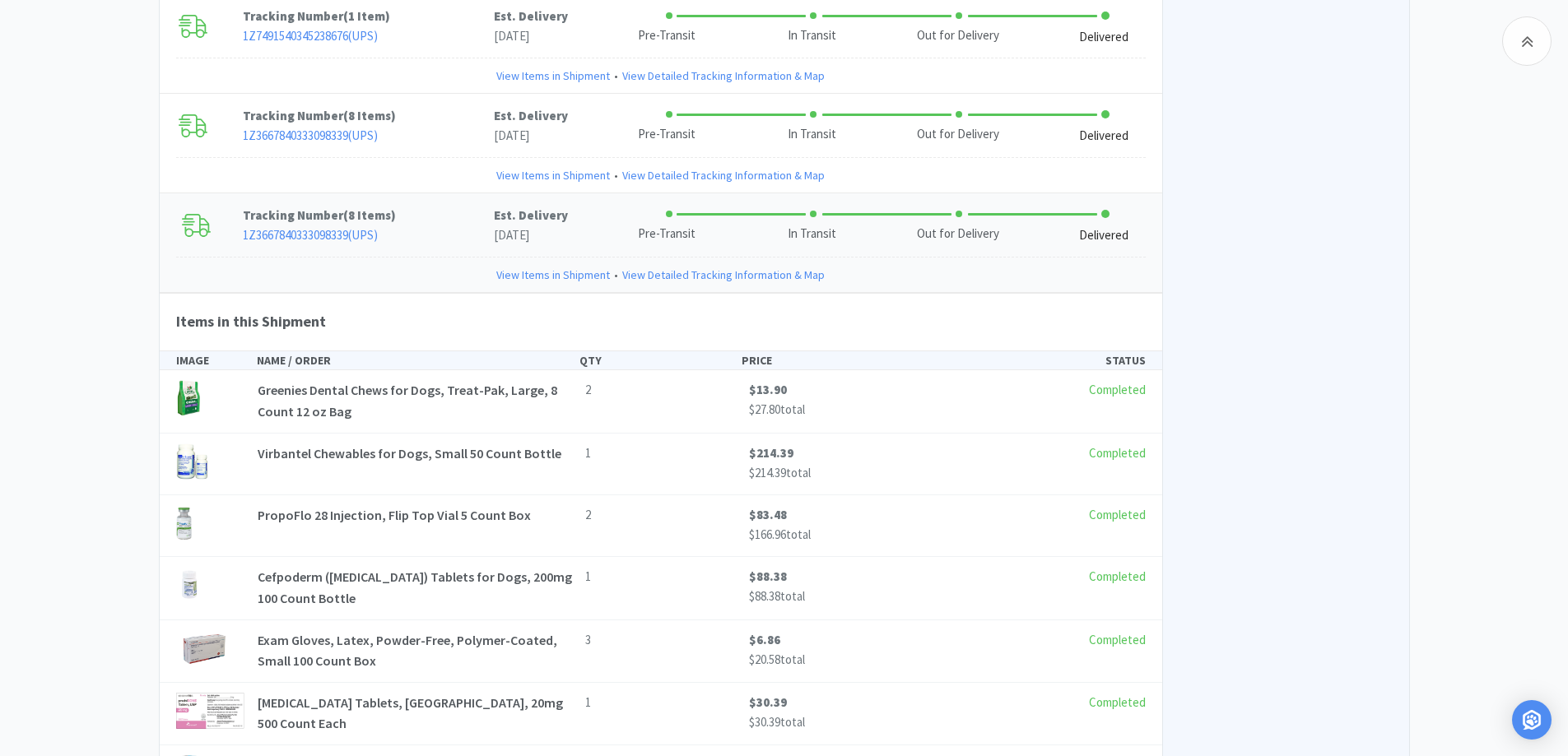
click at [539, 266] on link "View Items in Shipment" at bounding box center [553, 275] width 114 height 19
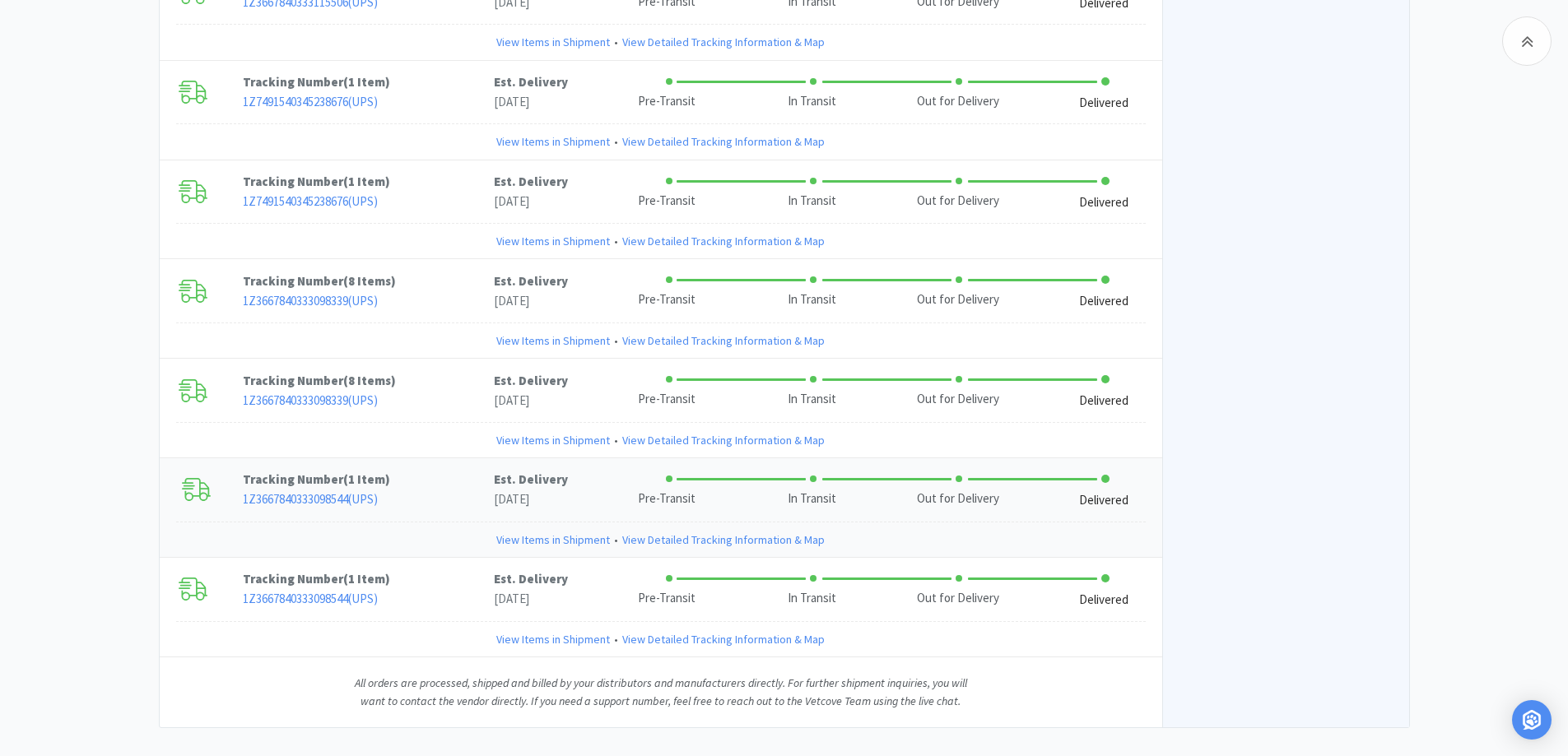
click at [537, 531] on link "View Items in Shipment" at bounding box center [553, 540] width 114 height 19
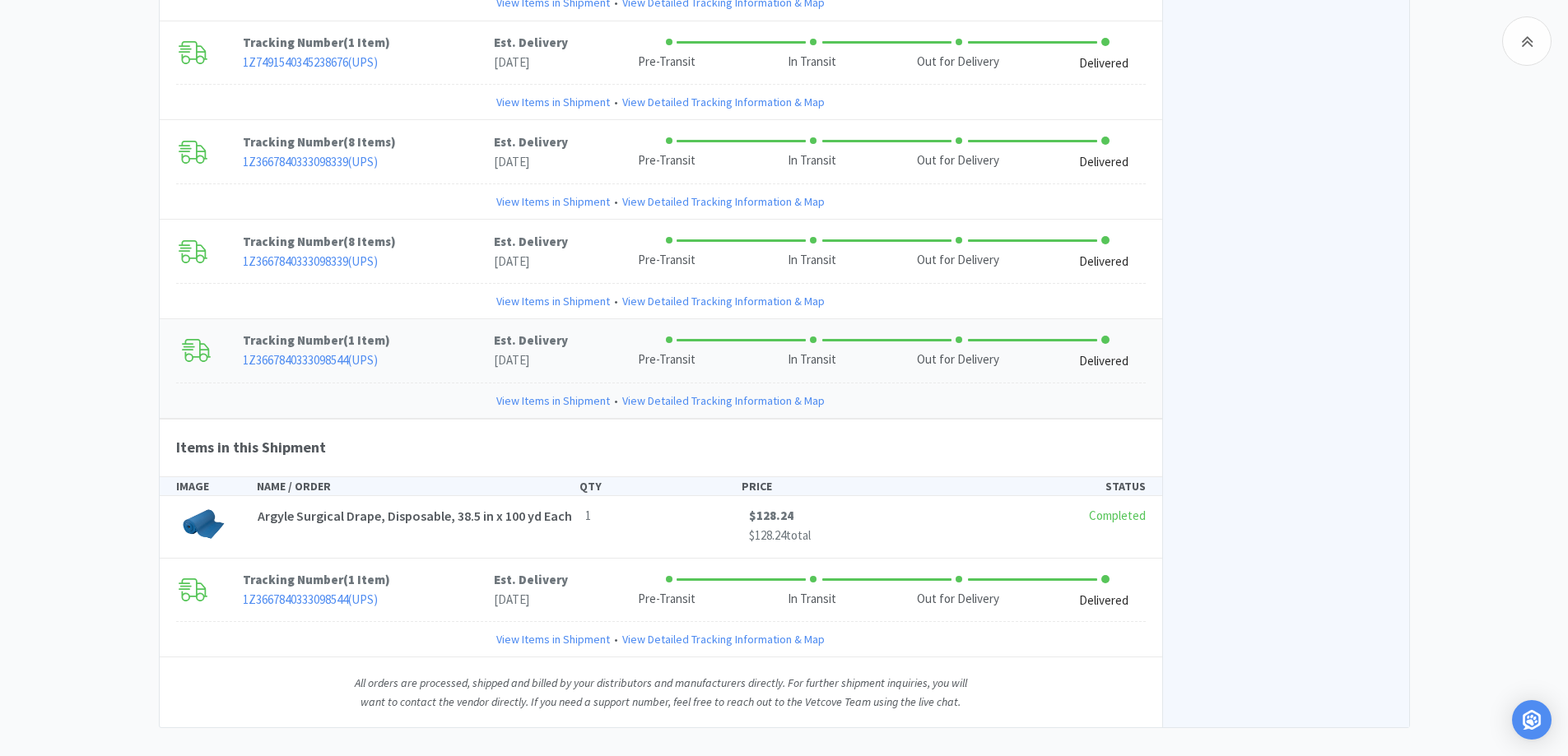
scroll to position [1450, 0]
click at [546, 391] on link "View Items in Shipment" at bounding box center [553, 399] width 114 height 19
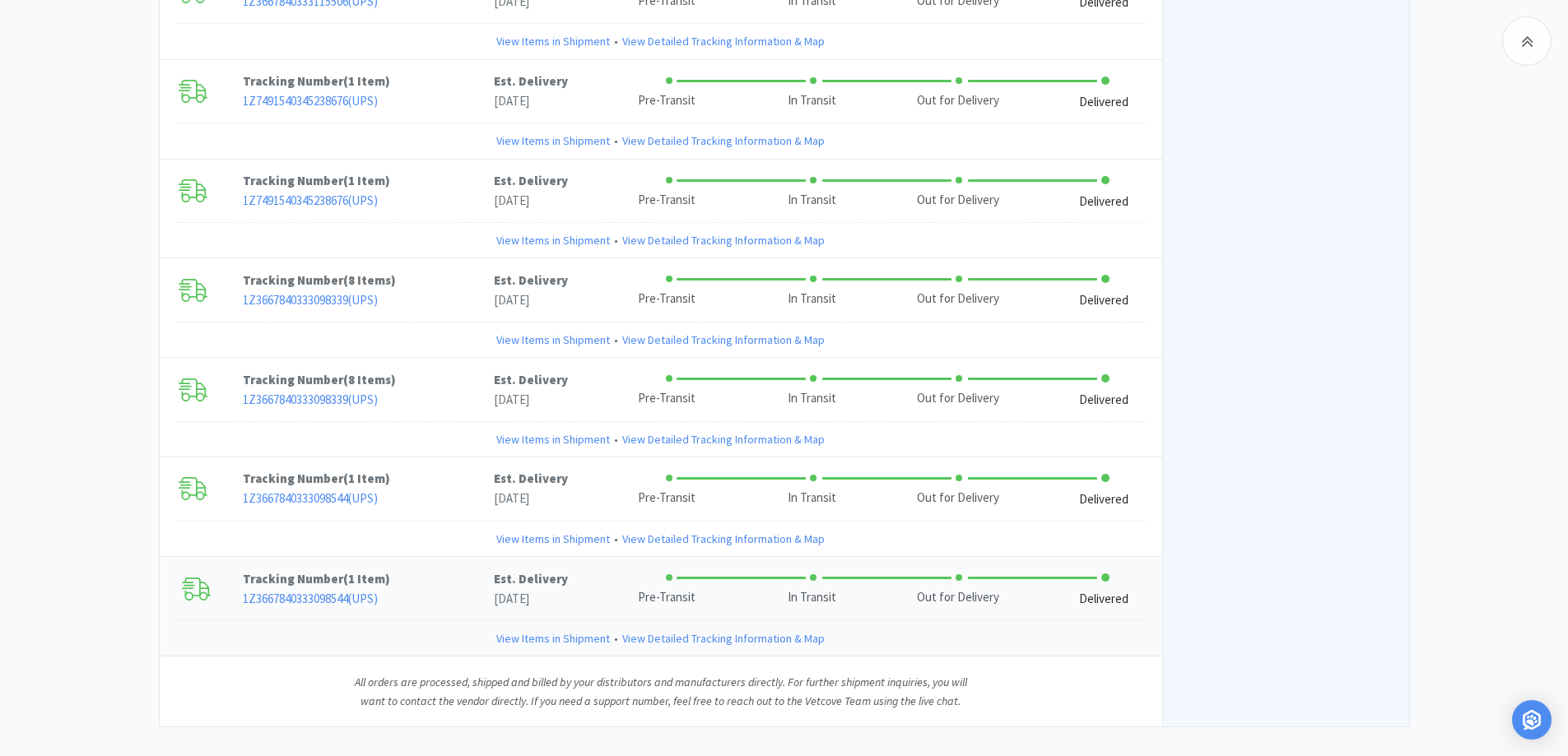
scroll to position [1309, 0]
click at [535, 630] on link "View Items in Shipment" at bounding box center [553, 639] width 114 height 19
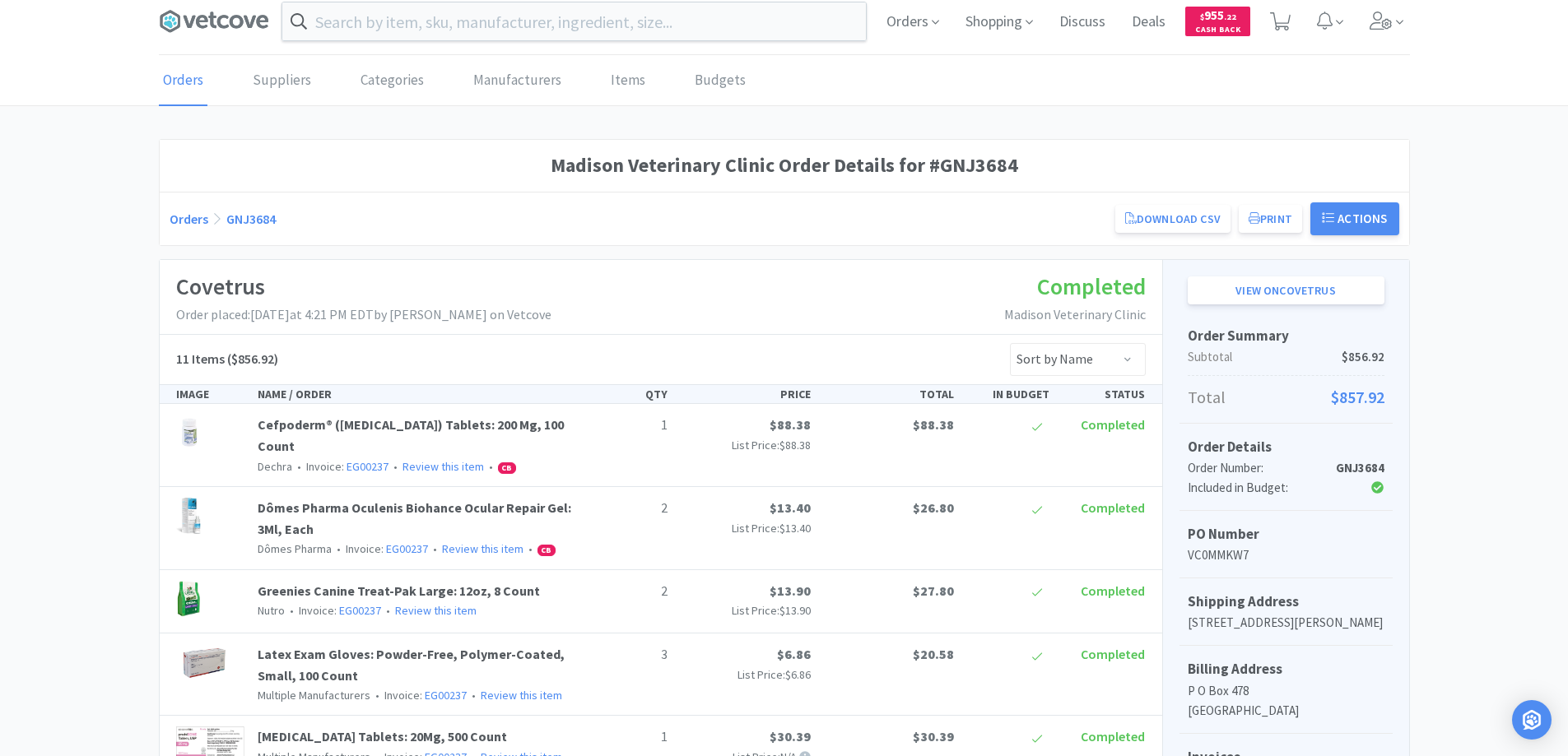
scroll to position [0, 0]
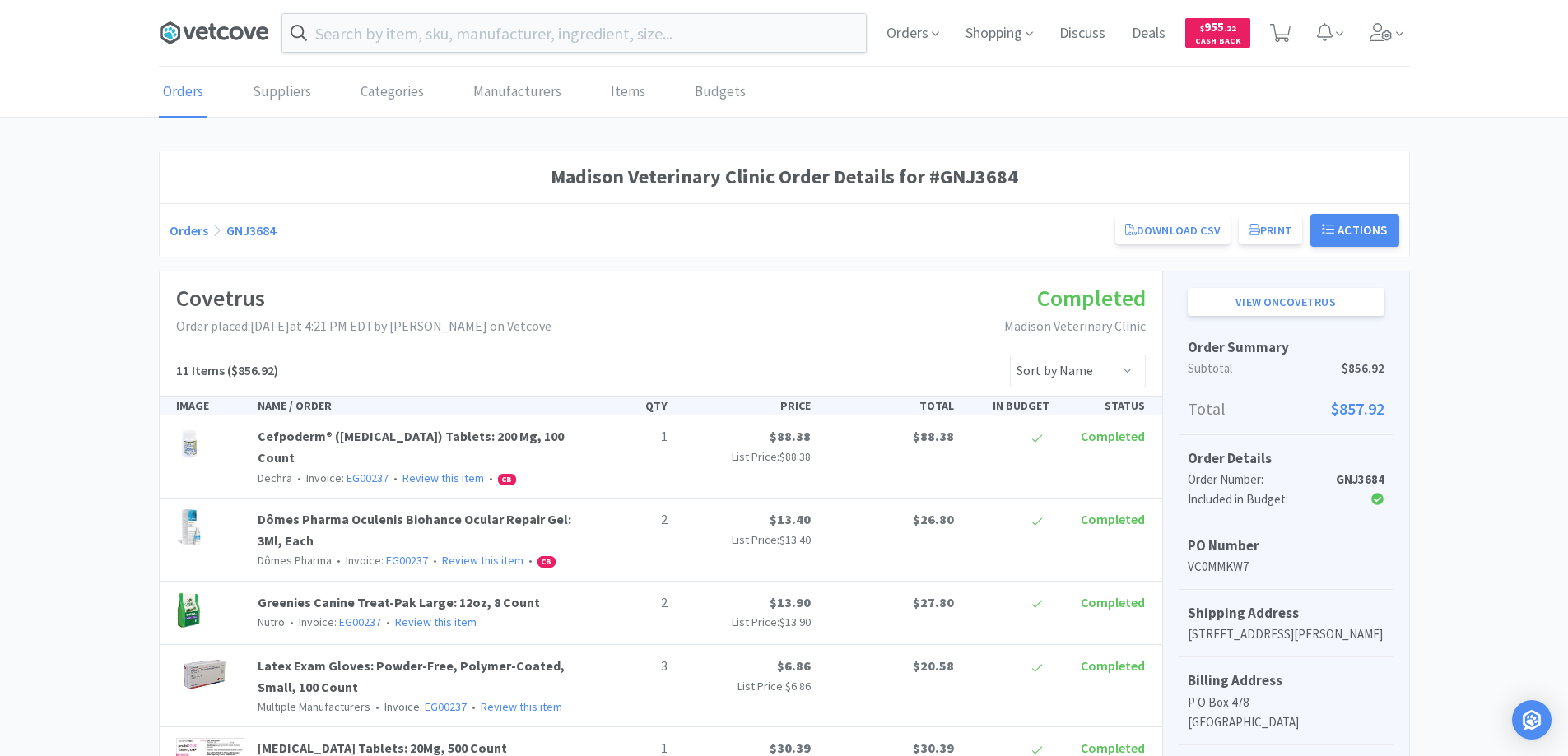
click at [215, 34] on icon at bounding box center [213, 32] width 110 height 24
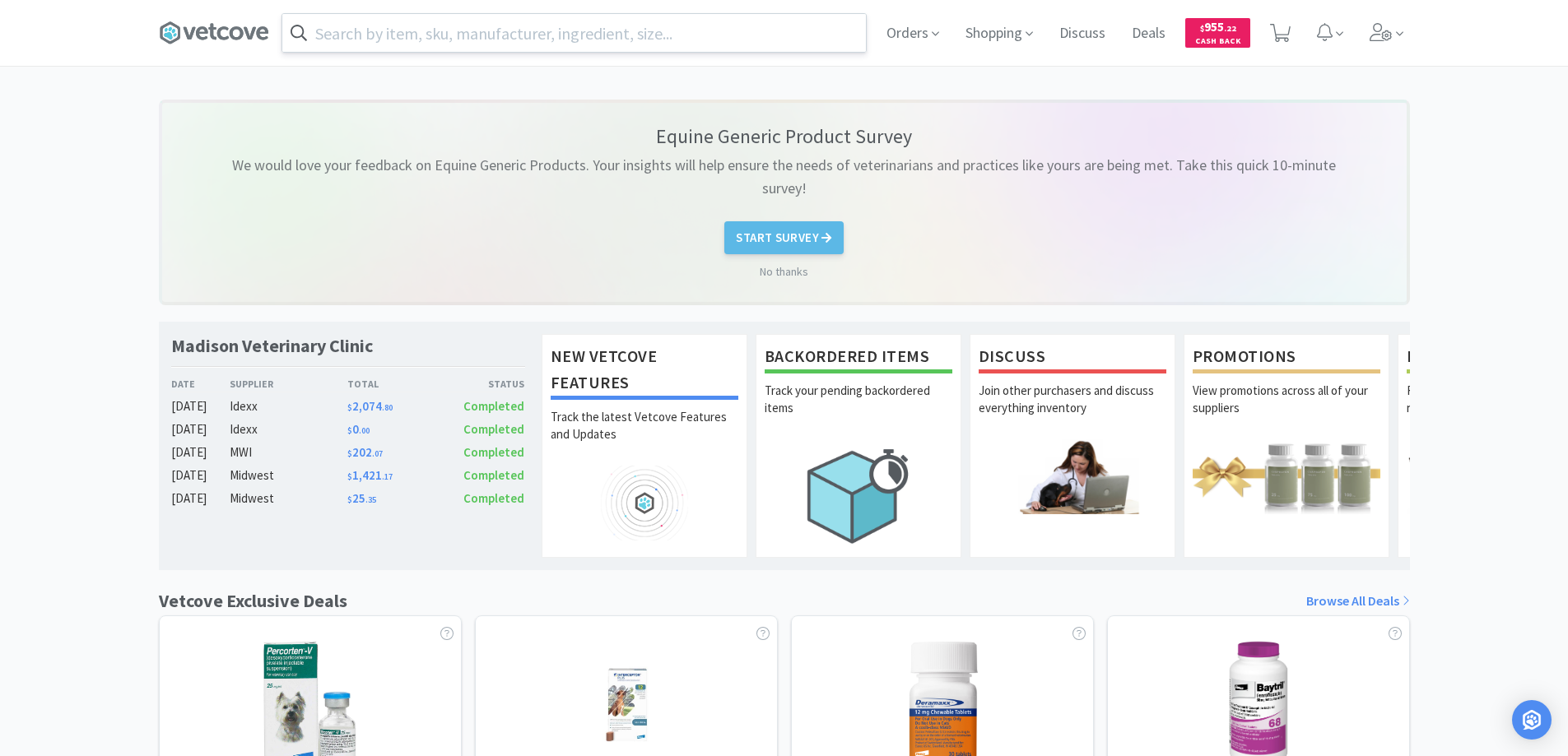
click at [384, 29] on input "text" at bounding box center [574, 32] width 584 height 38
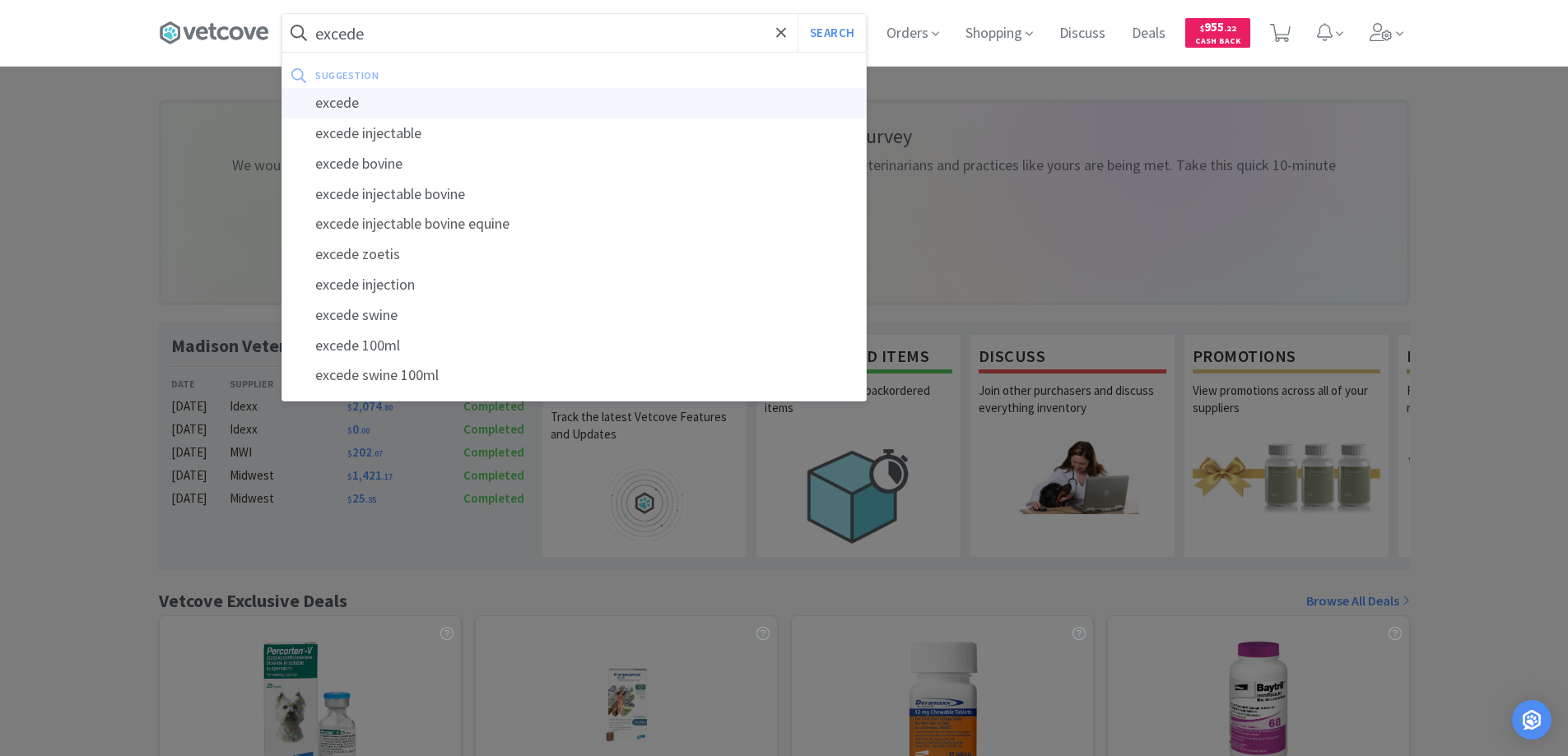
type input "excede"
click at [331, 104] on div "excede" at bounding box center [574, 102] width 584 height 30
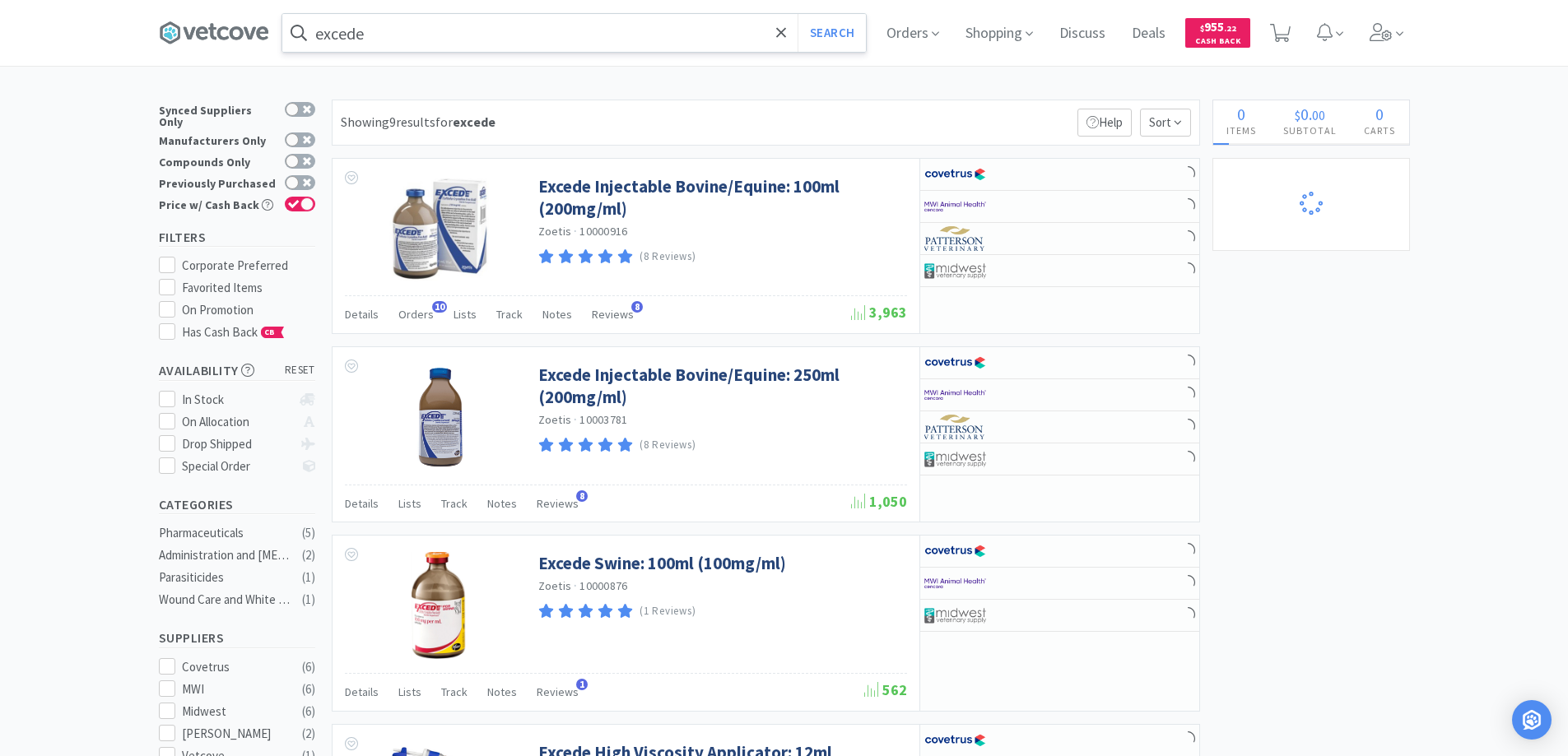
select select "2"
select select "1"
select select "2"
select select "4"
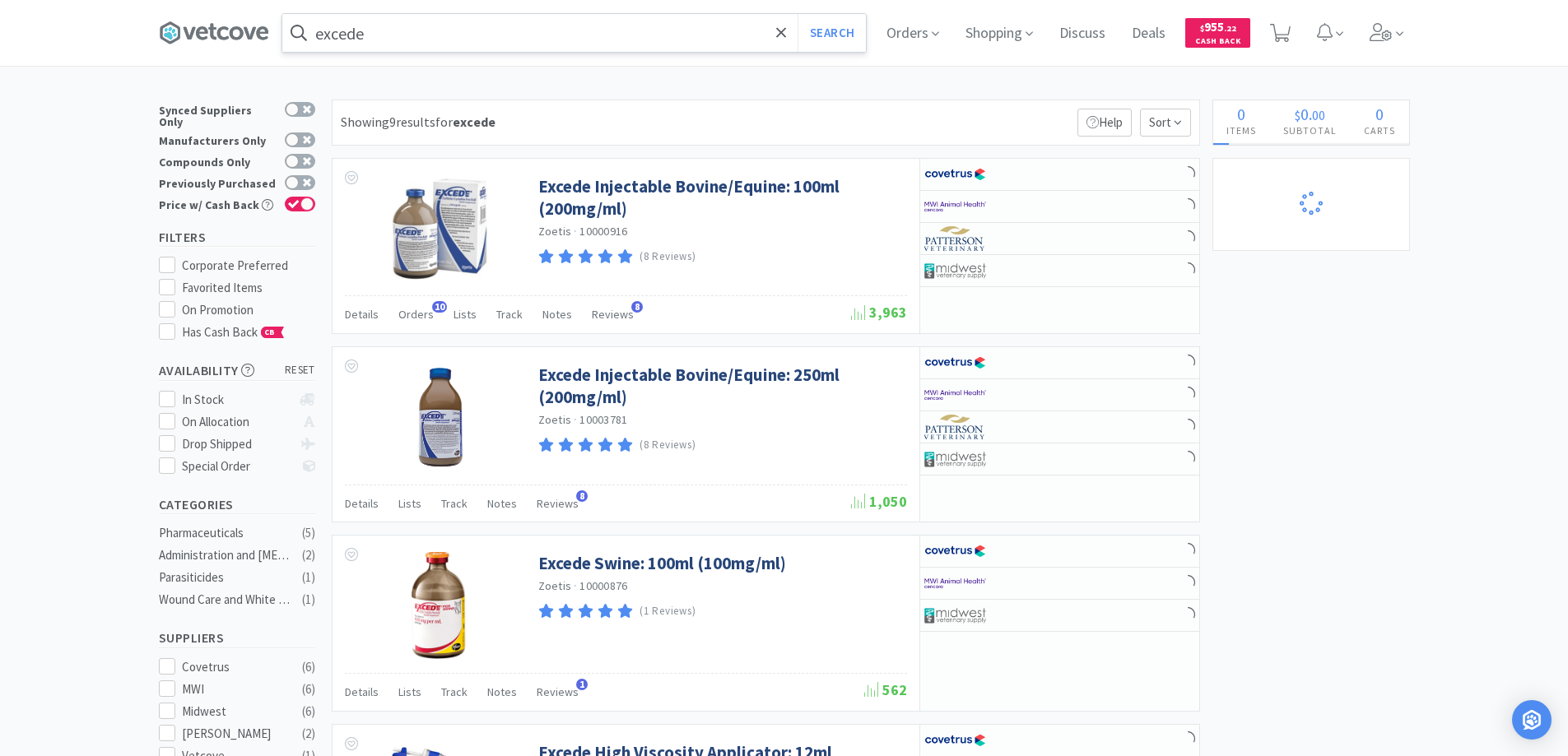
select select "1"
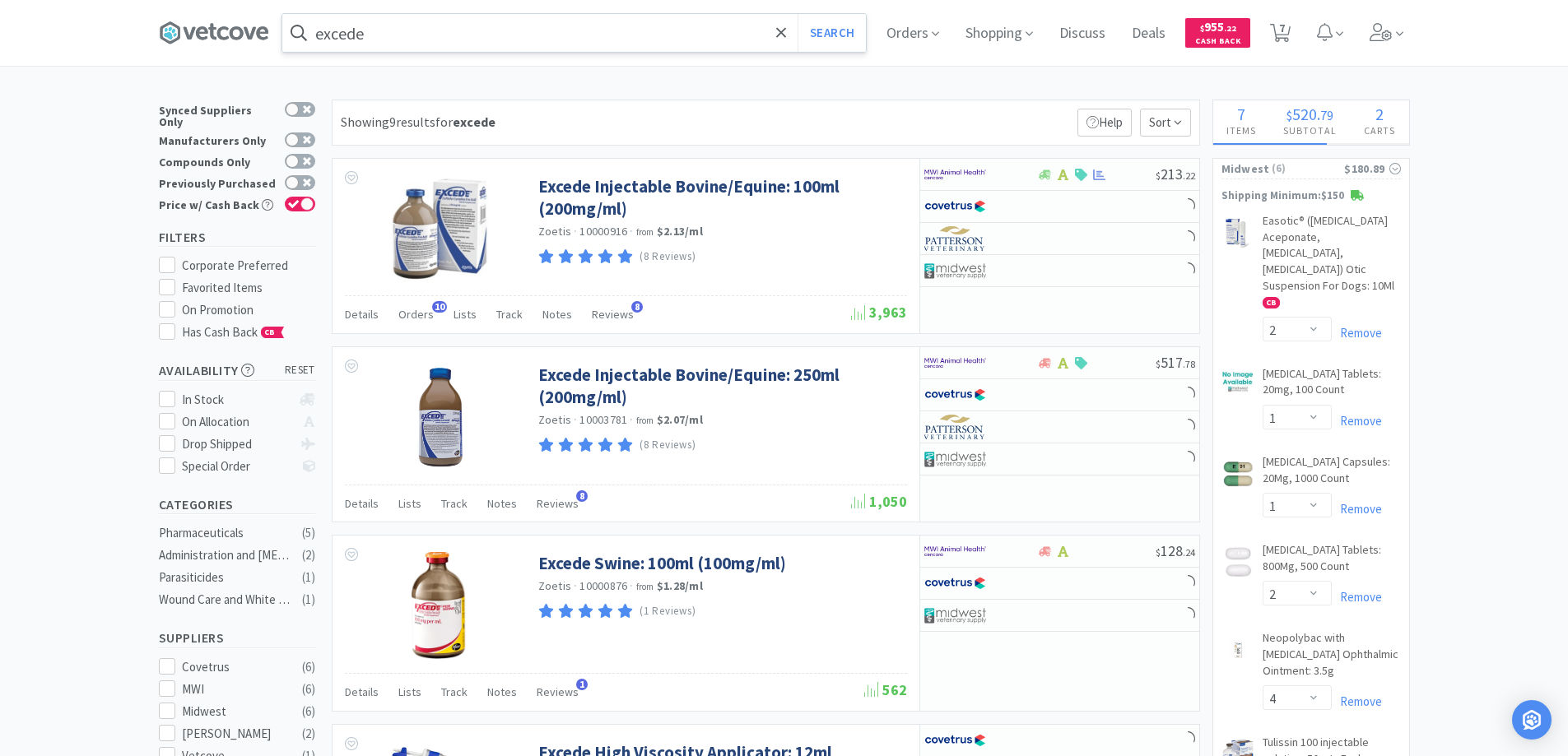
select select "36"
select select "10"
select select "1"
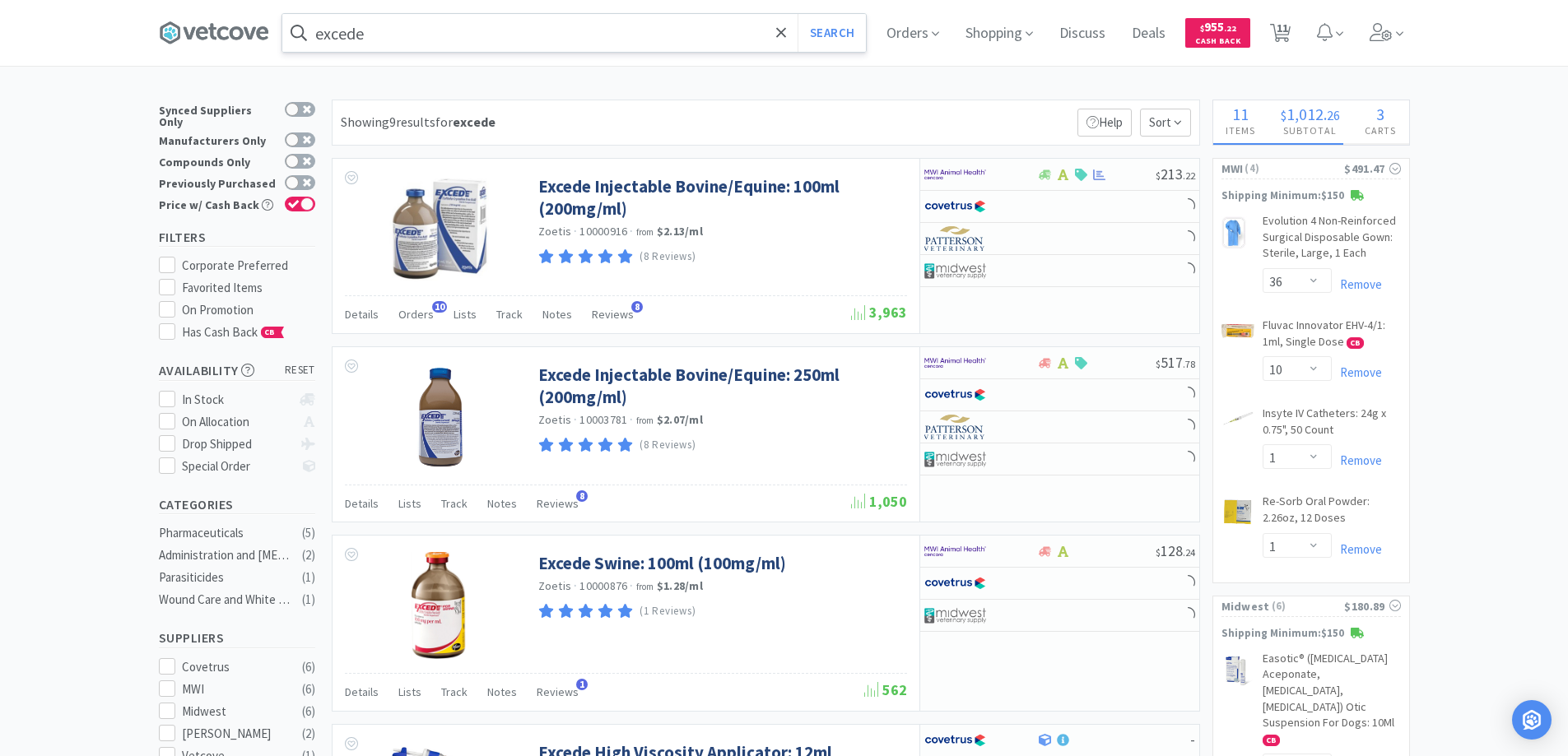
select select "1"
select select "2"
select select "1"
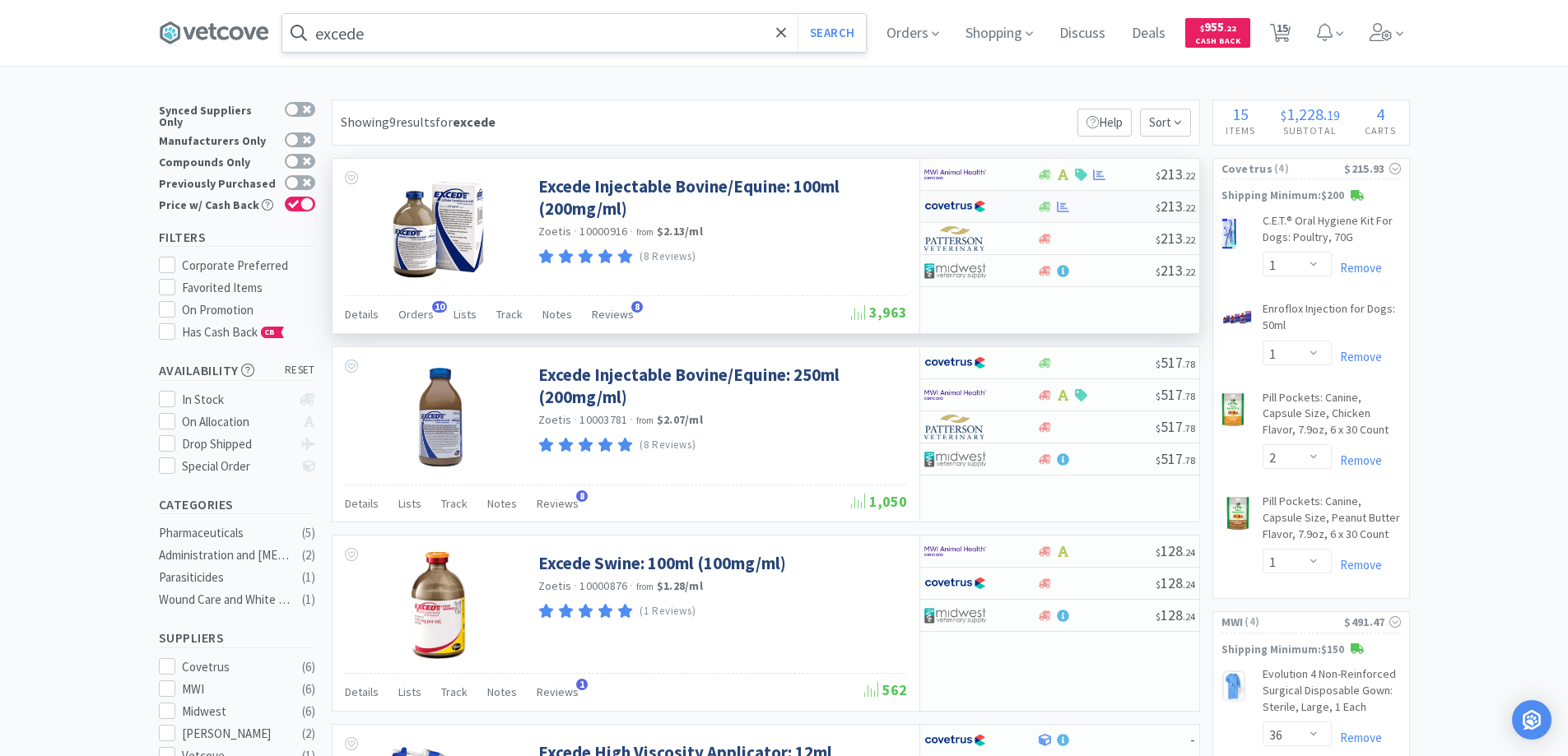
click at [1013, 202] on div at bounding box center [969, 207] width 91 height 28
select select "1"
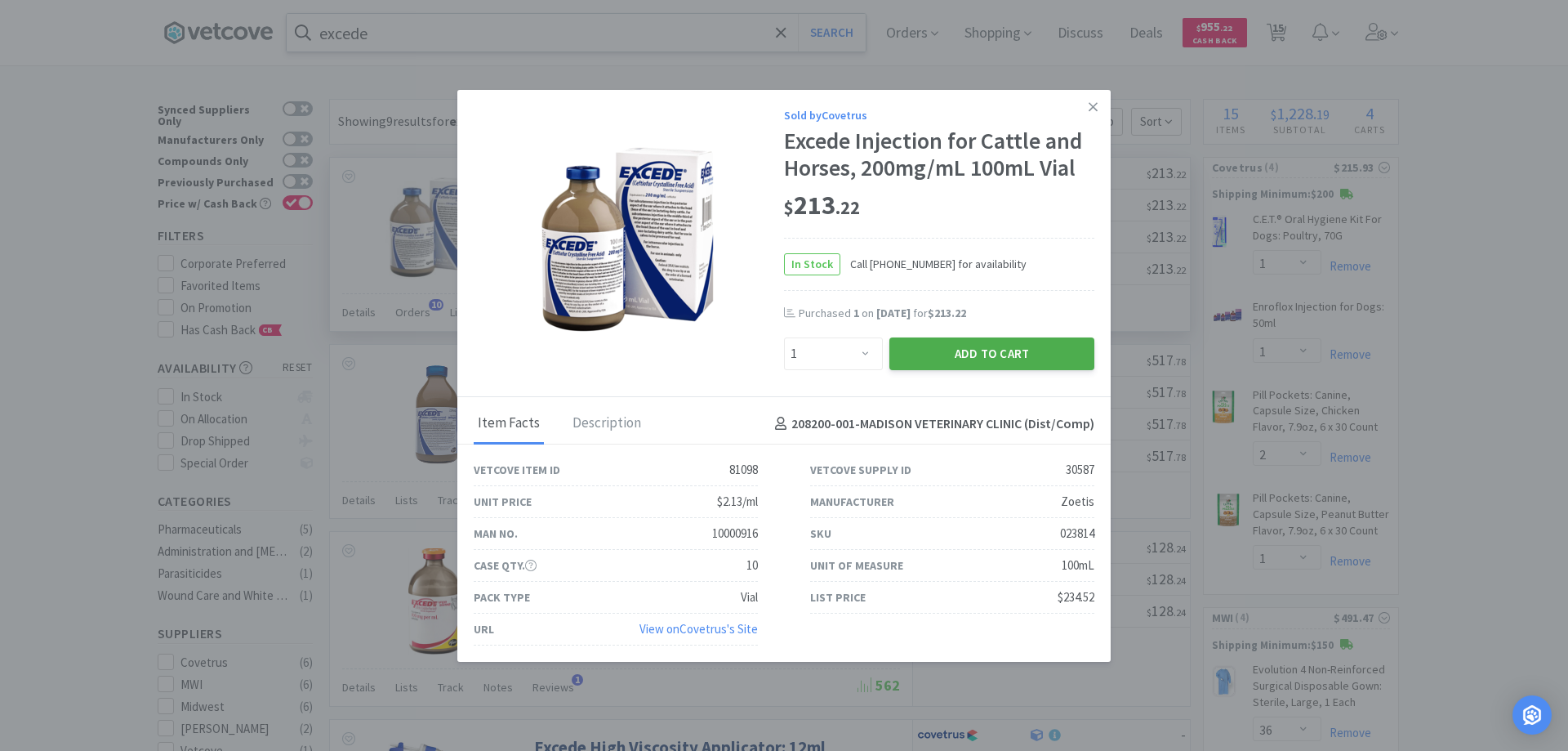
click at [934, 353] on button "Add to Cart" at bounding box center [992, 354] width 205 height 33
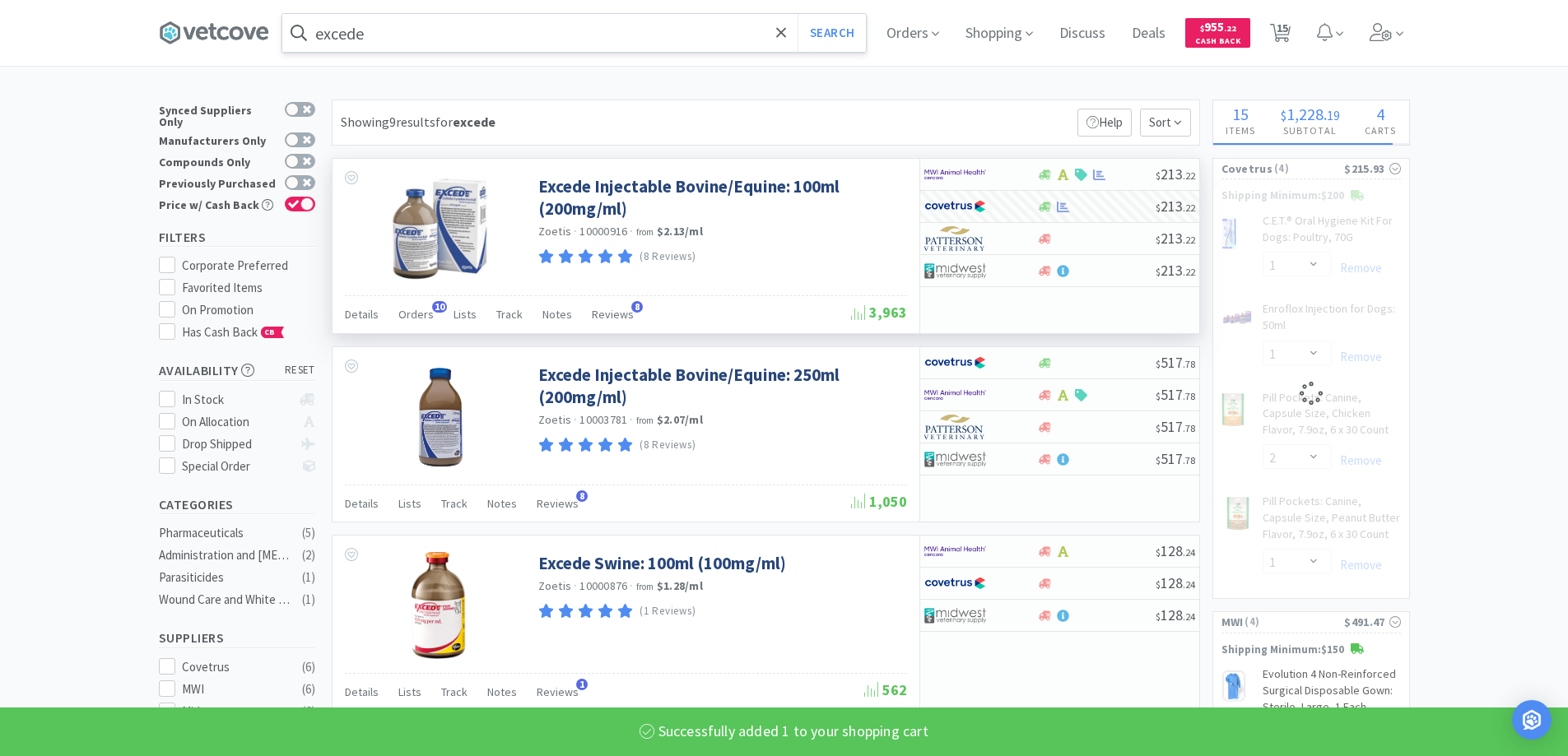
select select "1"
select select "2"
select select "1"
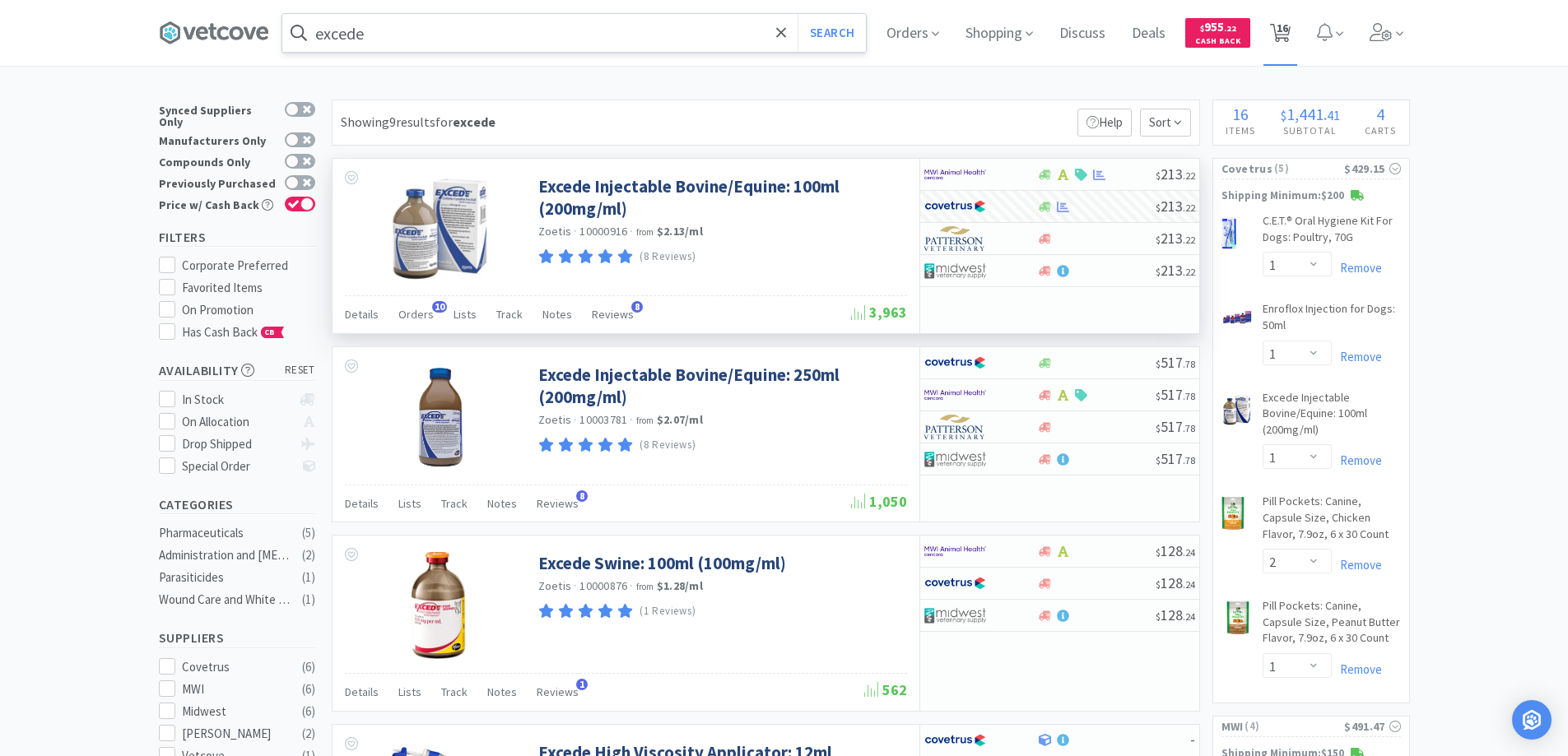
click at [1288, 30] on span "16" at bounding box center [1282, 28] width 12 height 66
select select "1"
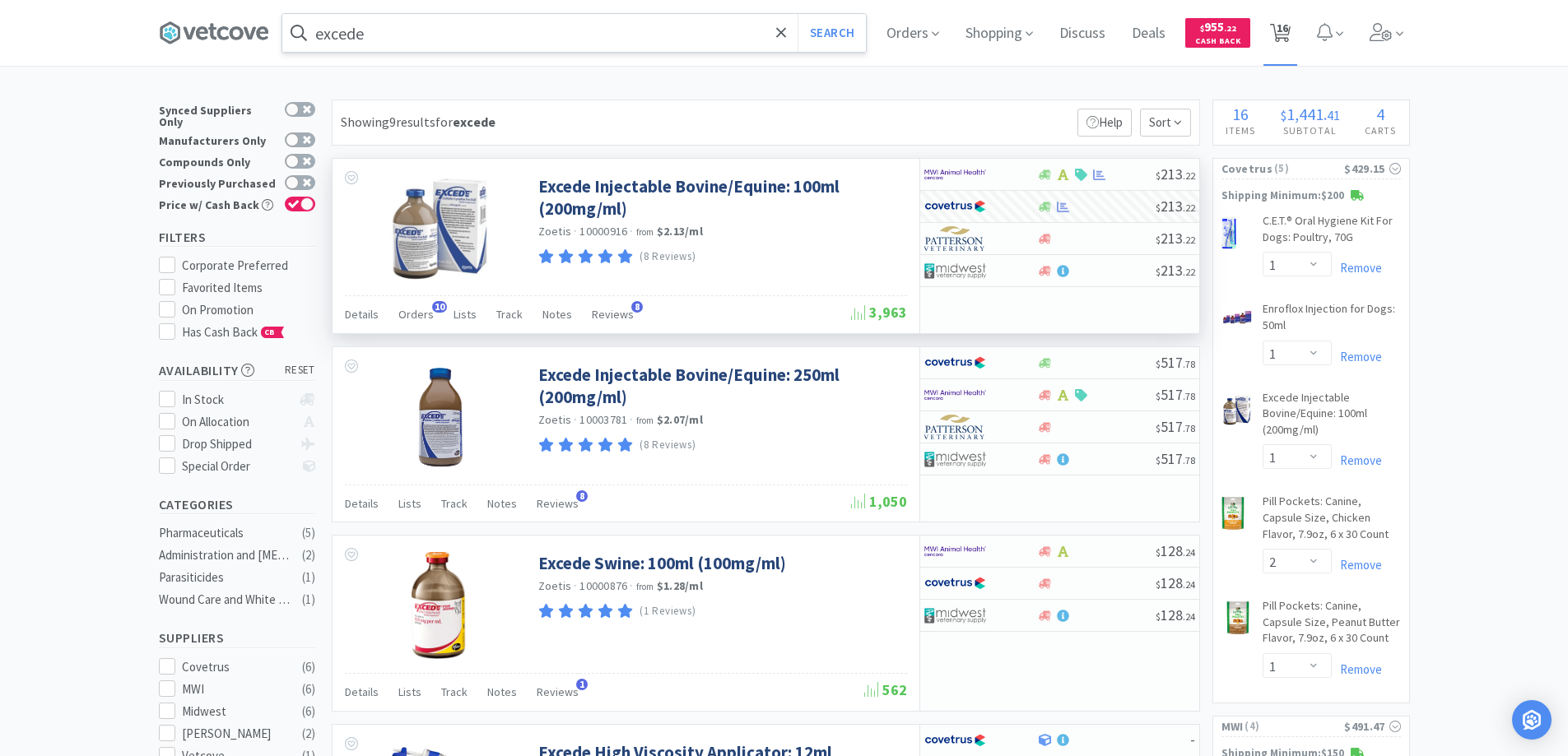
select select "2"
select select "1"
select select "36"
select select "10"
select select "1"
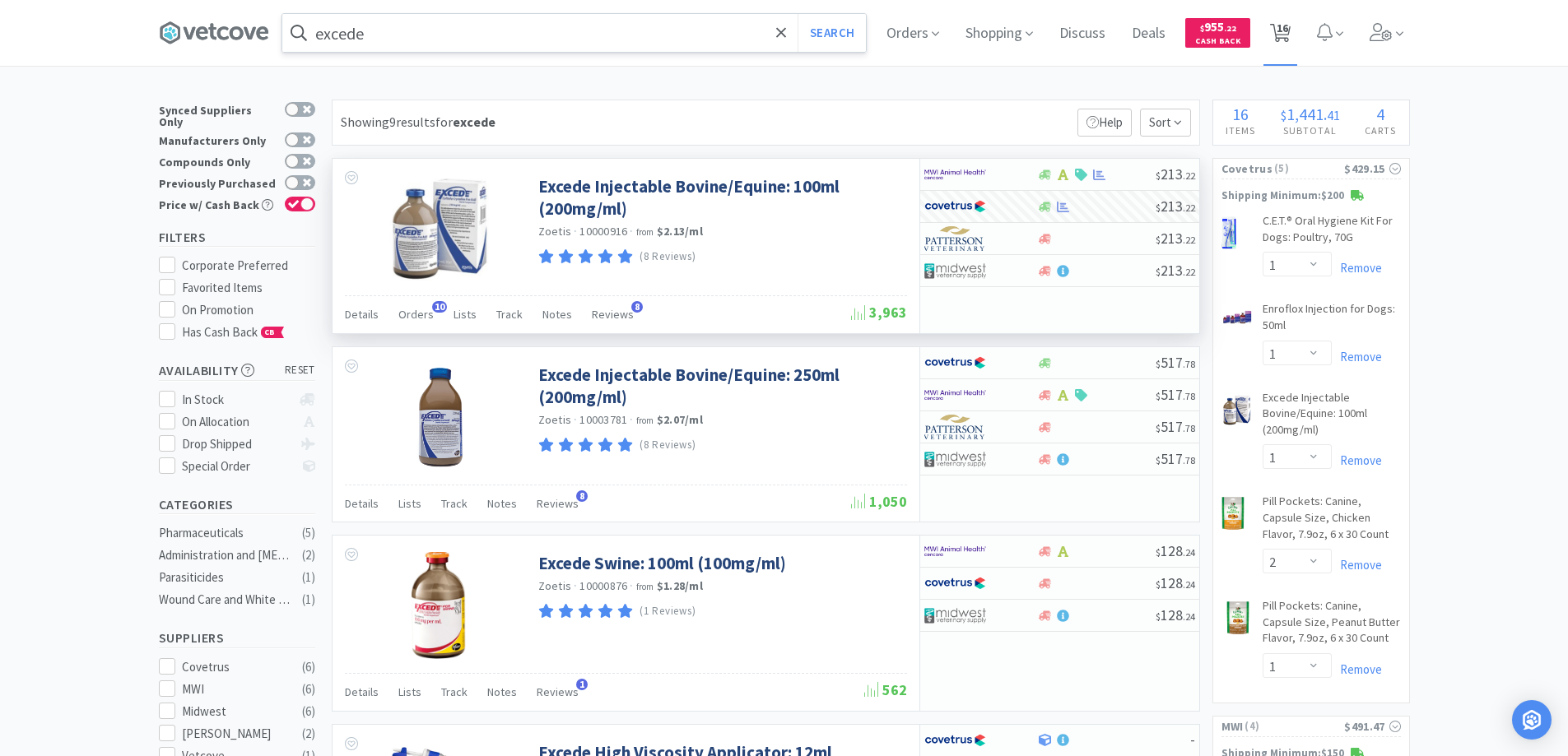
select select "1"
select select "2"
select select "1"
select select "2"
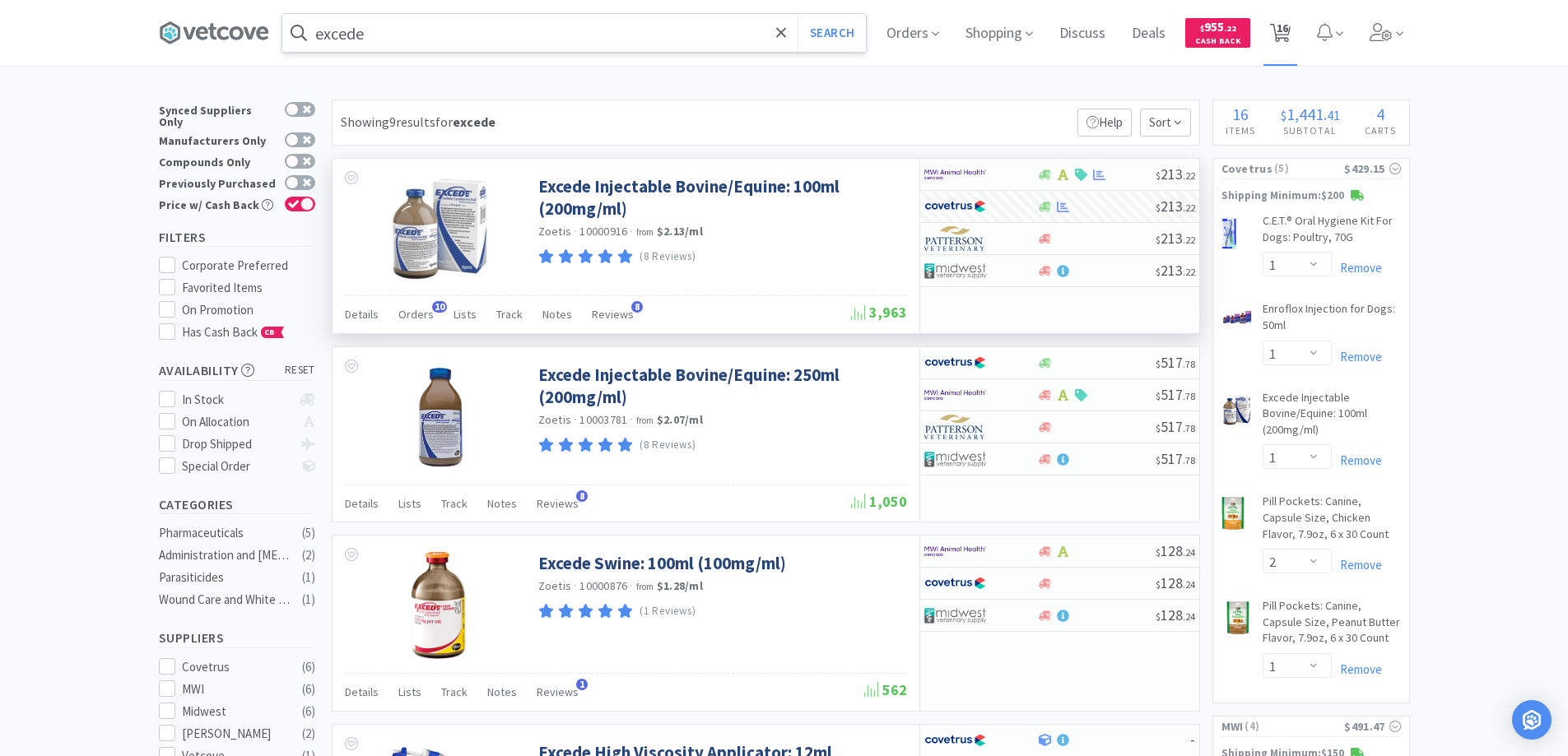
select select "4"
select select "1"
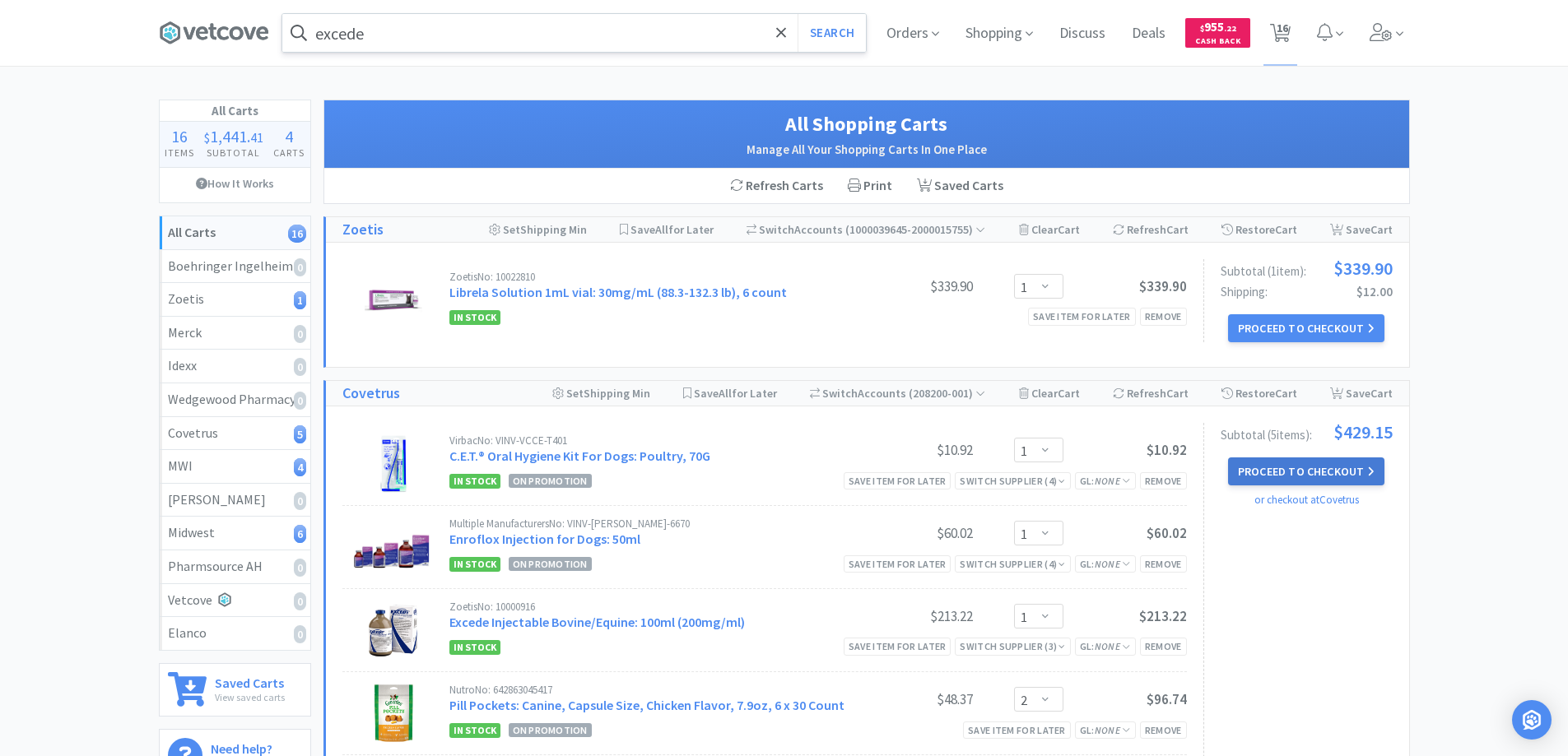
click at [1257, 469] on button "Proceed to Checkout" at bounding box center [1306, 472] width 156 height 28
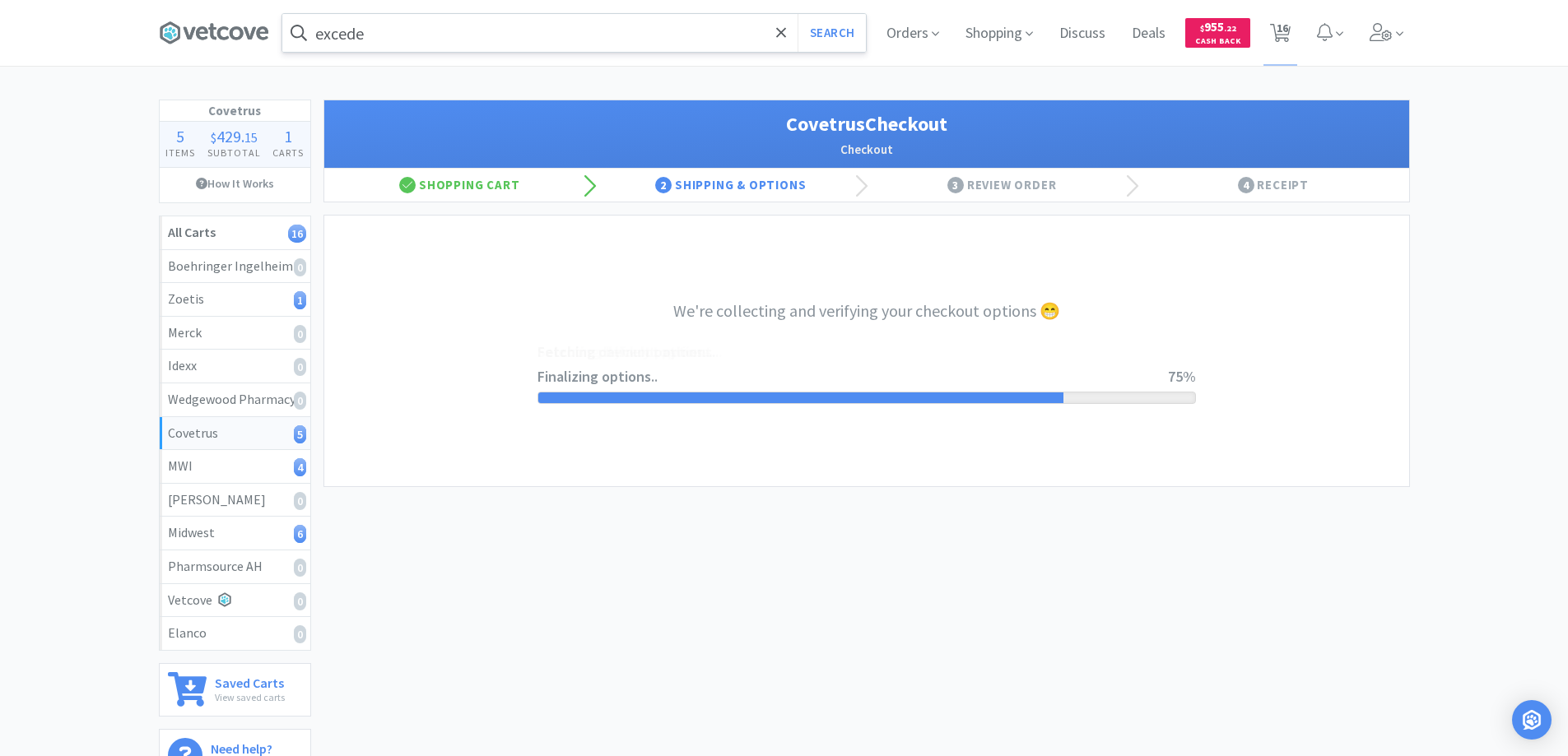
select select "ACCOUNT"
select select "cvt-standard-net"
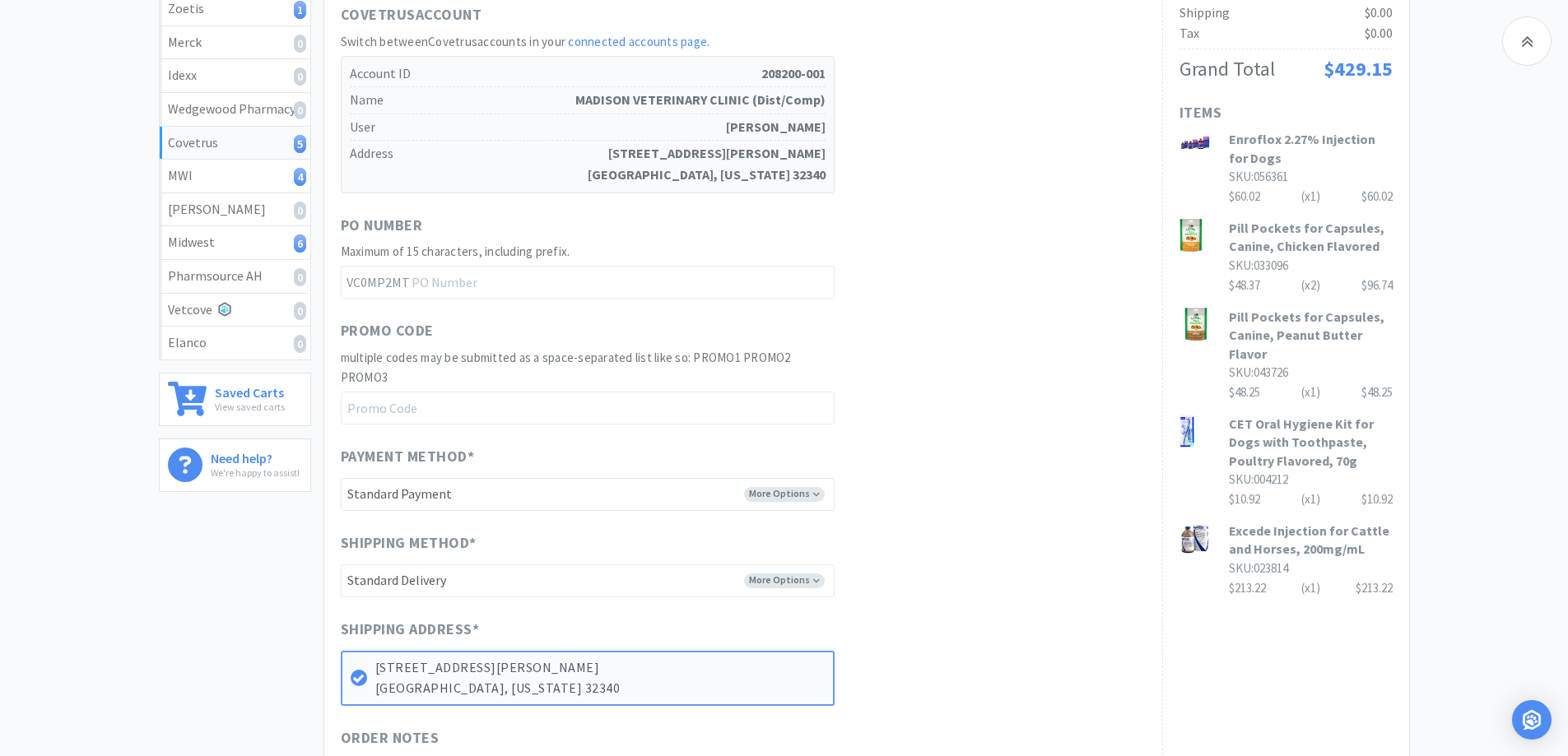
scroll to position [620, 0]
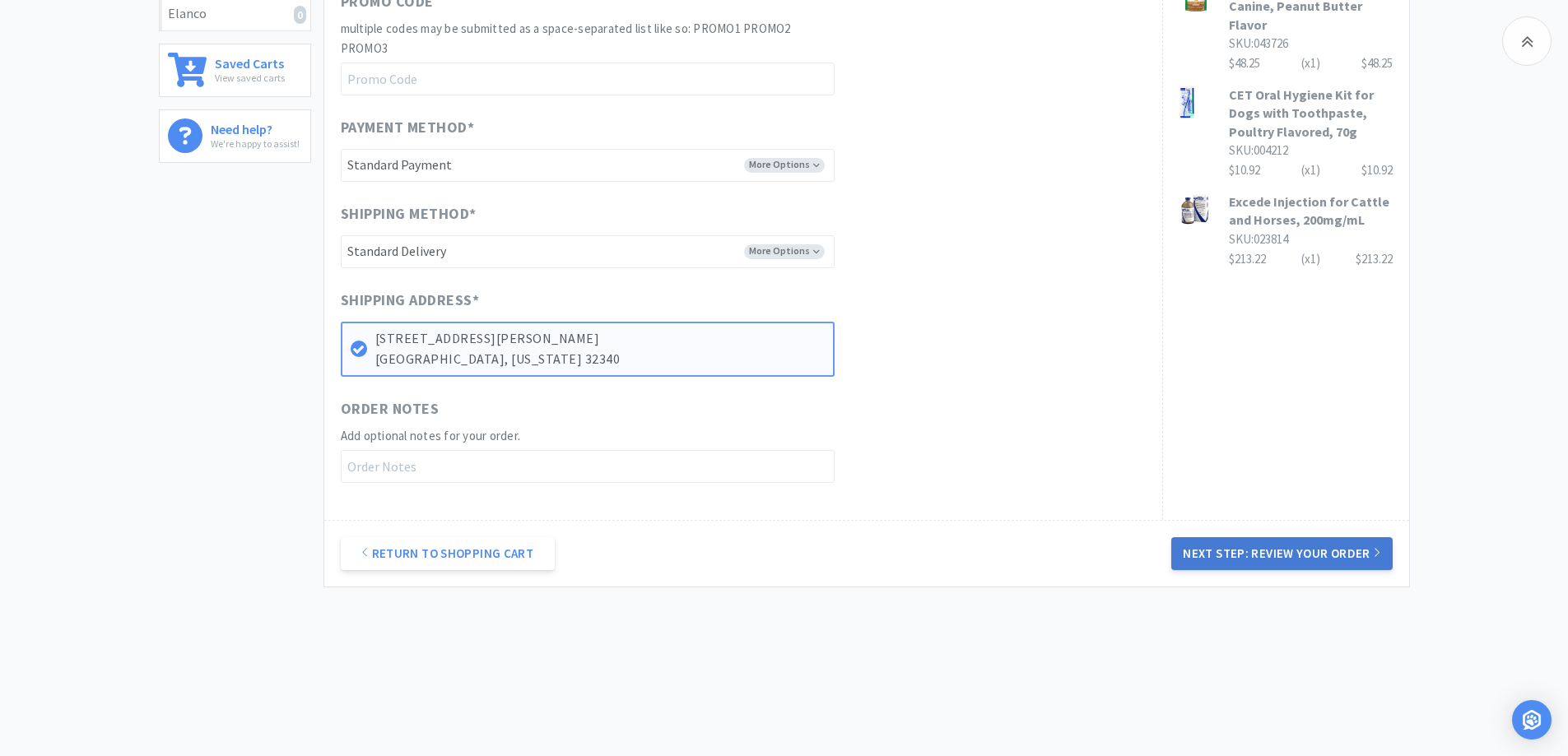
click at [1207, 554] on button "Next Step: Review Your Order" at bounding box center [1281, 553] width 220 height 33
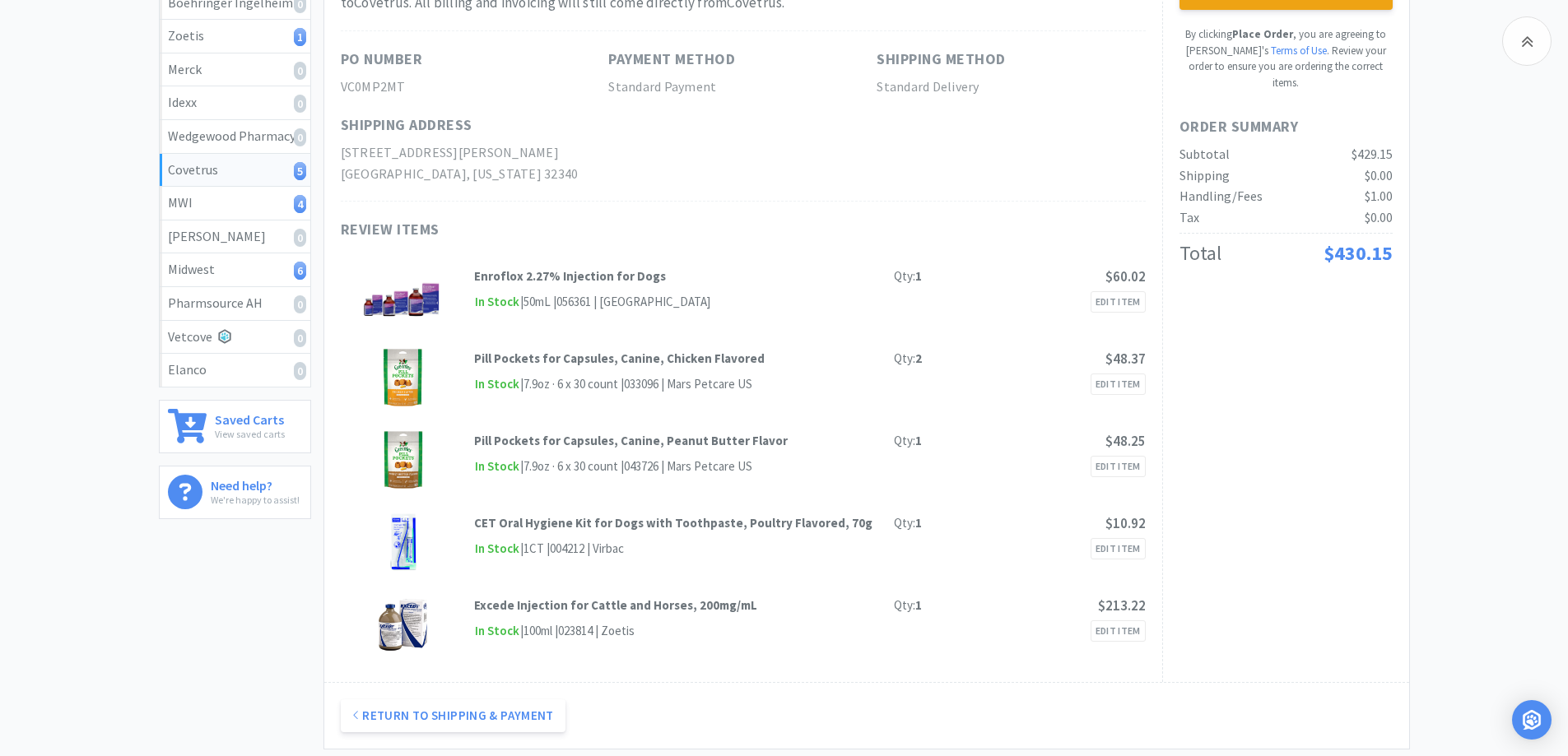
scroll to position [0, 0]
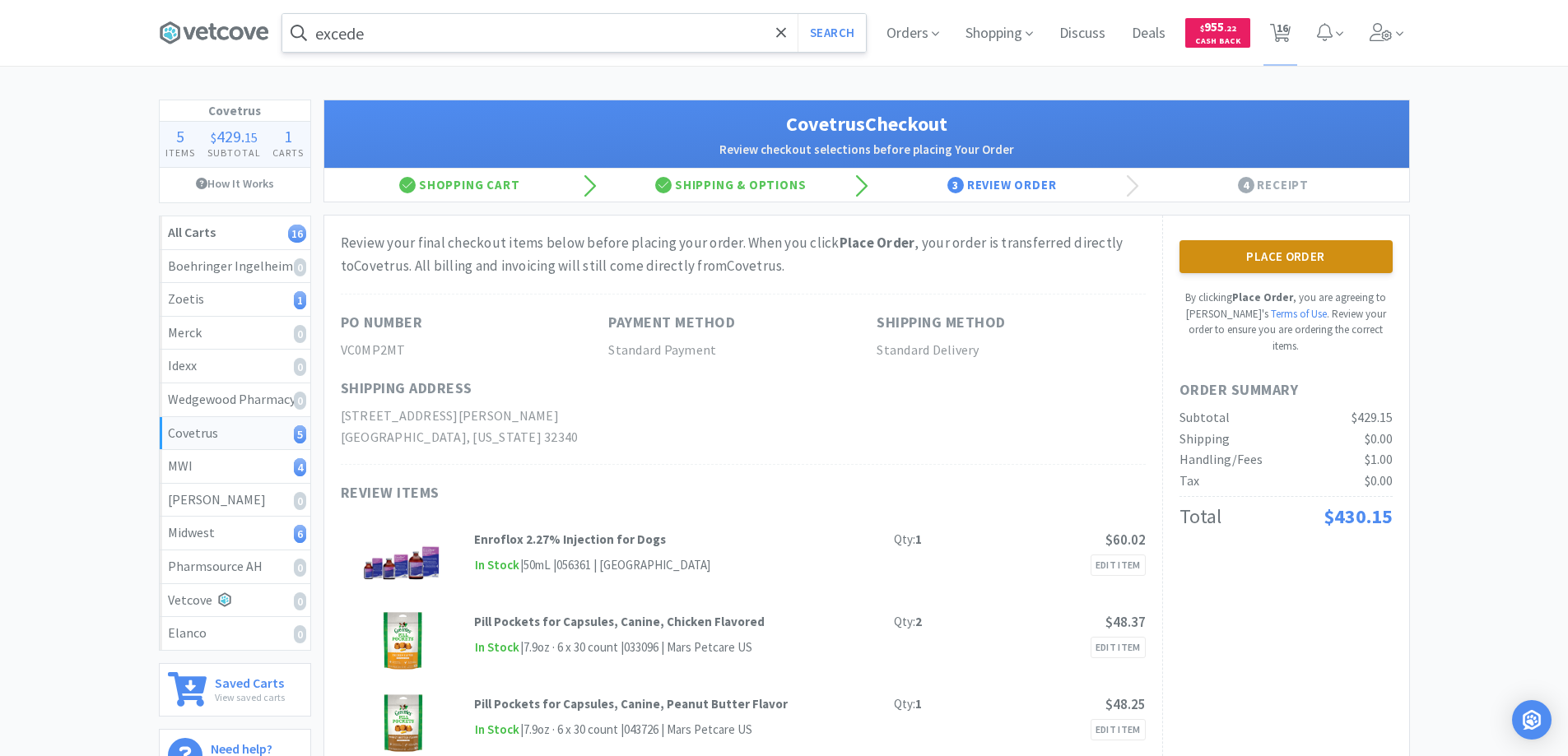
click at [1257, 252] on button "Place Order" at bounding box center [1285, 257] width 213 height 33
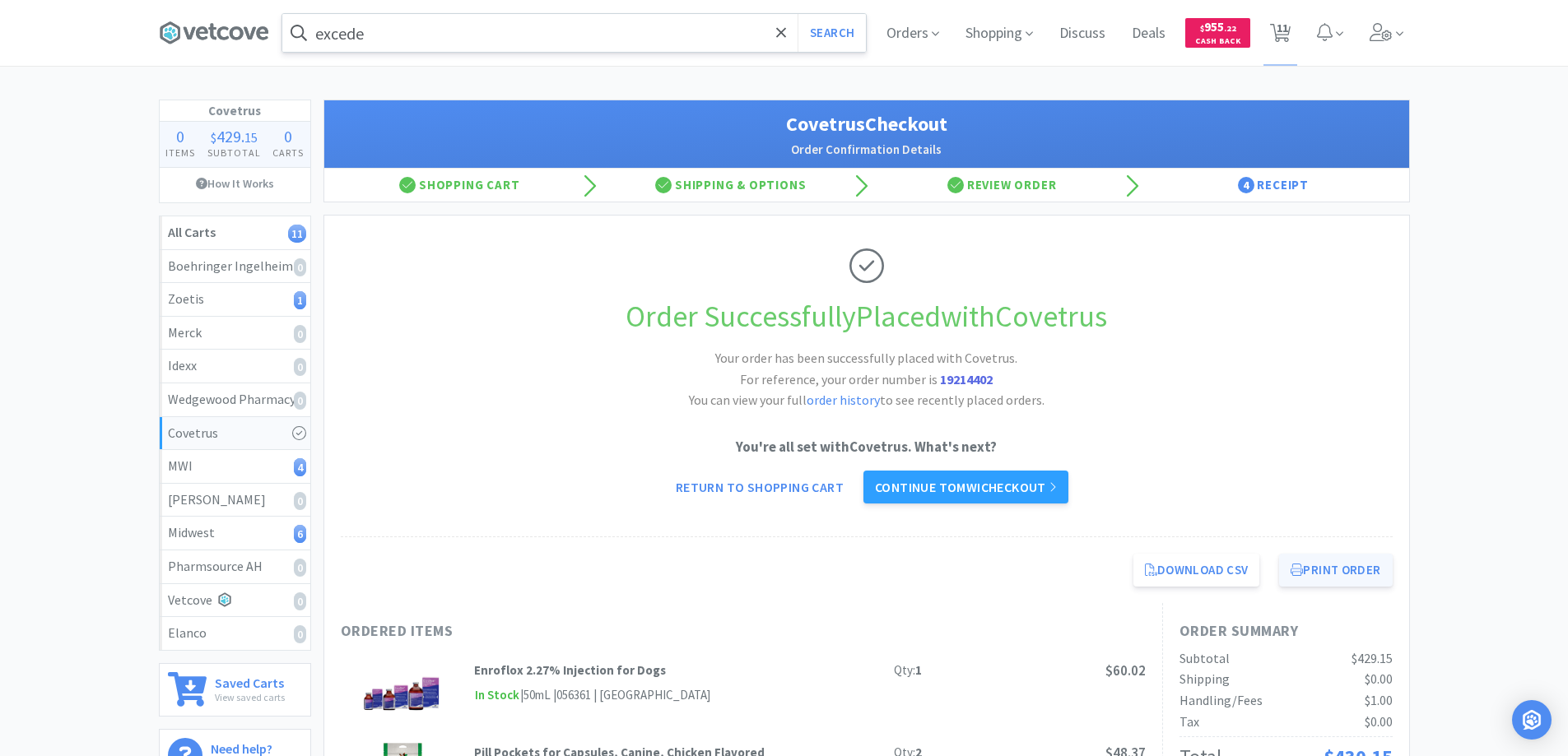
click at [1323, 569] on button "Print Order" at bounding box center [1335, 570] width 113 height 33
click at [920, 485] on link "Continue to MWI checkout" at bounding box center [966, 487] width 205 height 33
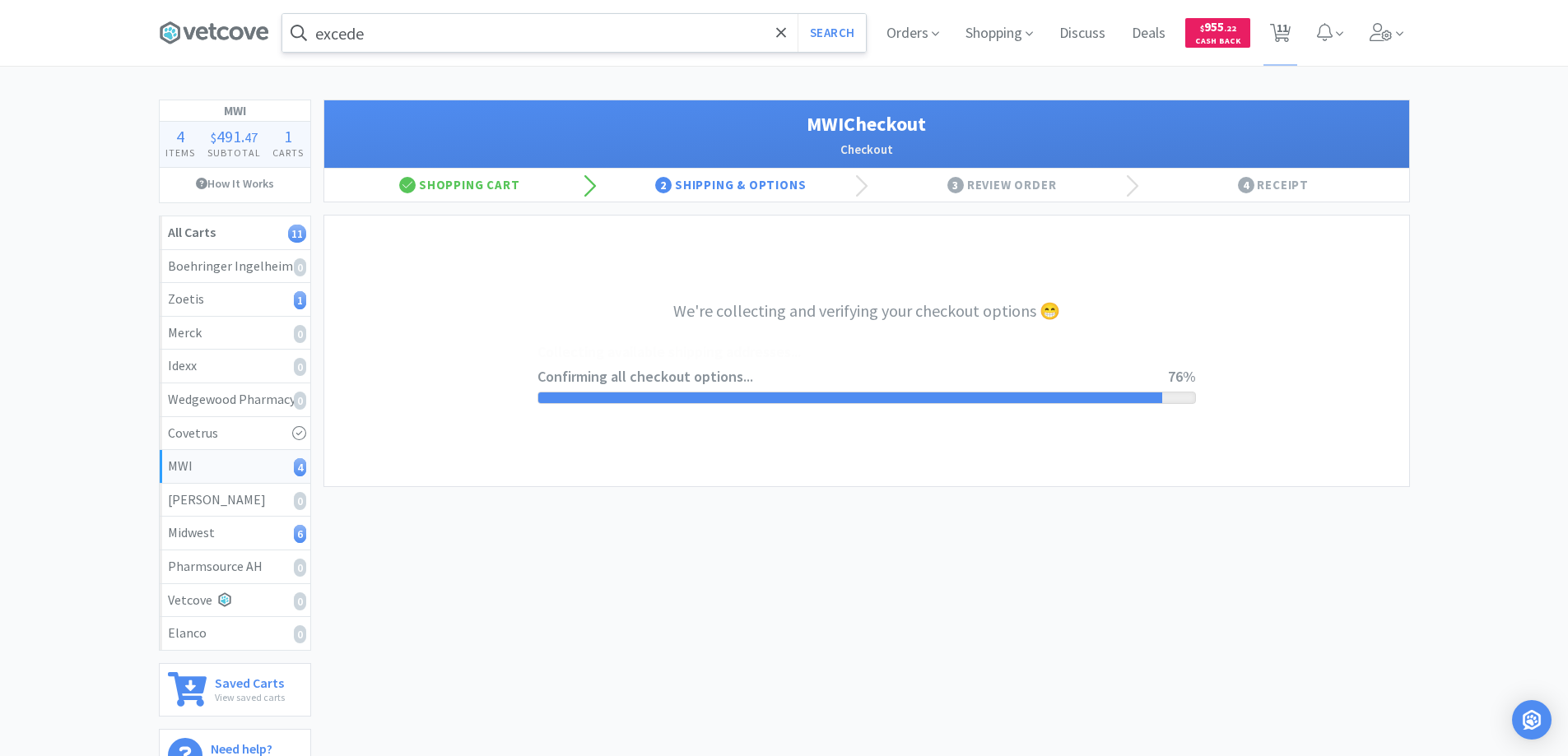
select select "STD_"
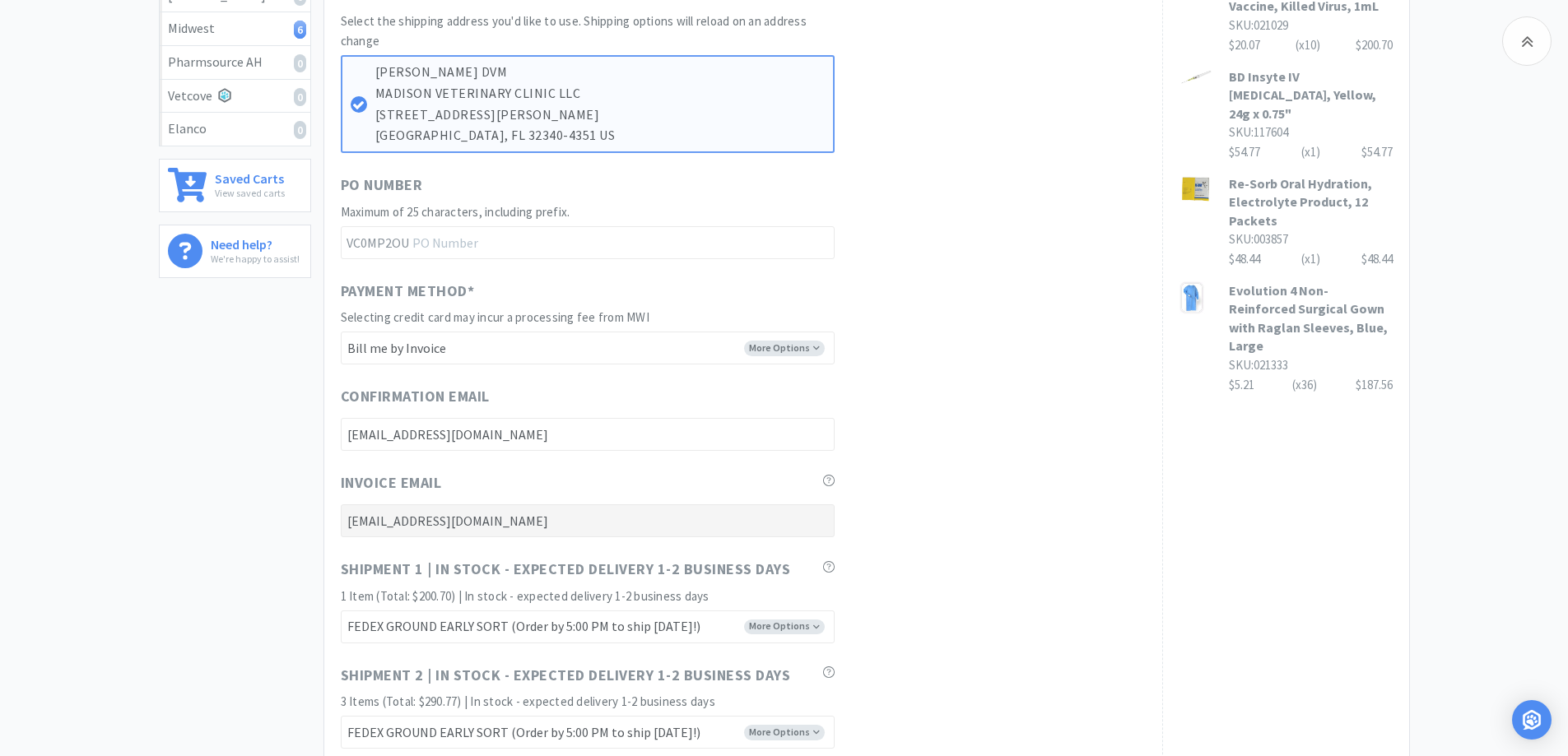
scroll to position [740, 0]
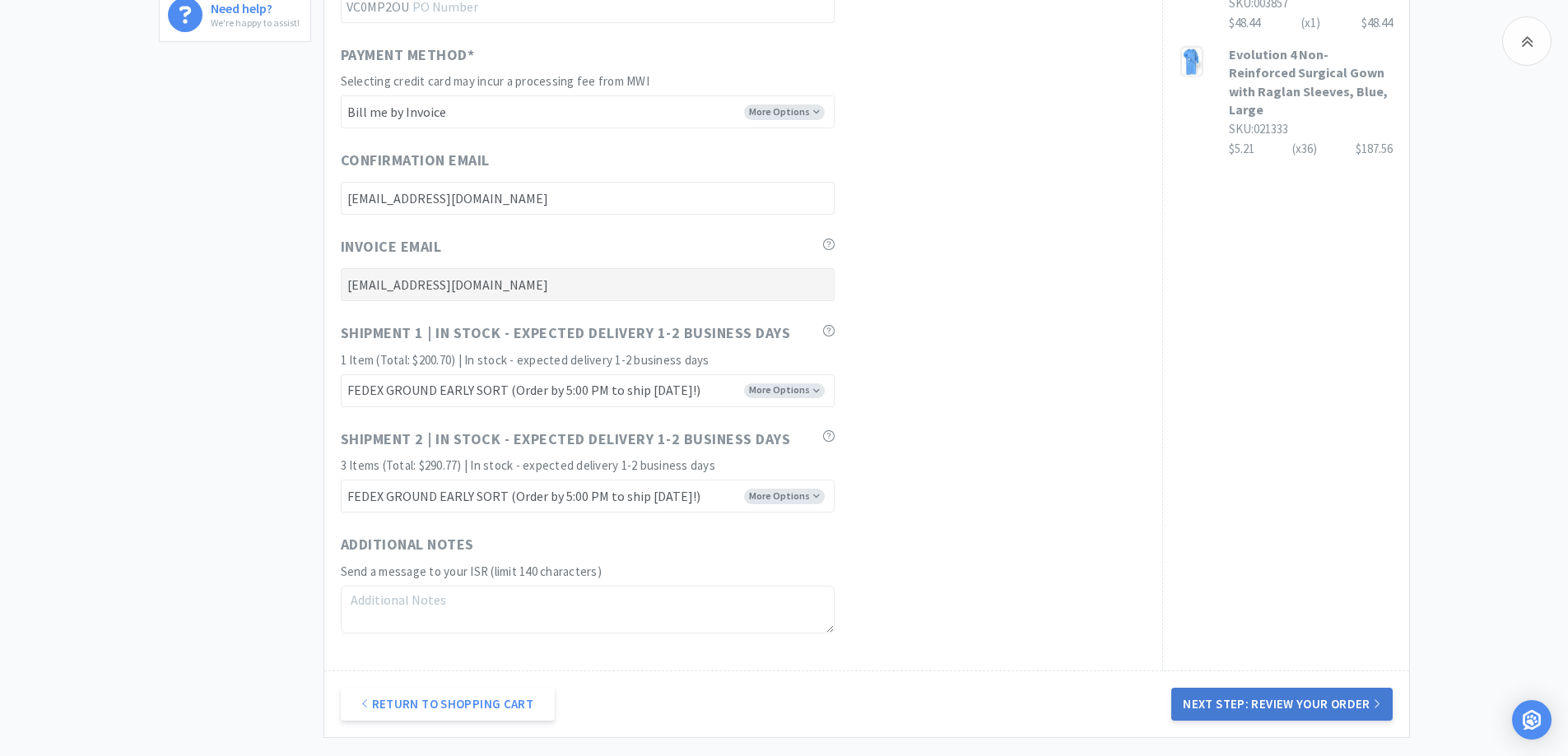
click at [1218, 706] on button "Next Step: Review Your Order" at bounding box center [1281, 704] width 220 height 33
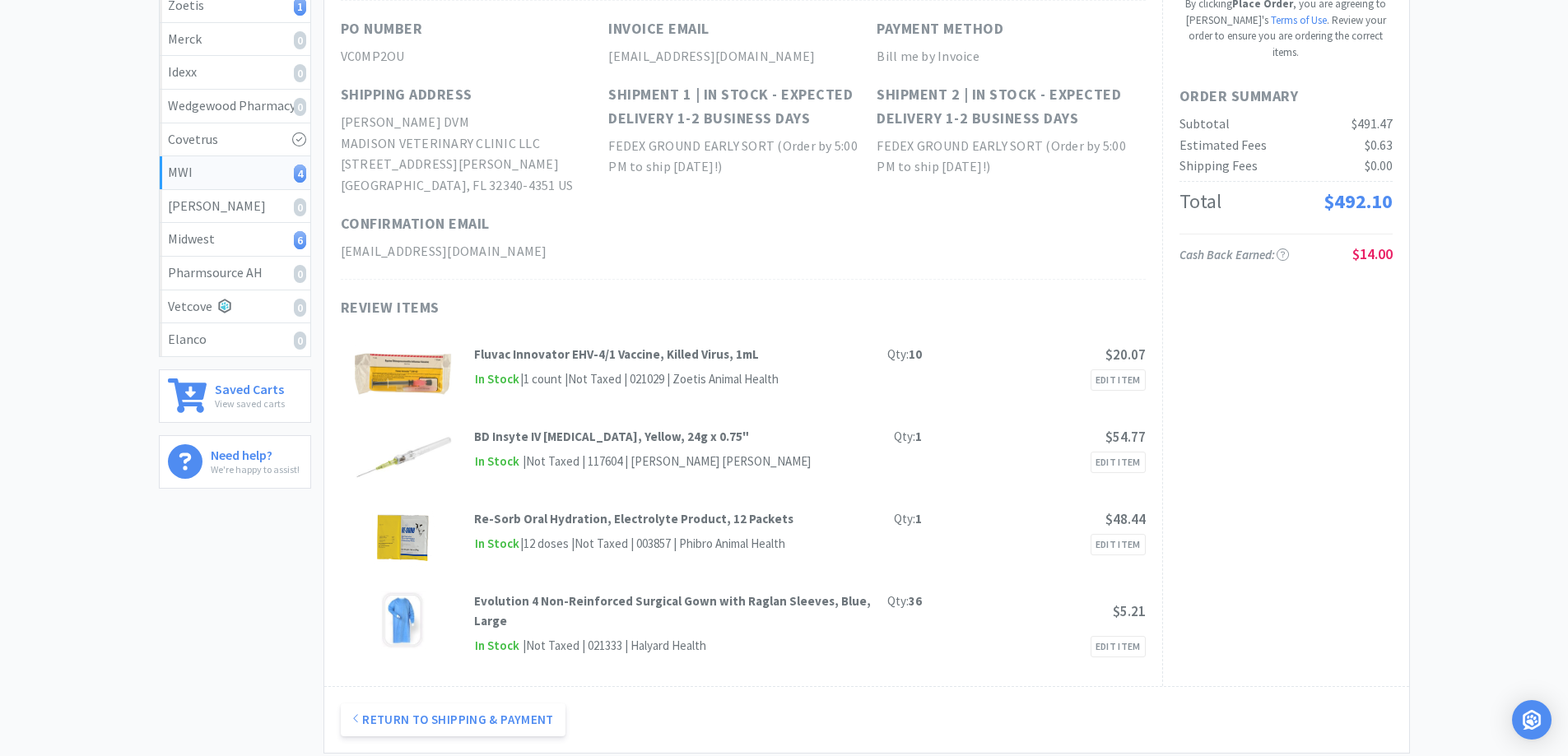
scroll to position [123, 0]
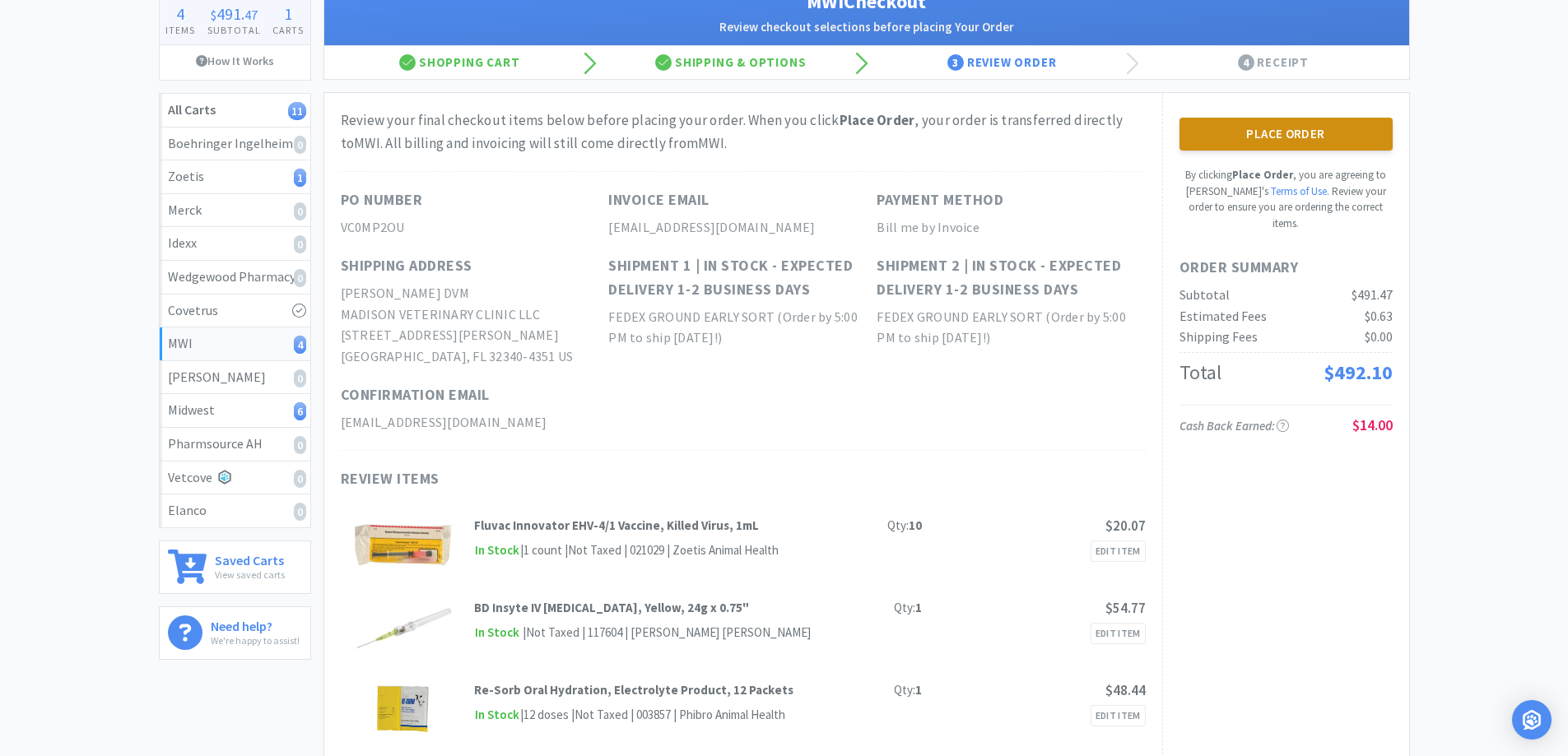
click at [1251, 130] on button "Place Order" at bounding box center [1285, 134] width 213 height 33
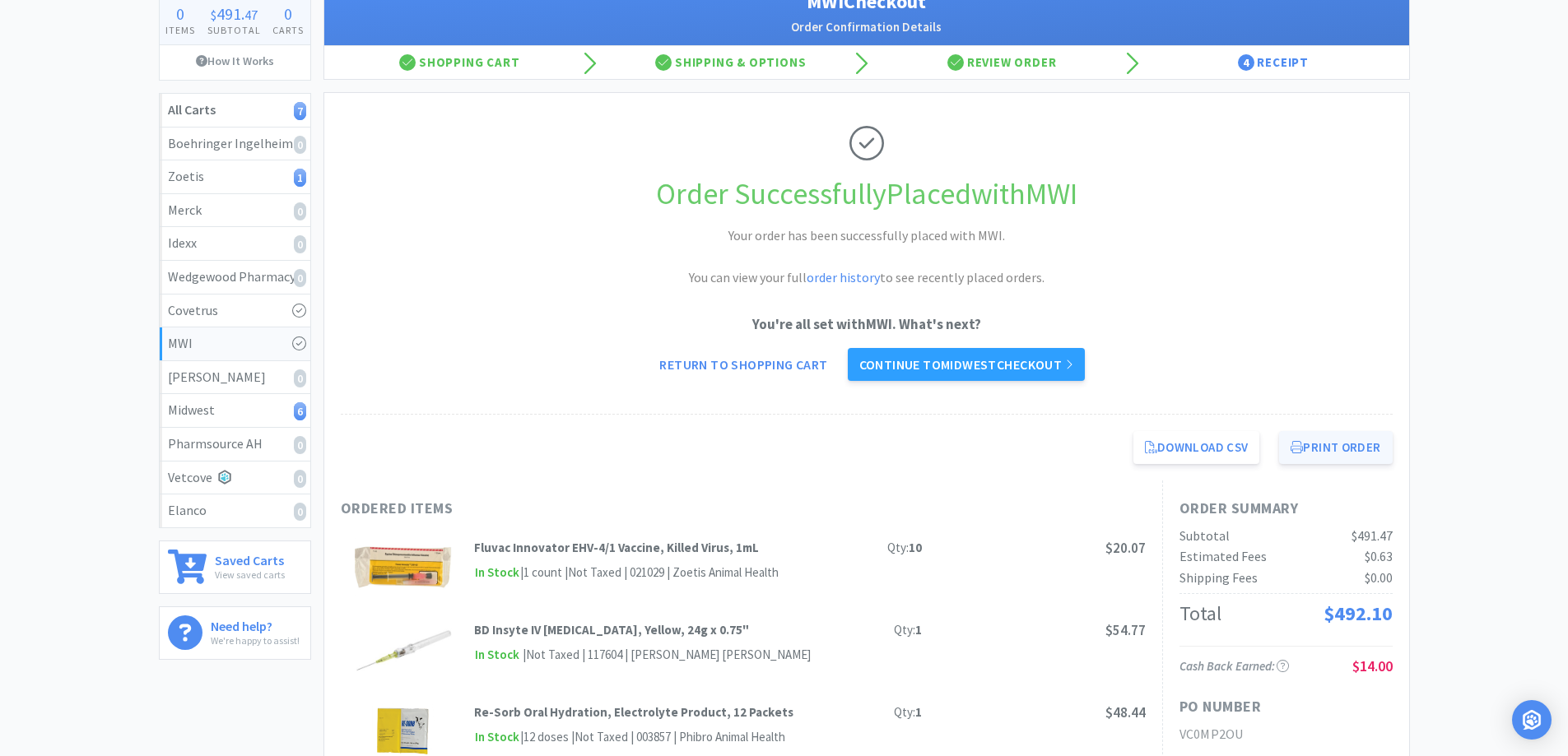
click at [1330, 447] on button "Print Order" at bounding box center [1335, 448] width 113 height 33
click at [955, 361] on link "Continue to Midwest checkout" at bounding box center [966, 364] width 237 height 33
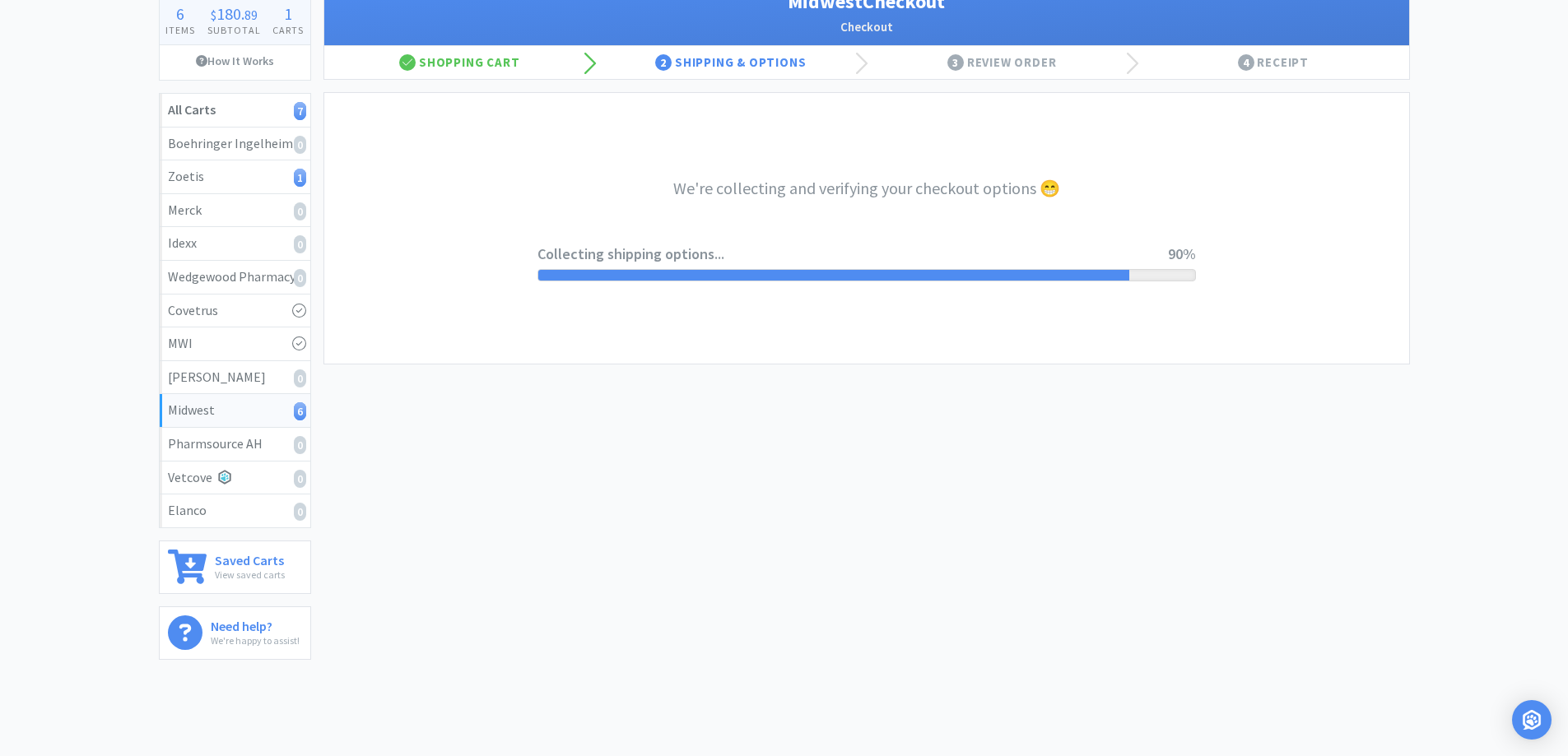
select select "3"
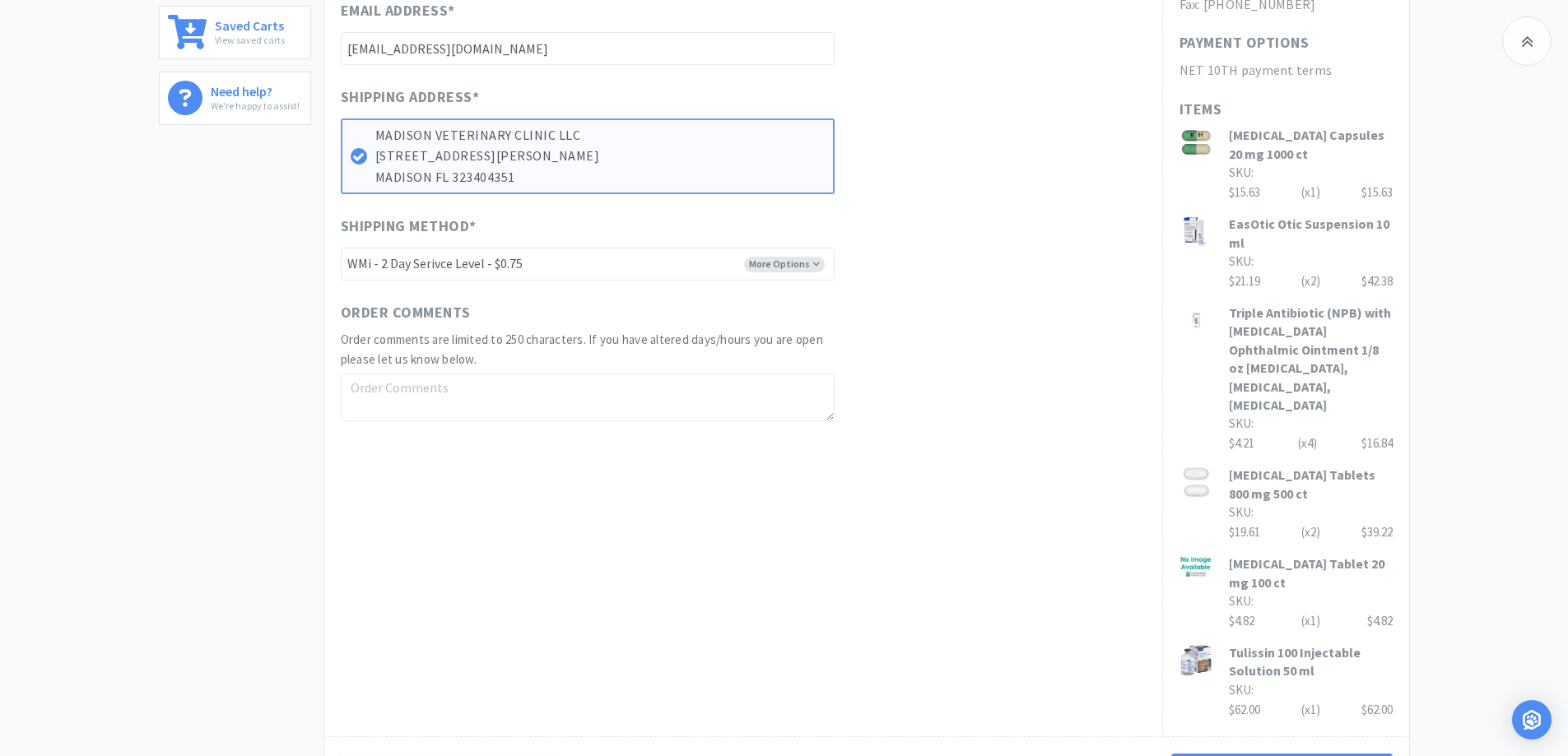
scroll to position [659, 0]
click at [1268, 753] on button "Next Step: Review Your Order" at bounding box center [1281, 770] width 220 height 33
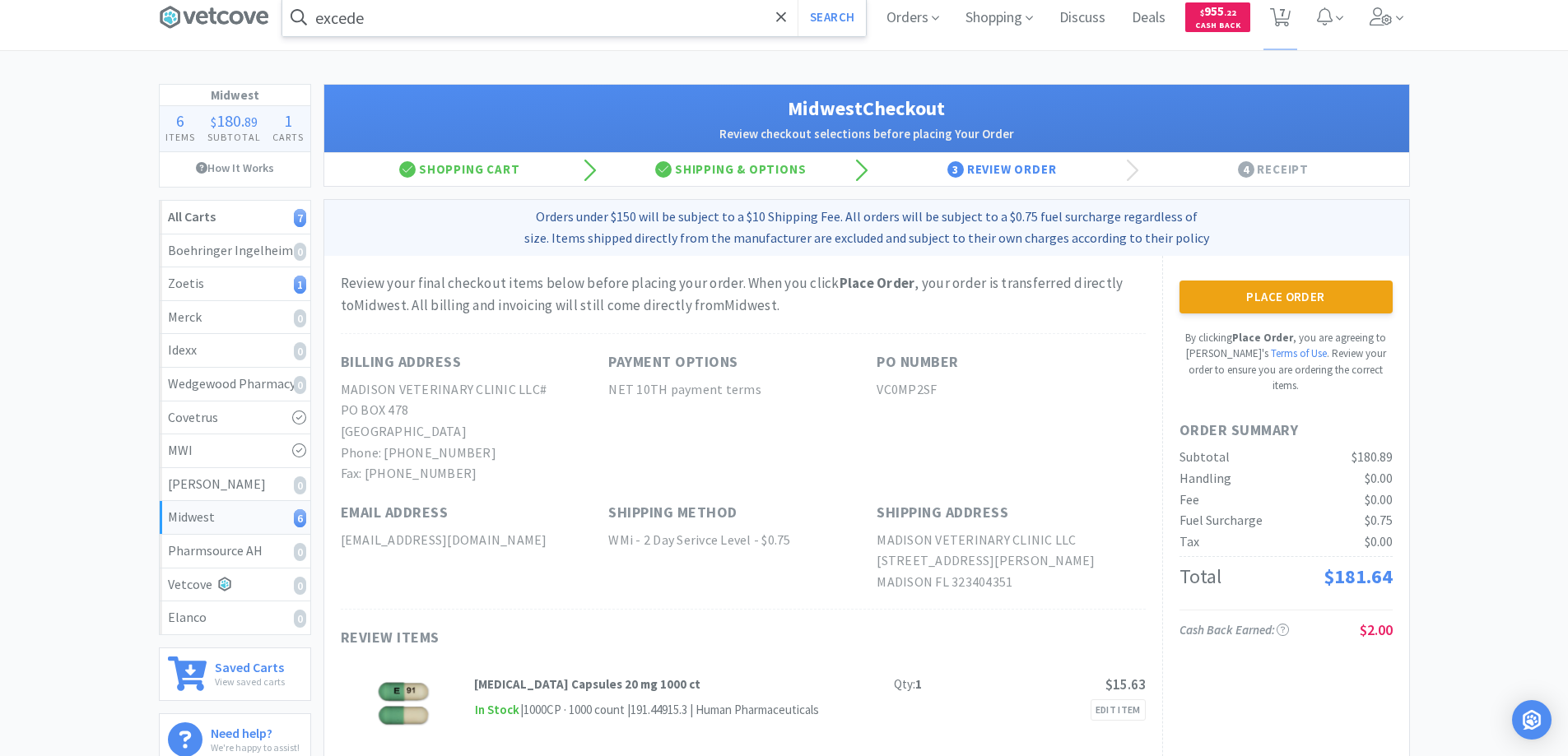
scroll to position [0, 0]
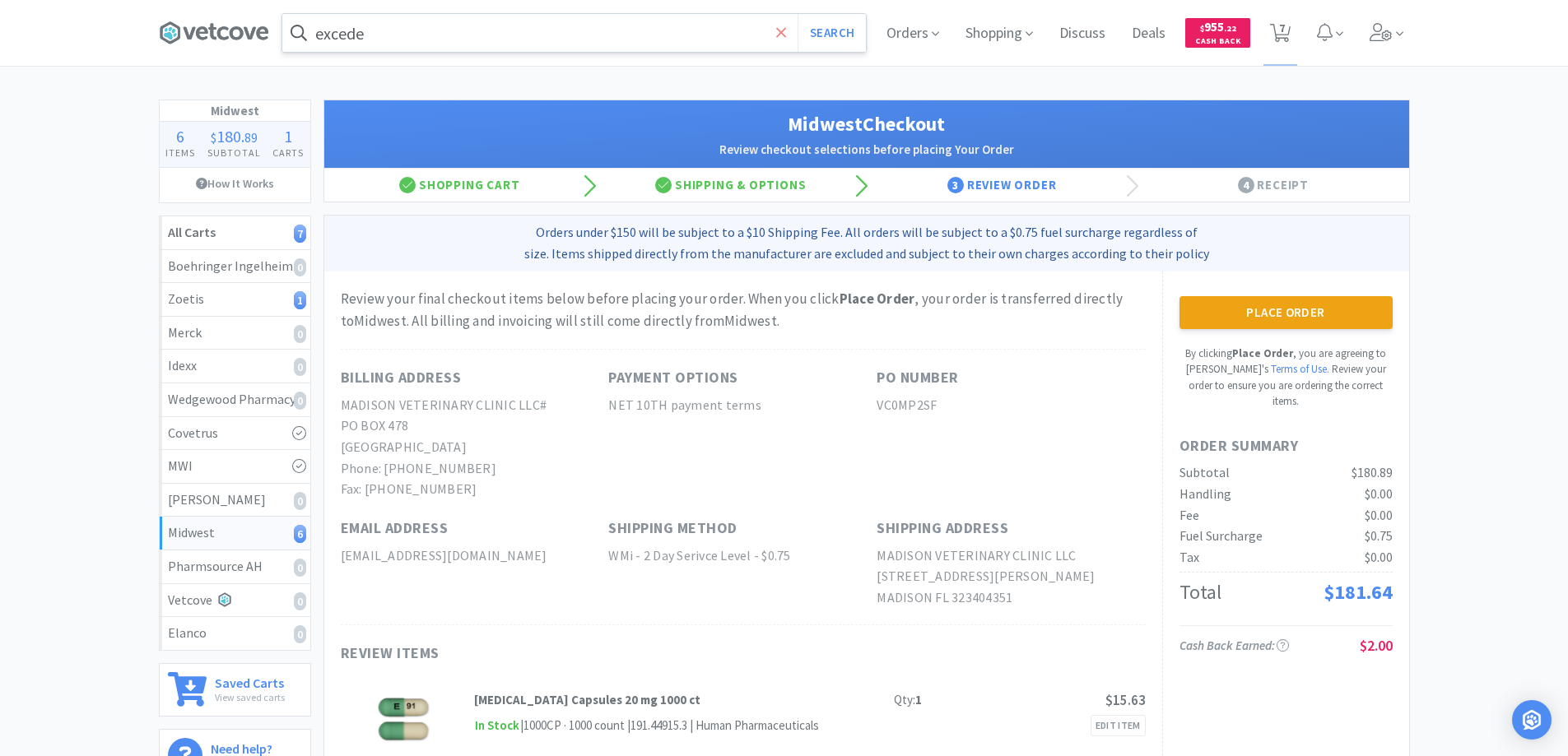
click at [779, 26] on icon at bounding box center [781, 32] width 11 height 17
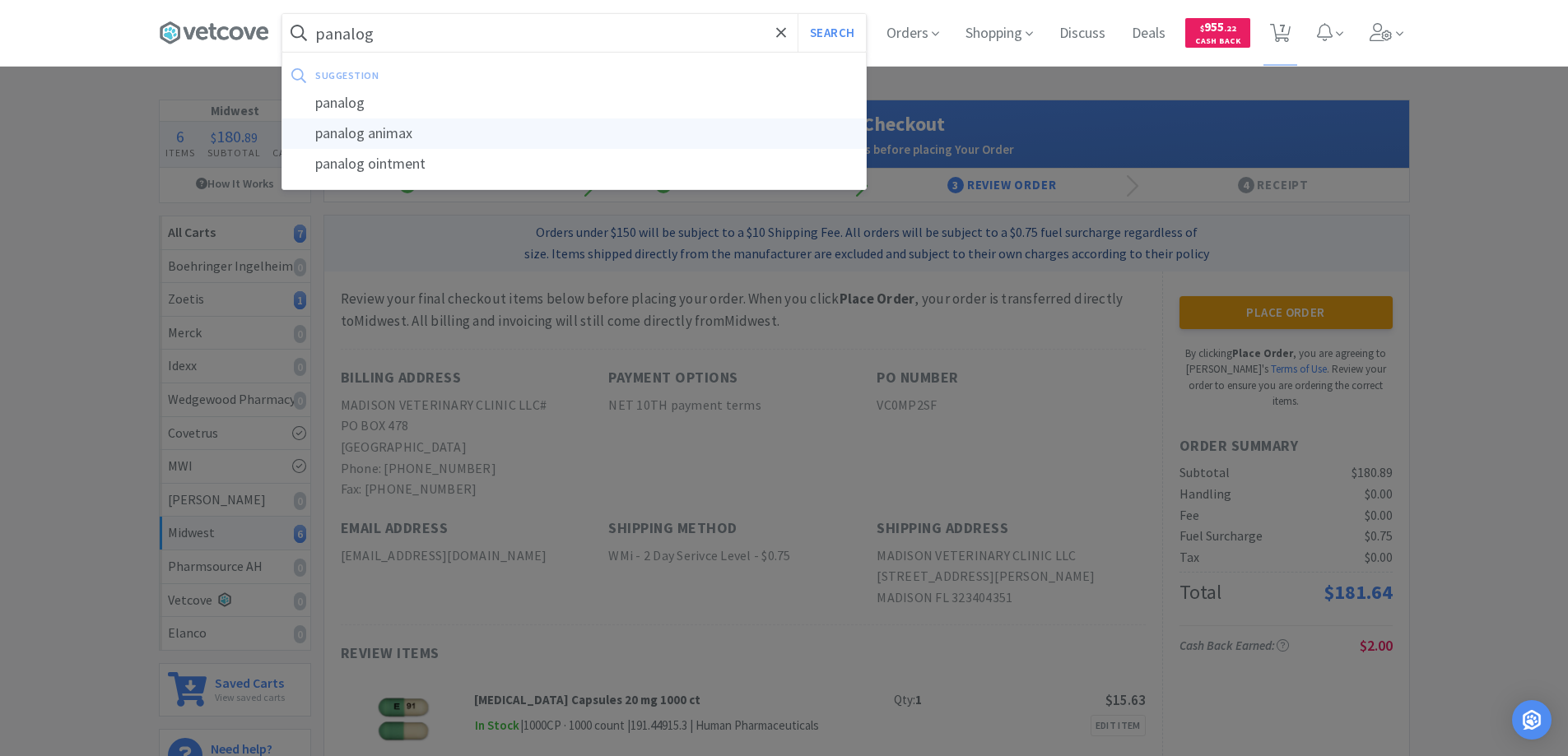
click at [347, 132] on div "panalog animax" at bounding box center [574, 133] width 584 height 30
type input "panalog animax"
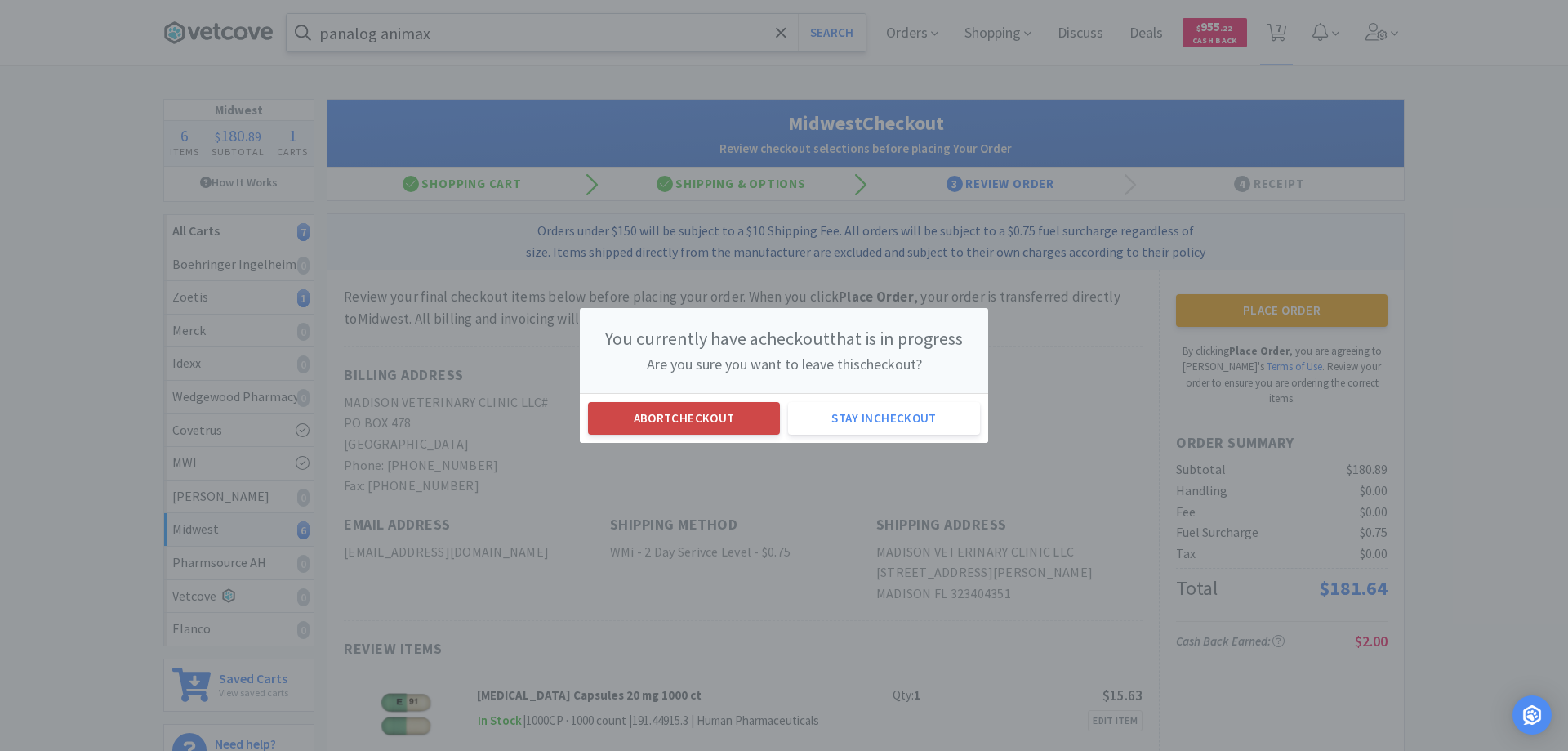
click at [688, 415] on button "Abort checkout" at bounding box center [684, 419] width 192 height 33
select select "2"
select select "1"
select select "2"
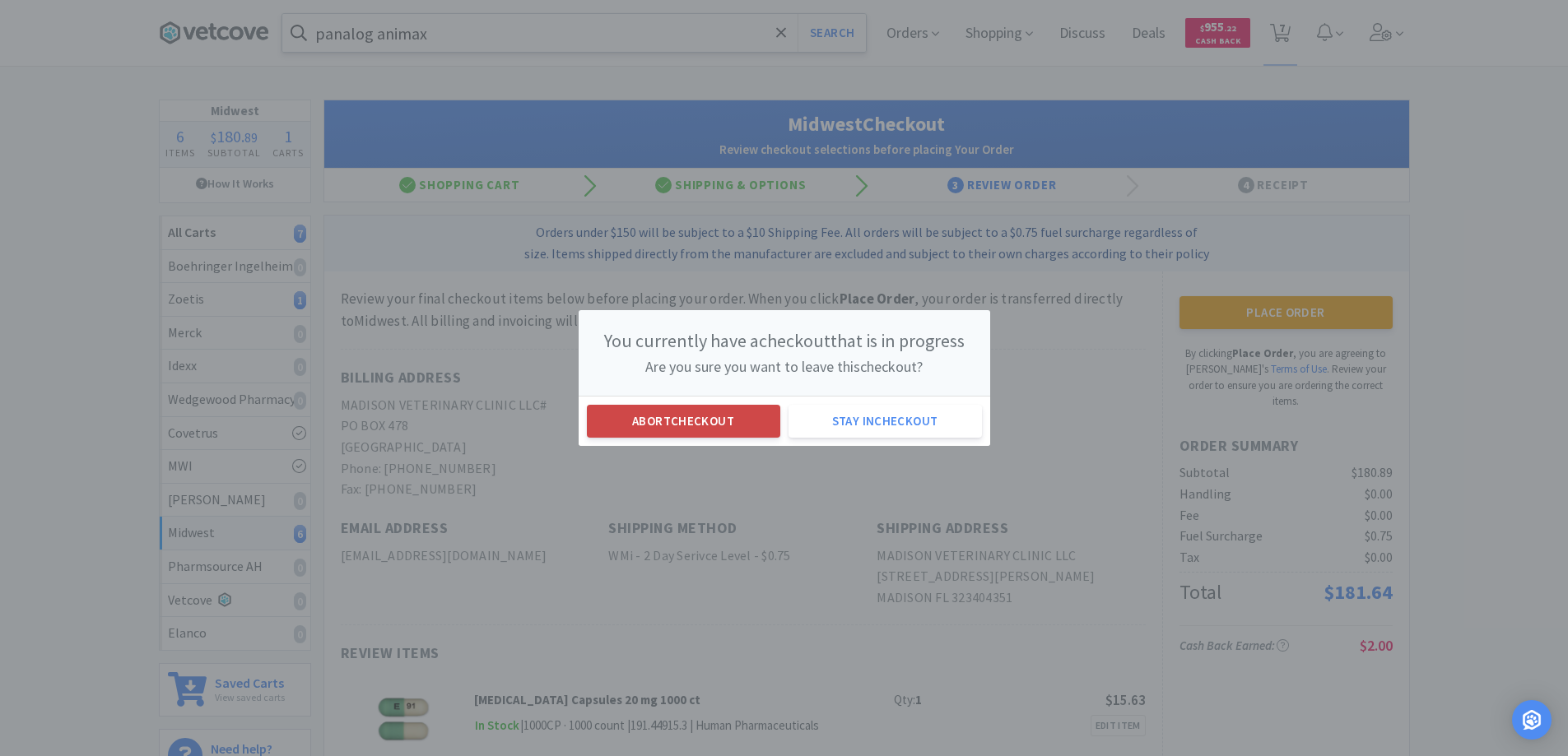
select select "4"
select select "1"
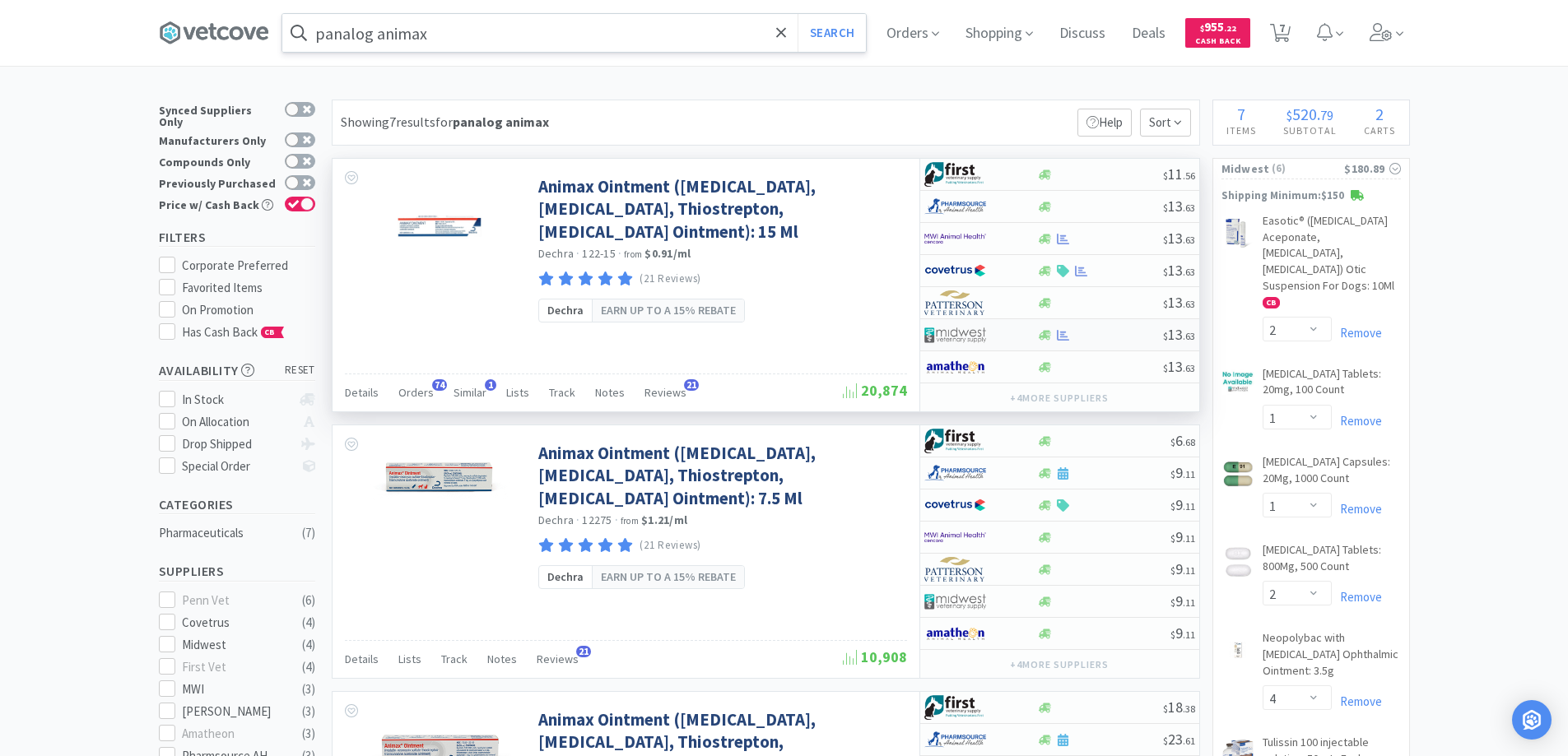
click at [1002, 334] on div at bounding box center [969, 334] width 91 height 28
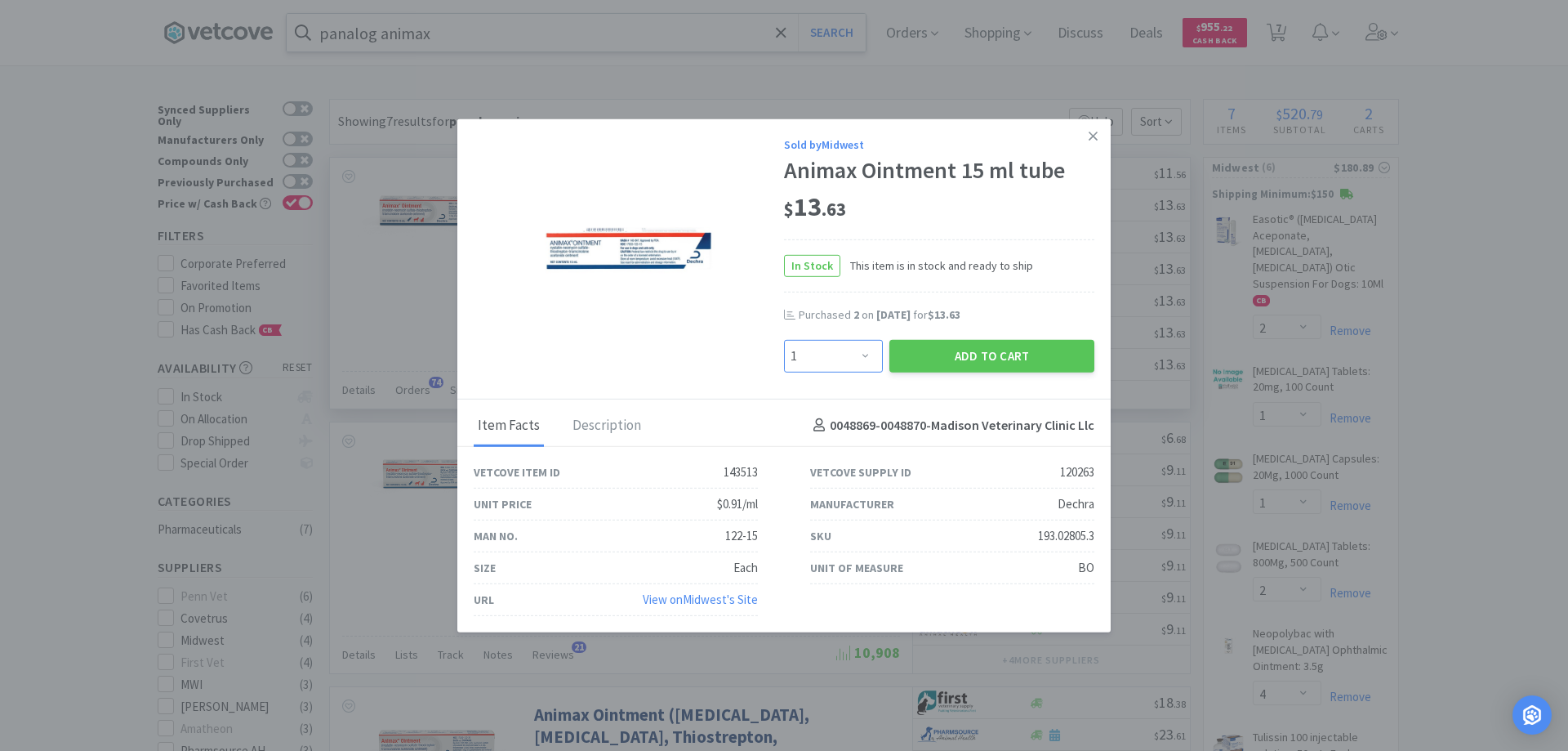
click at [868, 353] on select "Enter Quantity 1 2 3 4 5 6 7 8 9 10 11 12 13 14 15 16 17 18 19 20 Enter Quantity" at bounding box center [834, 355] width 99 height 33
select select "12"
click at [784, 339] on select "Enter Quantity 1 2 3 4 5 6 7 8 9 10 11 12 13 14 15 16 17 18 19 20 Enter Quantity" at bounding box center [834, 355] width 99 height 33
click at [966, 358] on button "Add to Cart" at bounding box center [992, 355] width 205 height 33
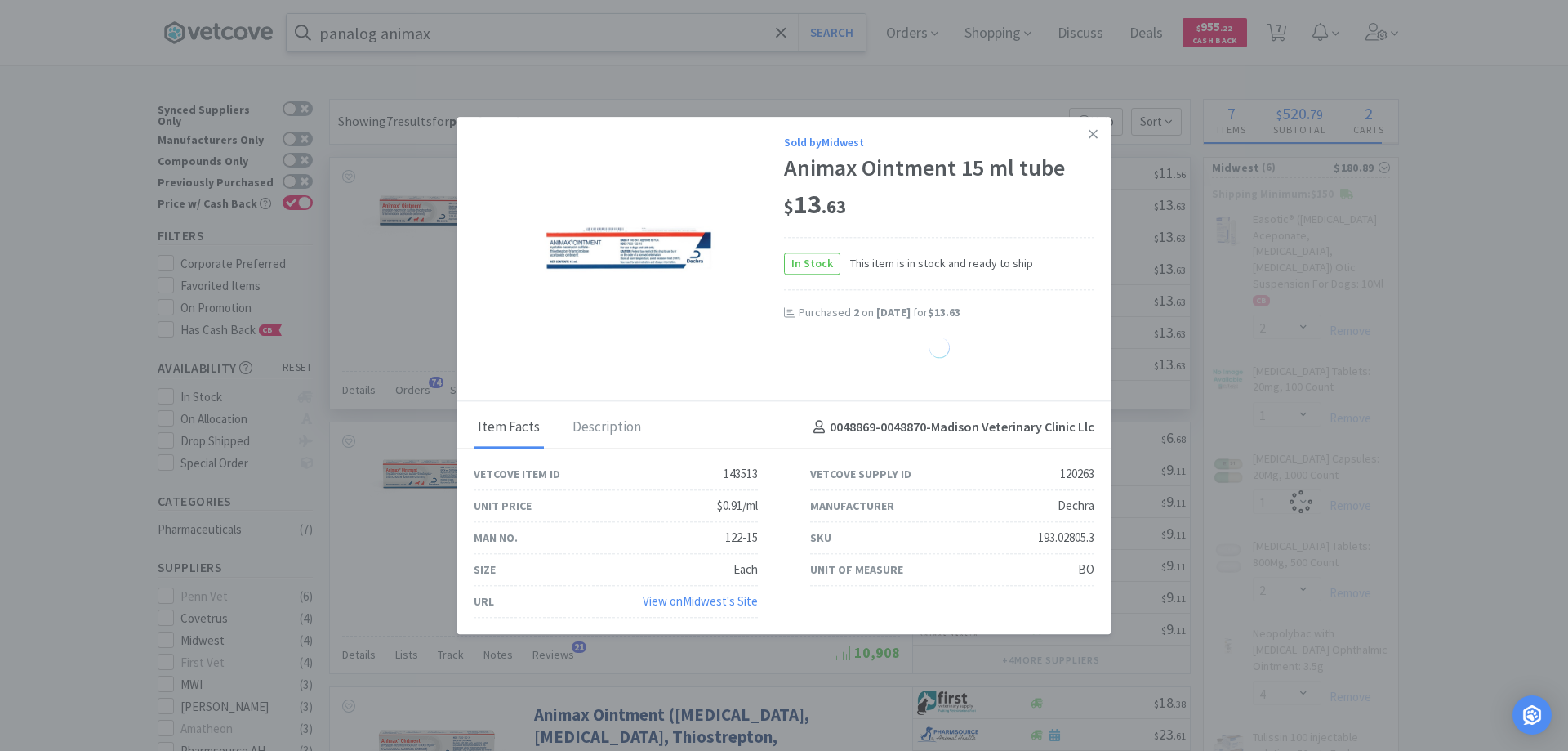
select select "12"
select select "2"
select select "1"
select select "2"
select select "4"
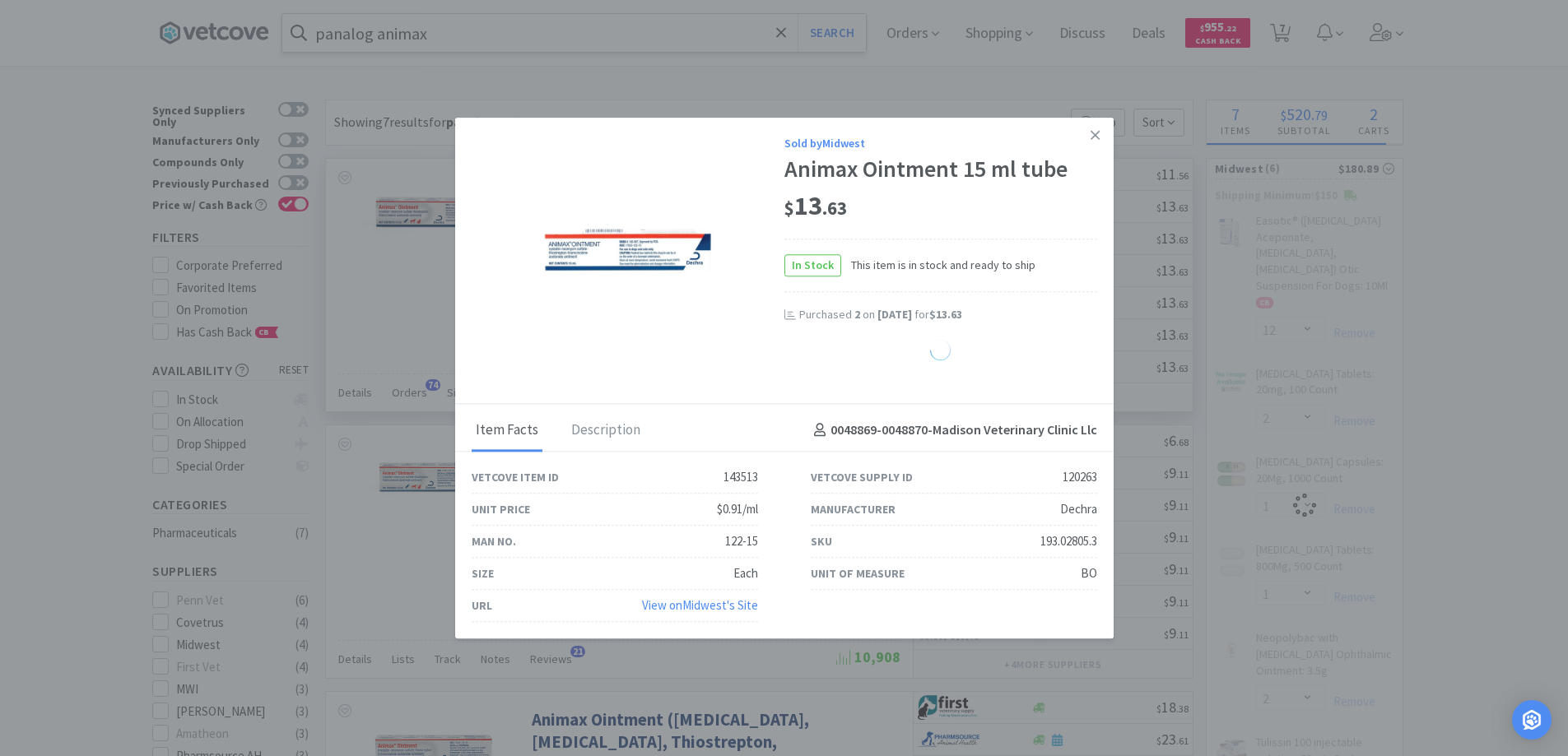
select select "1"
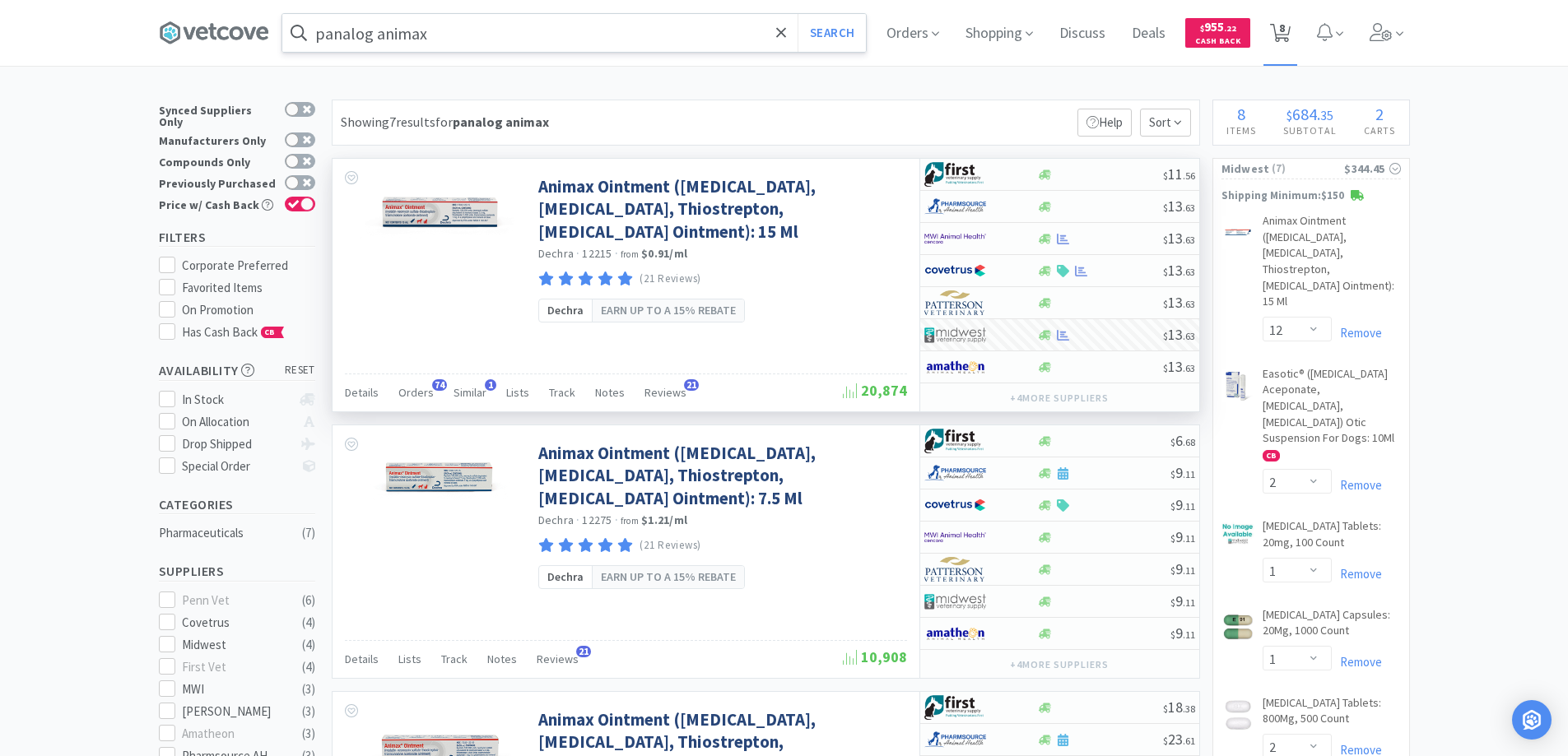
click at [1283, 30] on icon at bounding box center [1280, 32] width 20 height 19
select select "1"
select select "12"
select select "2"
select select "1"
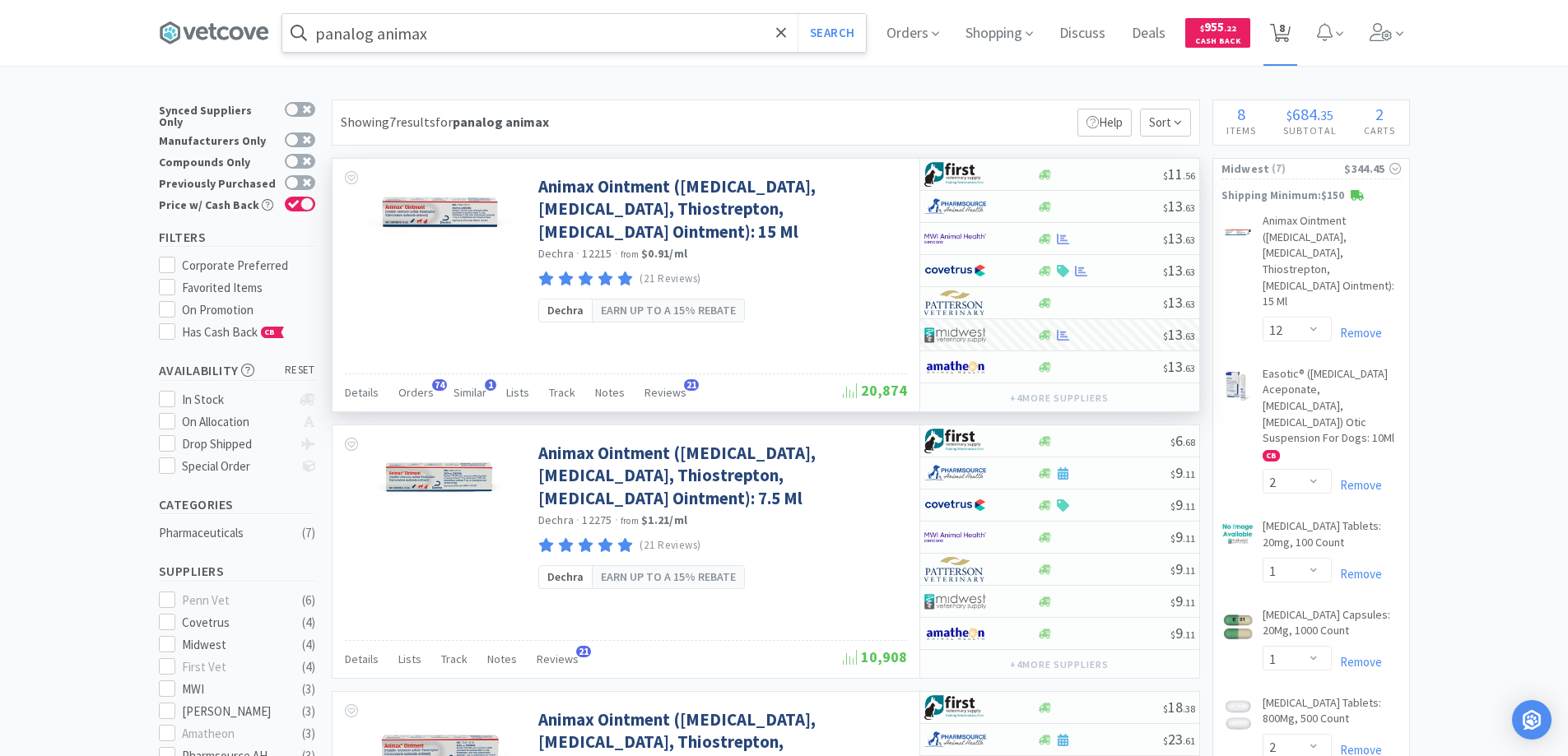
select select "1"
select select "2"
select select "4"
select select "1"
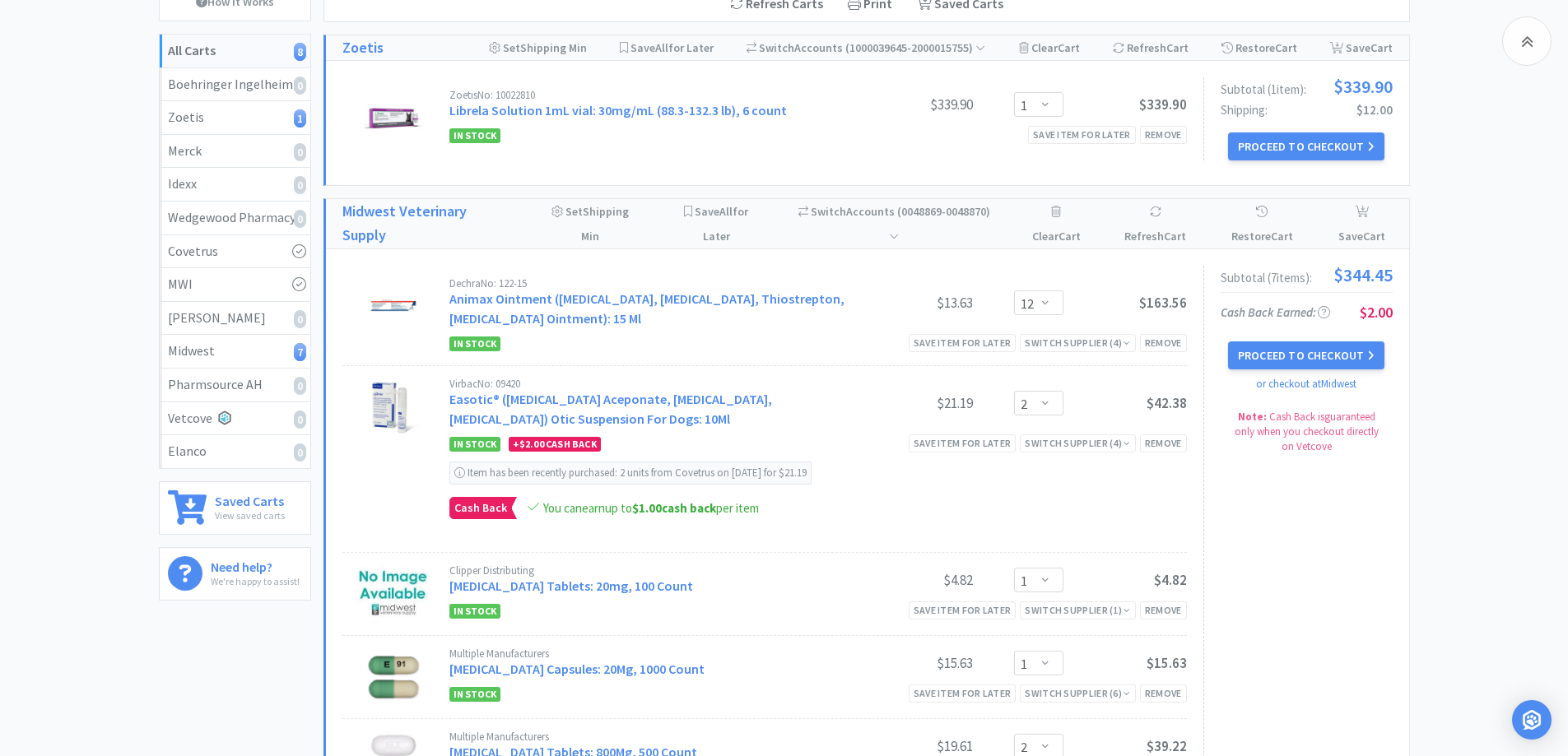
scroll to position [165, 0]
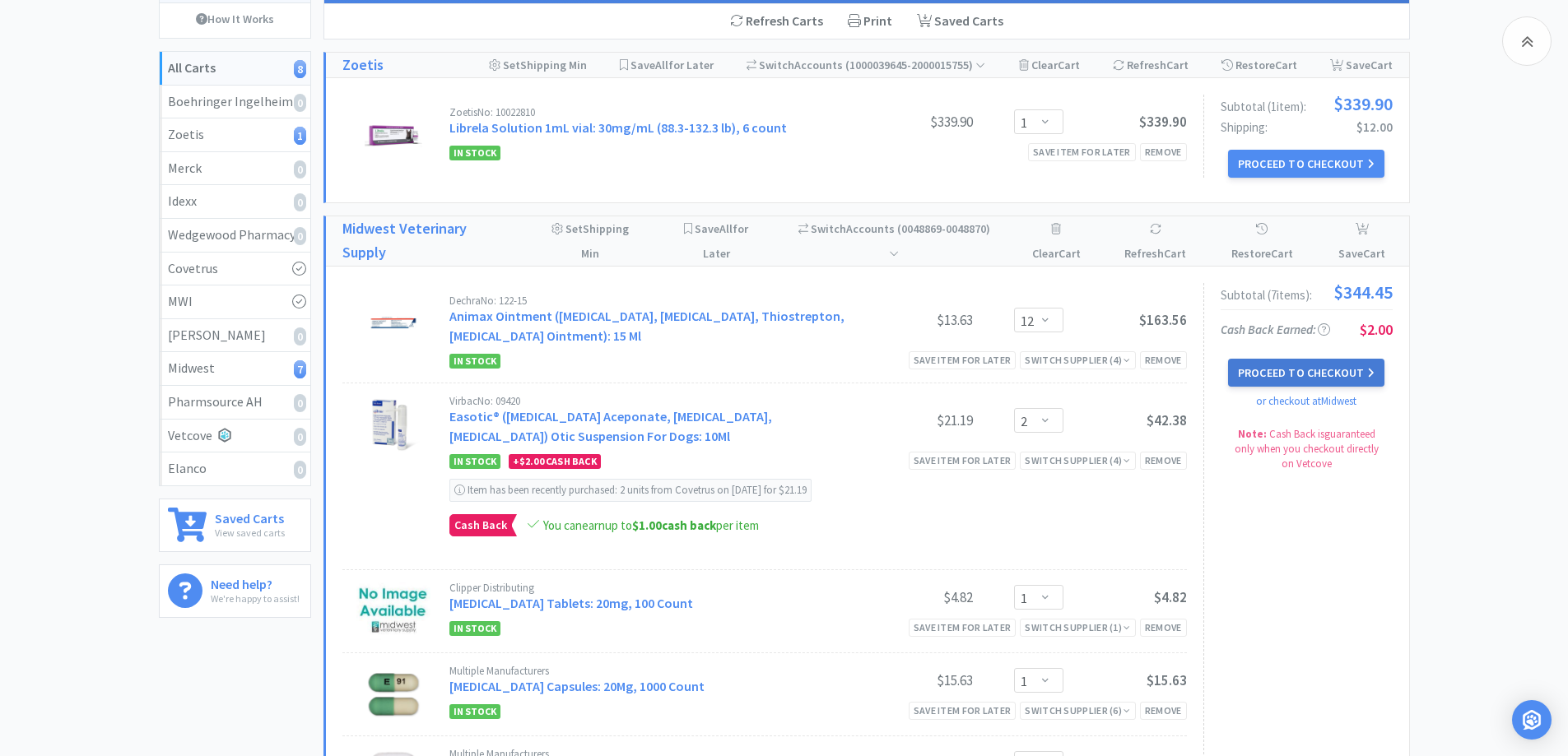
click at [1269, 369] on button "Proceed to Checkout" at bounding box center [1306, 372] width 156 height 28
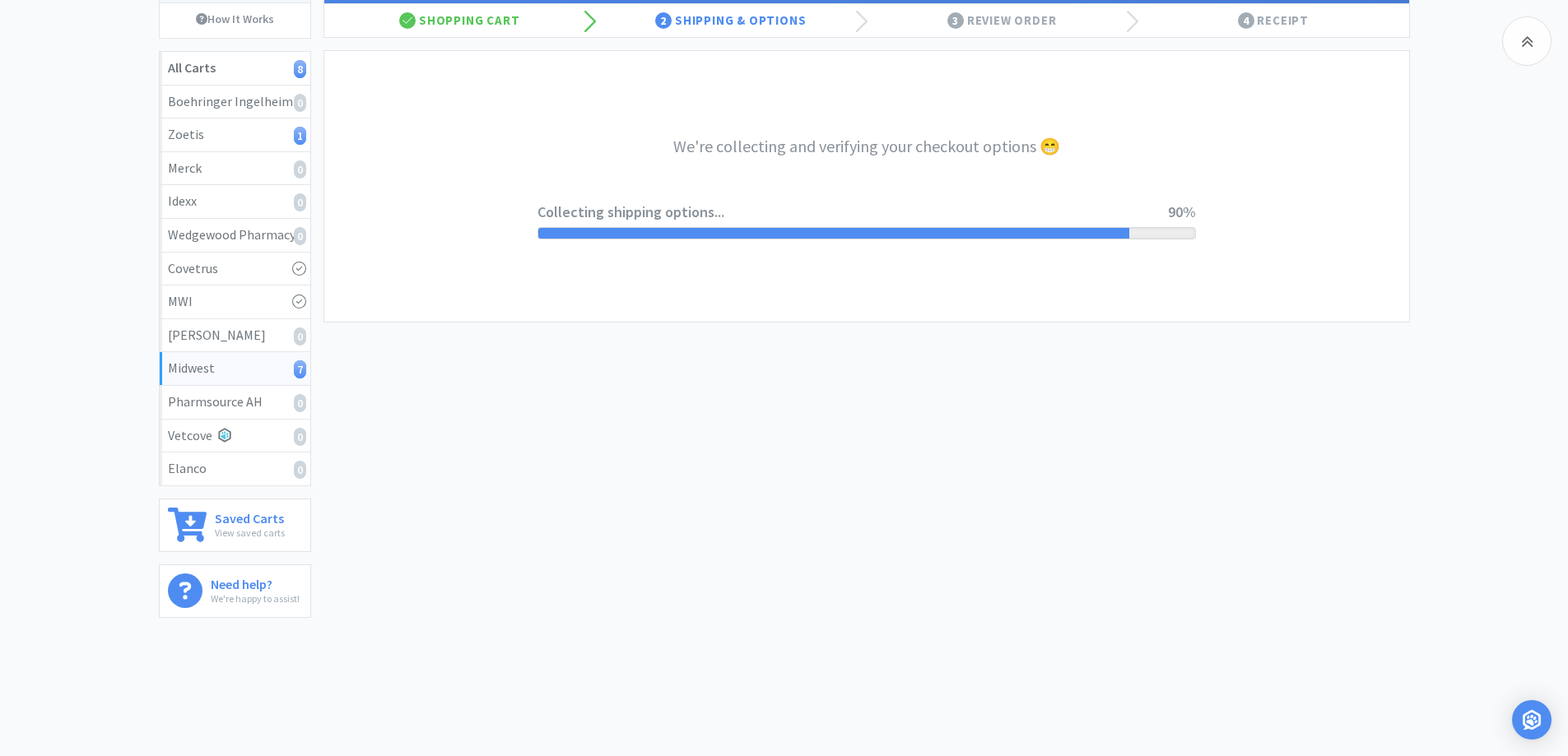
select select "3"
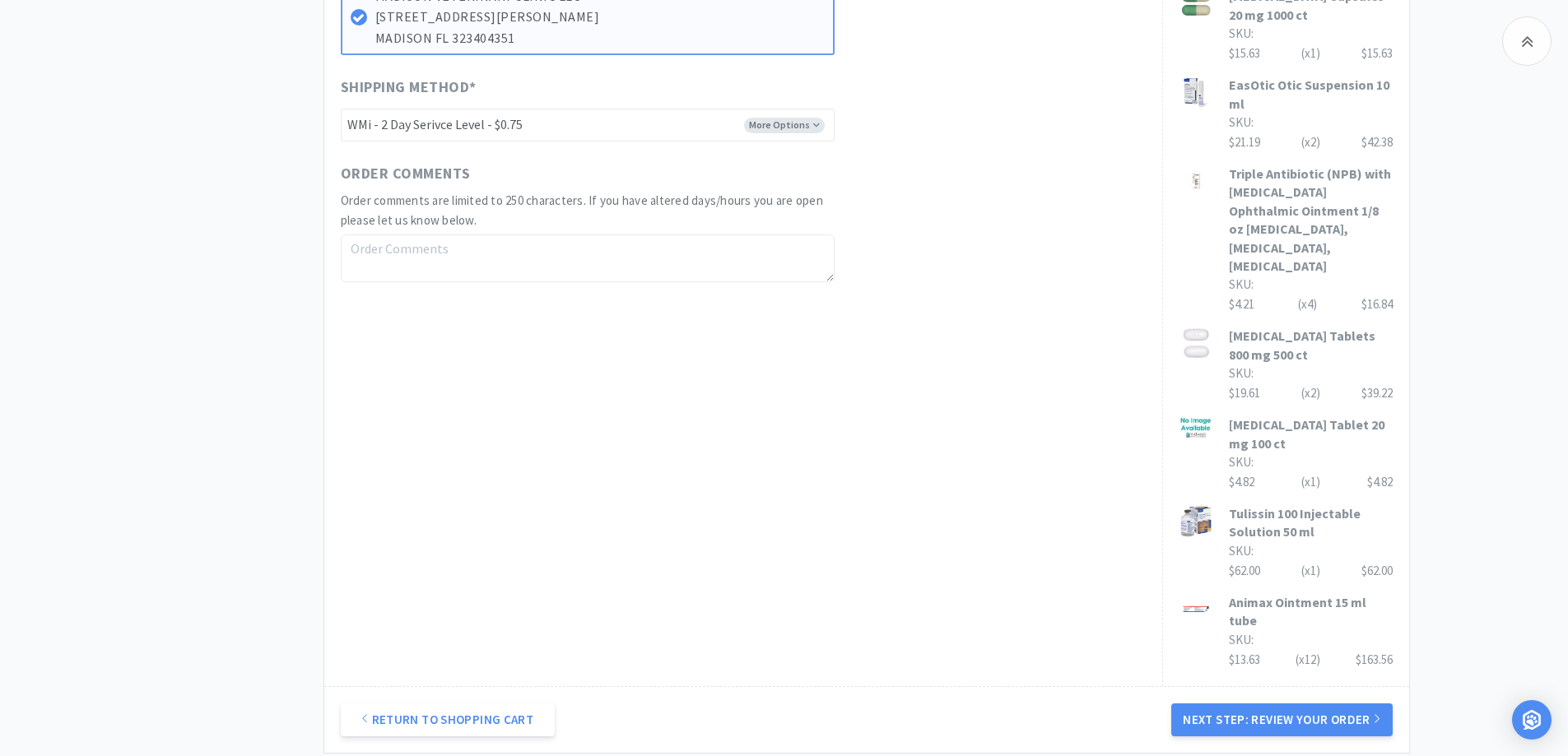
scroll to position [823, 0]
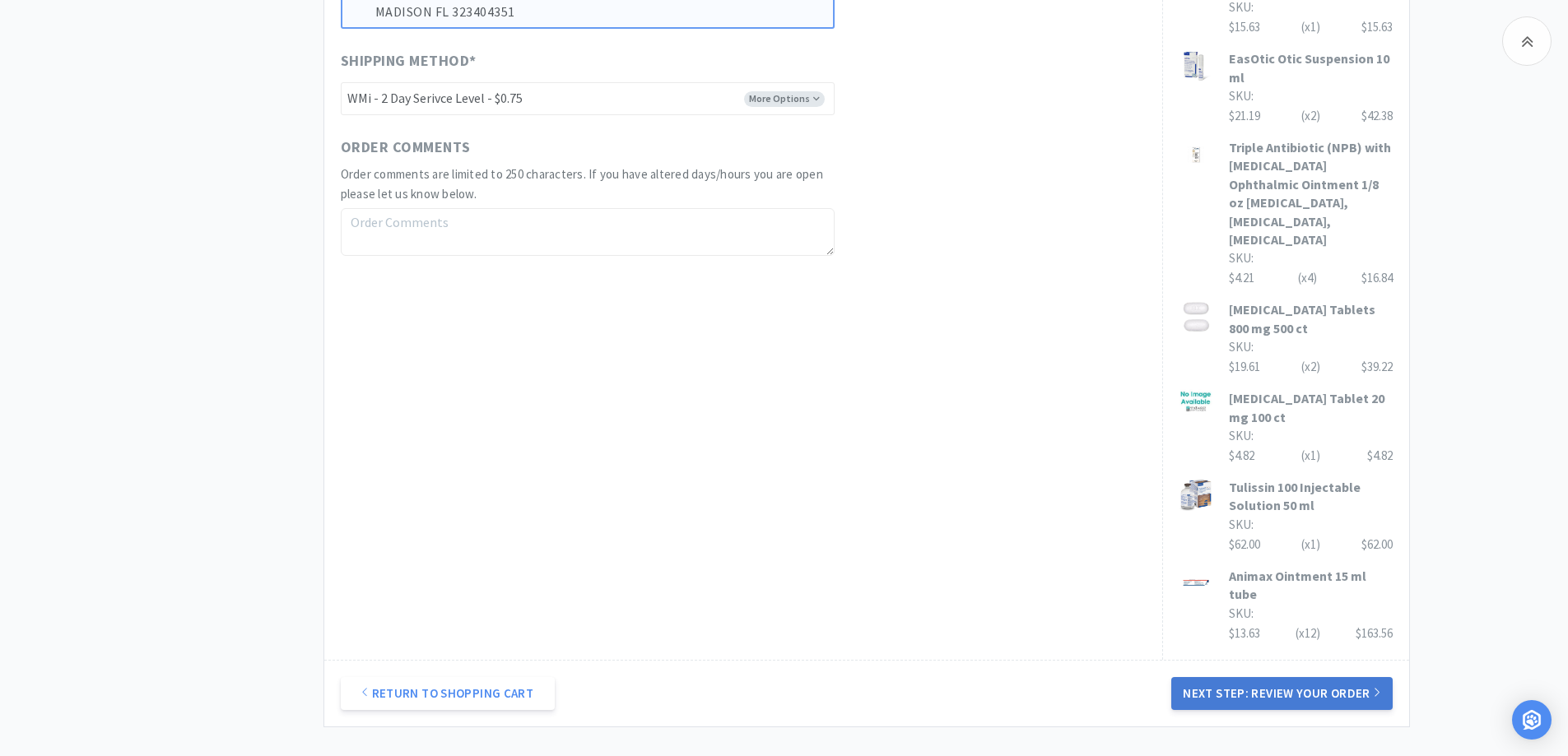
click at [1268, 677] on button "Next Step: Review Your Order" at bounding box center [1281, 694] width 220 height 33
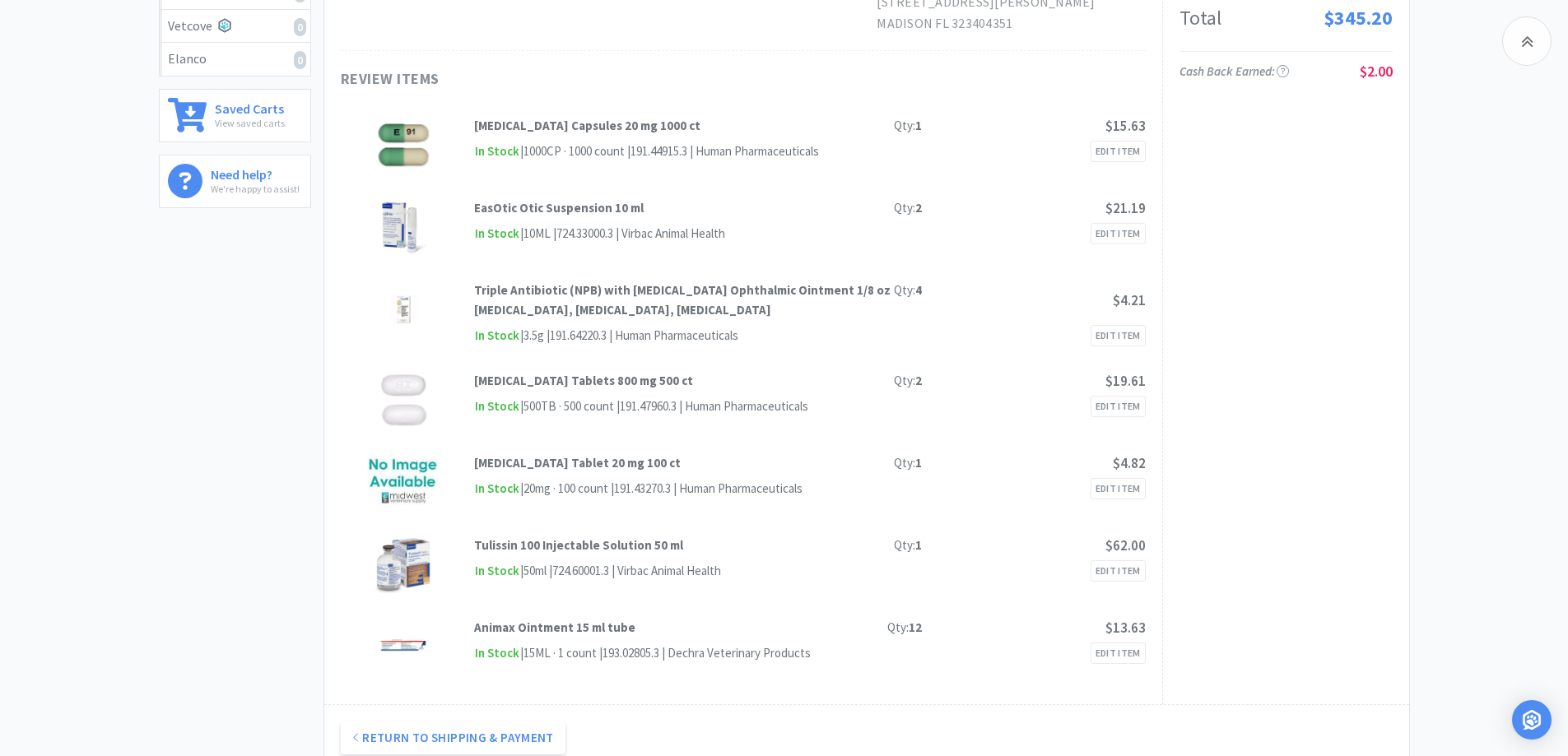
scroll to position [246, 0]
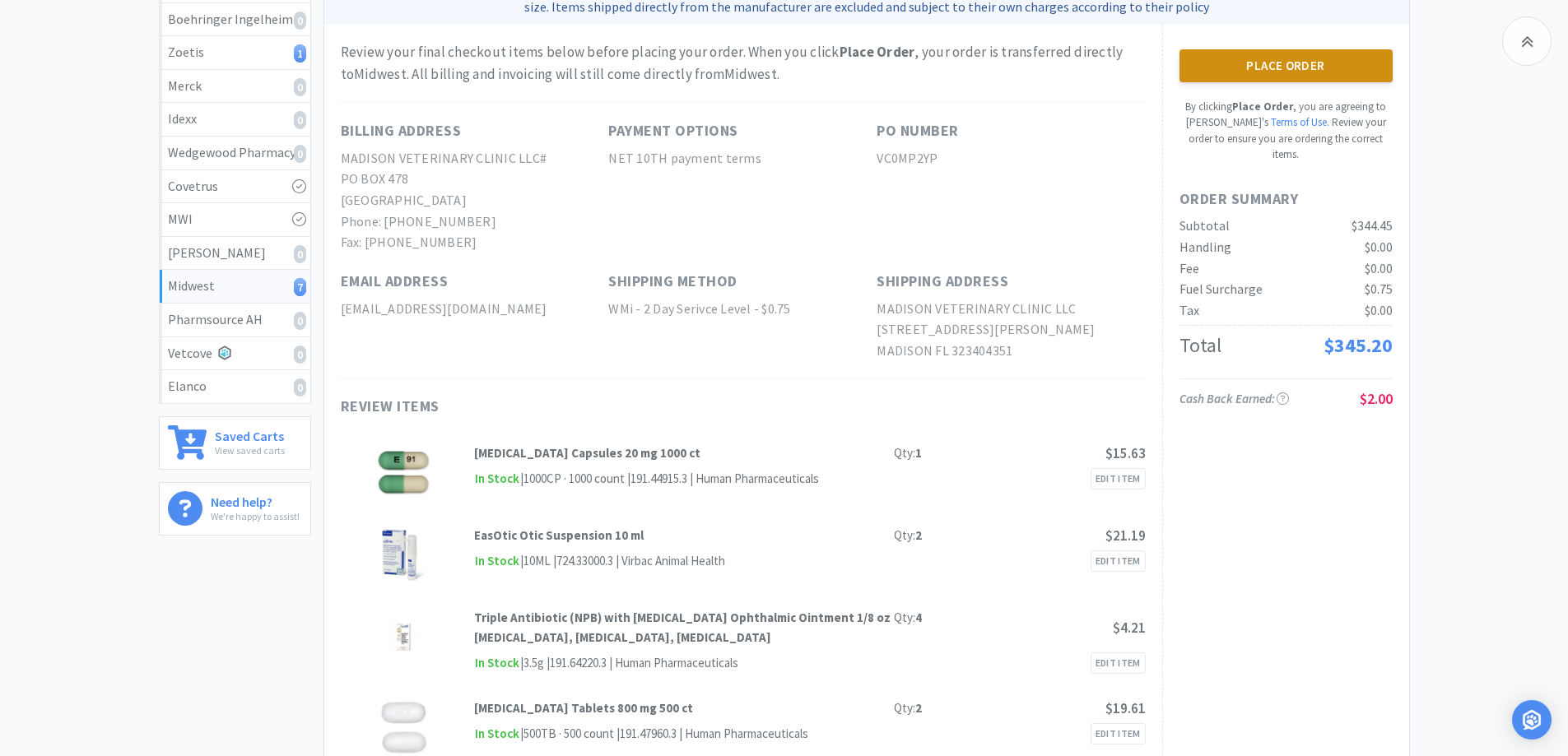
click at [1278, 62] on button "Place Order" at bounding box center [1285, 66] width 213 height 33
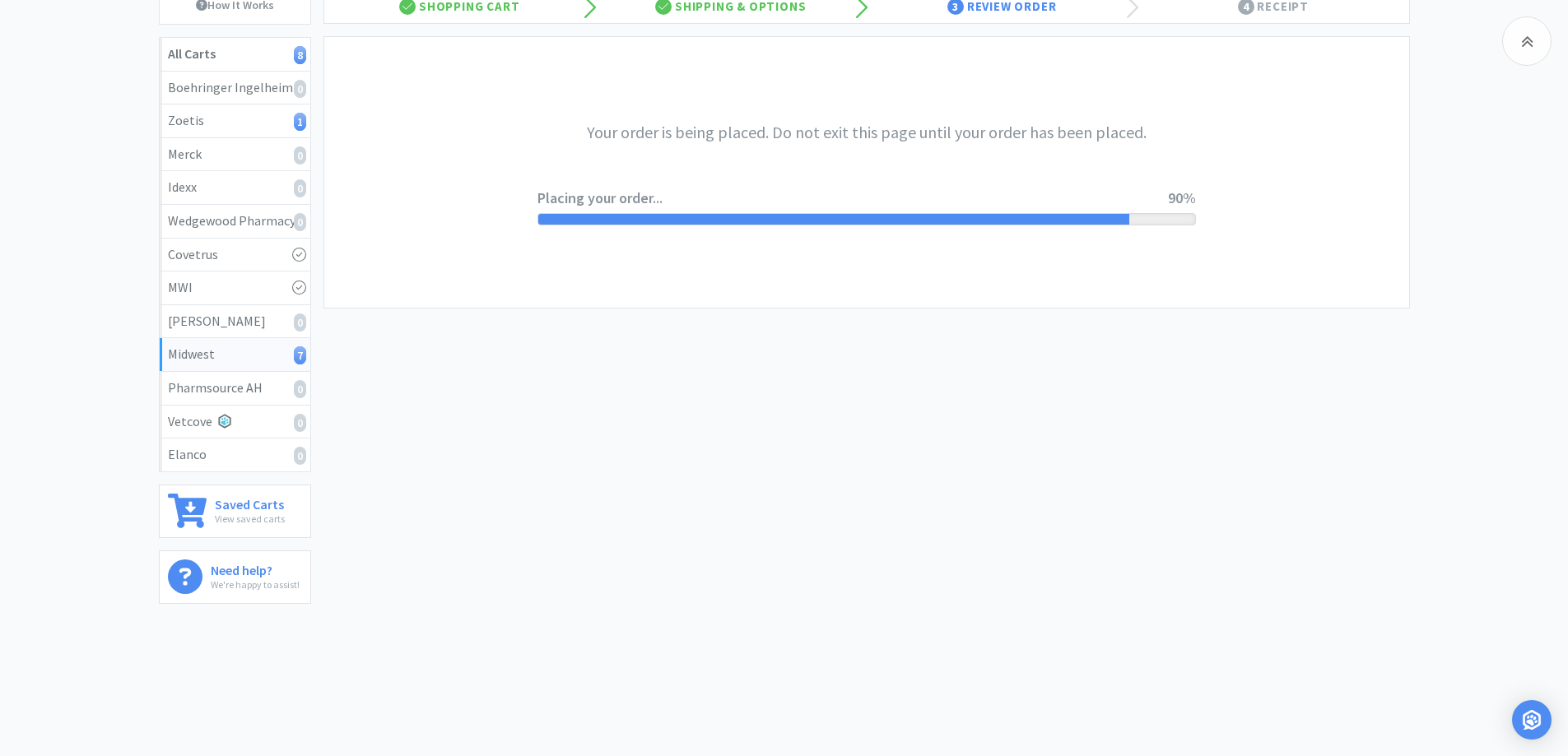
scroll to position [246, 0]
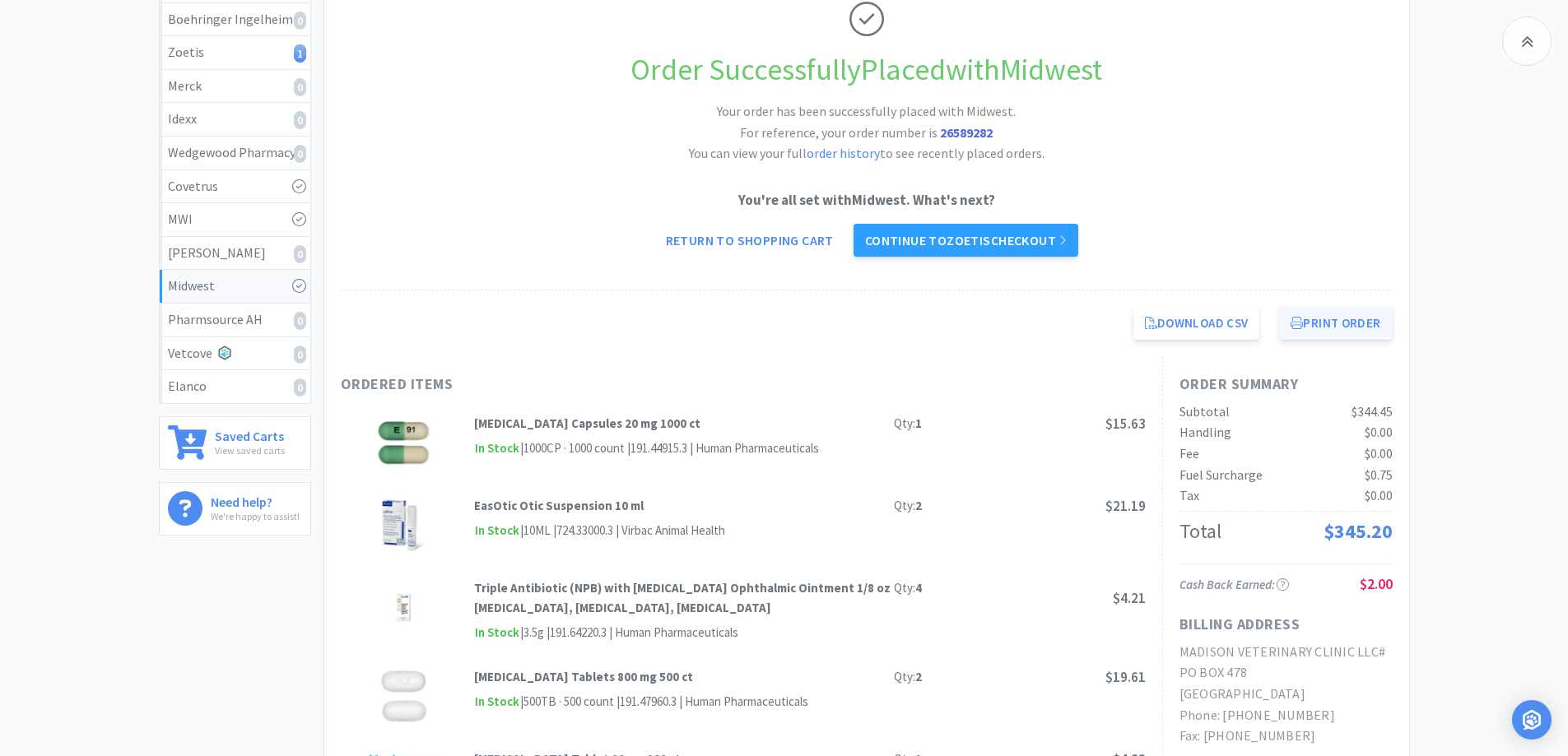
click at [1319, 320] on button "Print Order" at bounding box center [1335, 323] width 113 height 33
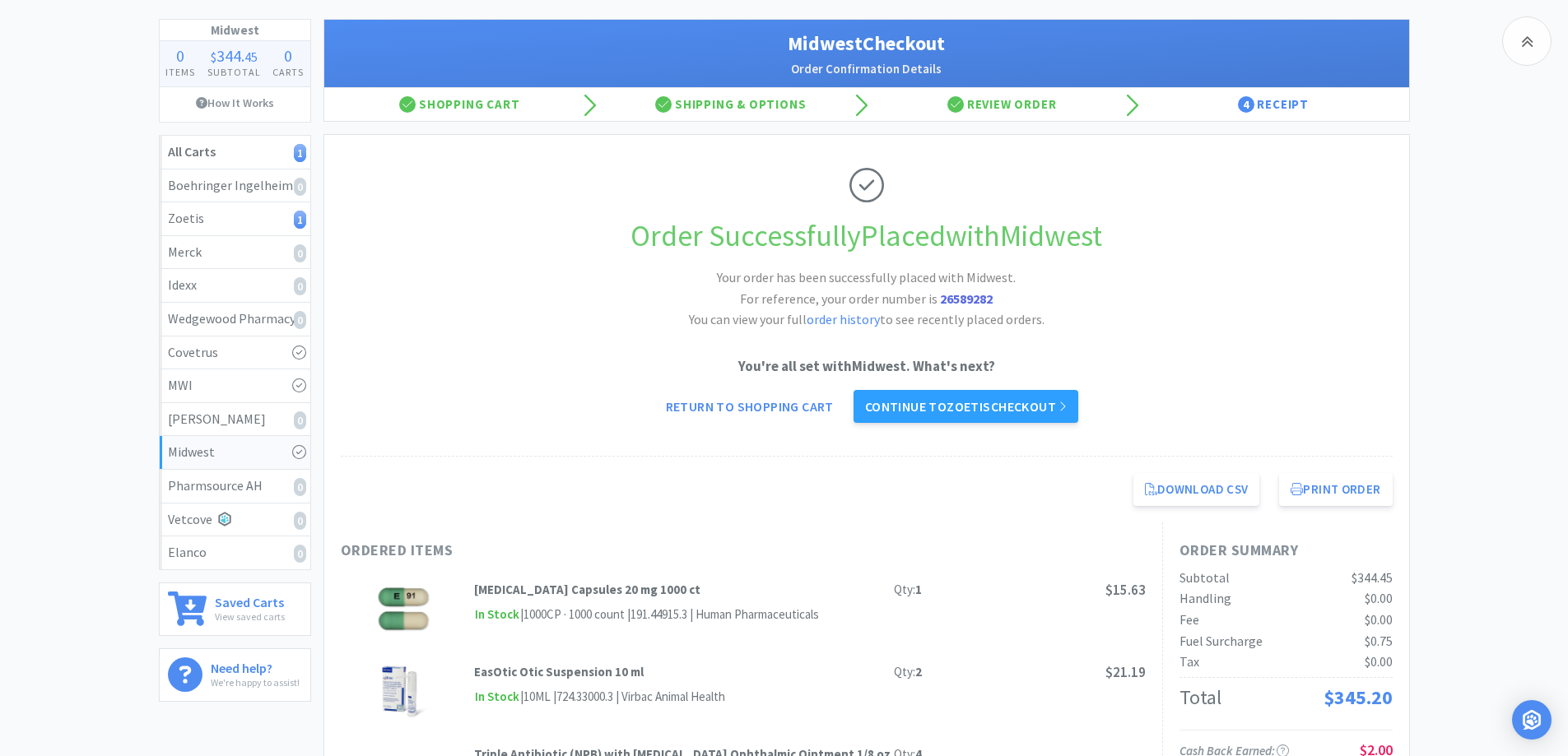
scroll to position [0, 0]
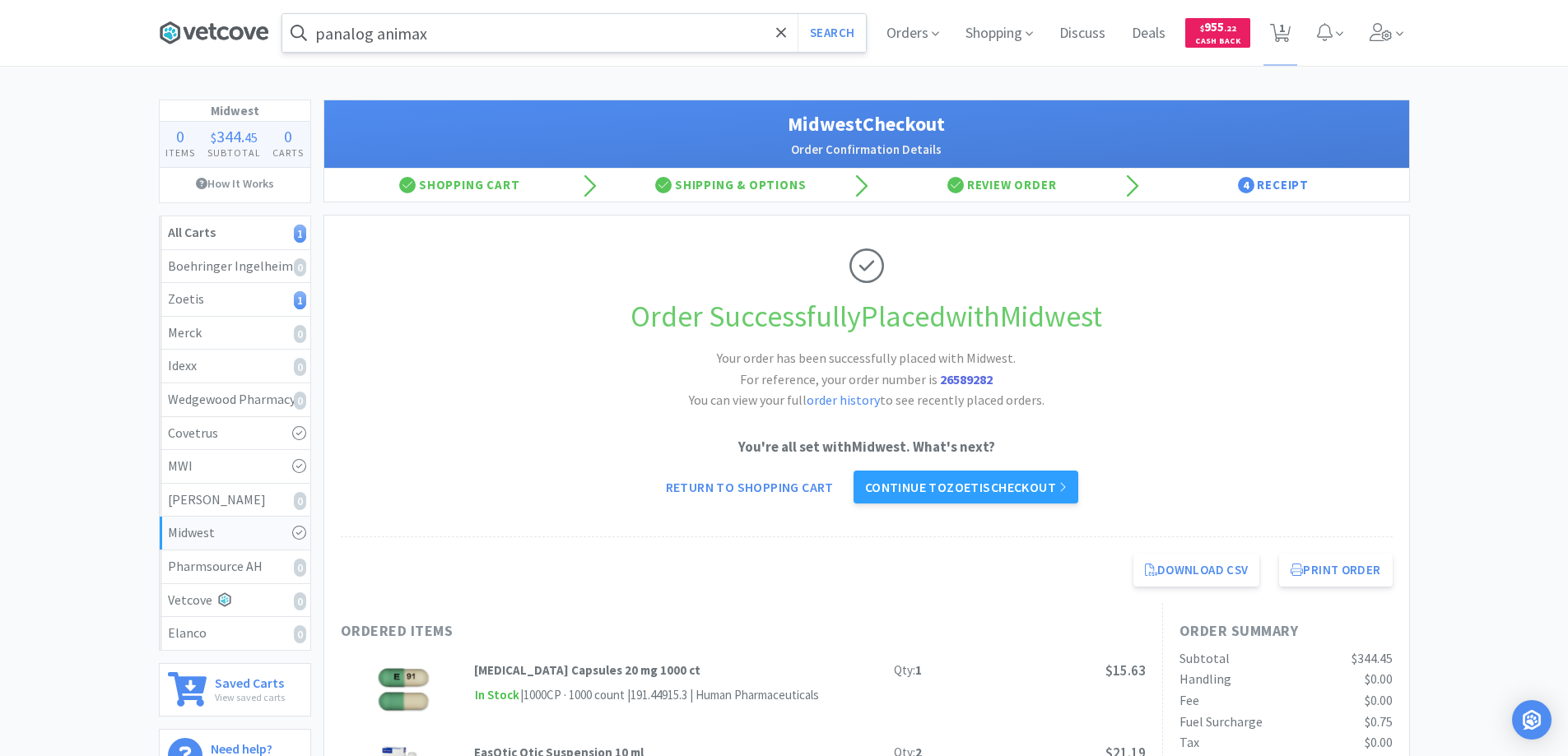
click at [213, 33] on icon at bounding box center [212, 31] width 8 height 17
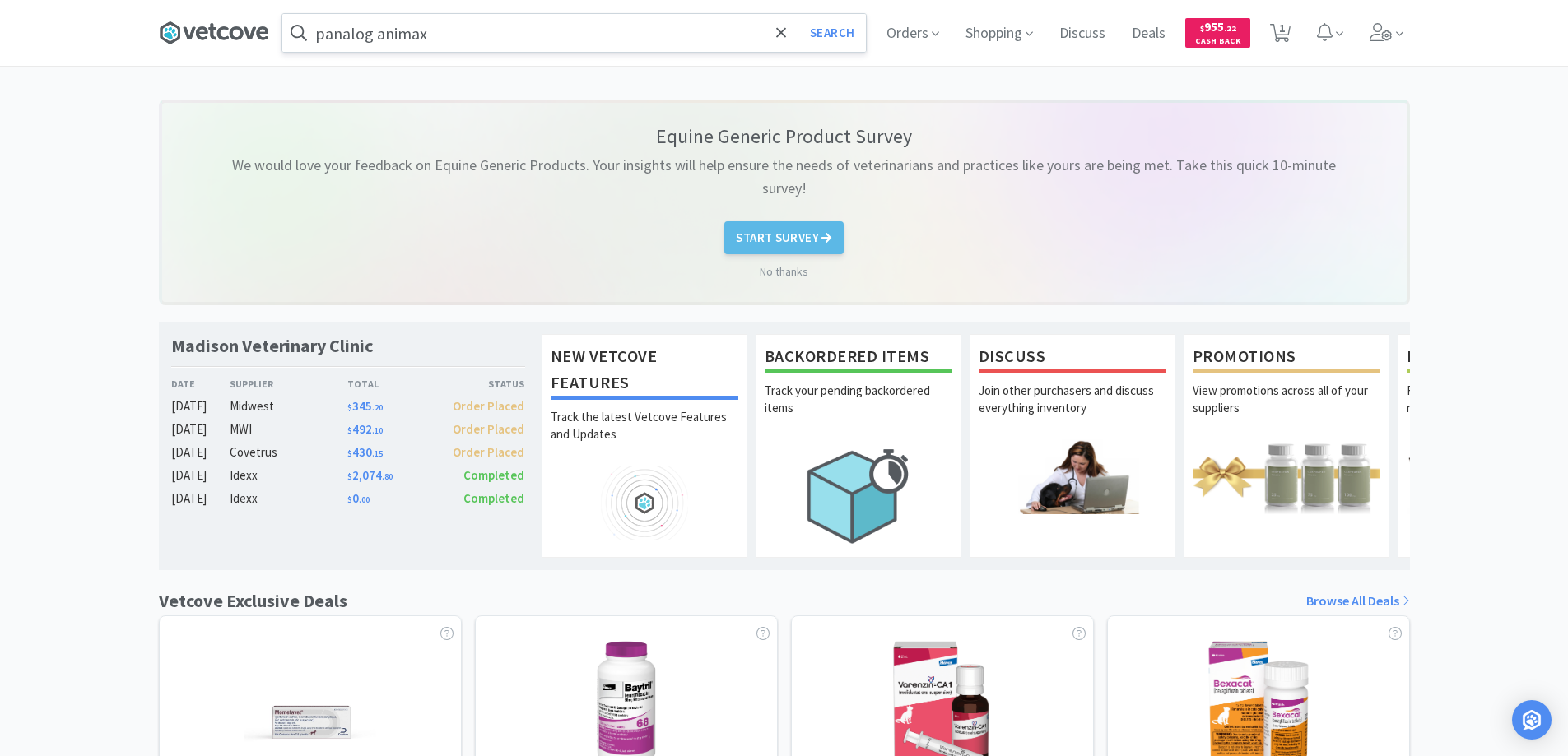
click at [226, 30] on icon at bounding box center [213, 32] width 110 height 24
